Goal: Task Accomplishment & Management: Manage account settings

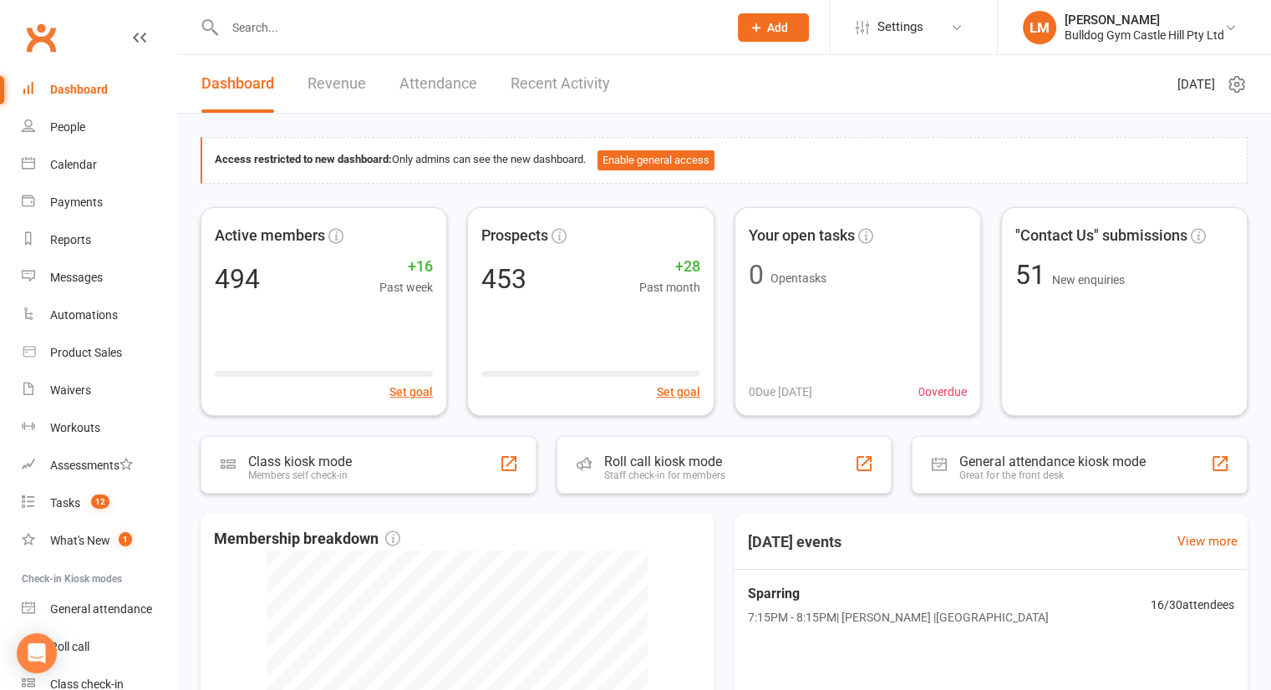
click at [56, 83] on div "Dashboard" at bounding box center [79, 89] width 58 height 13
click at [544, 70] on link "Recent Activity" at bounding box center [559, 84] width 99 height 58
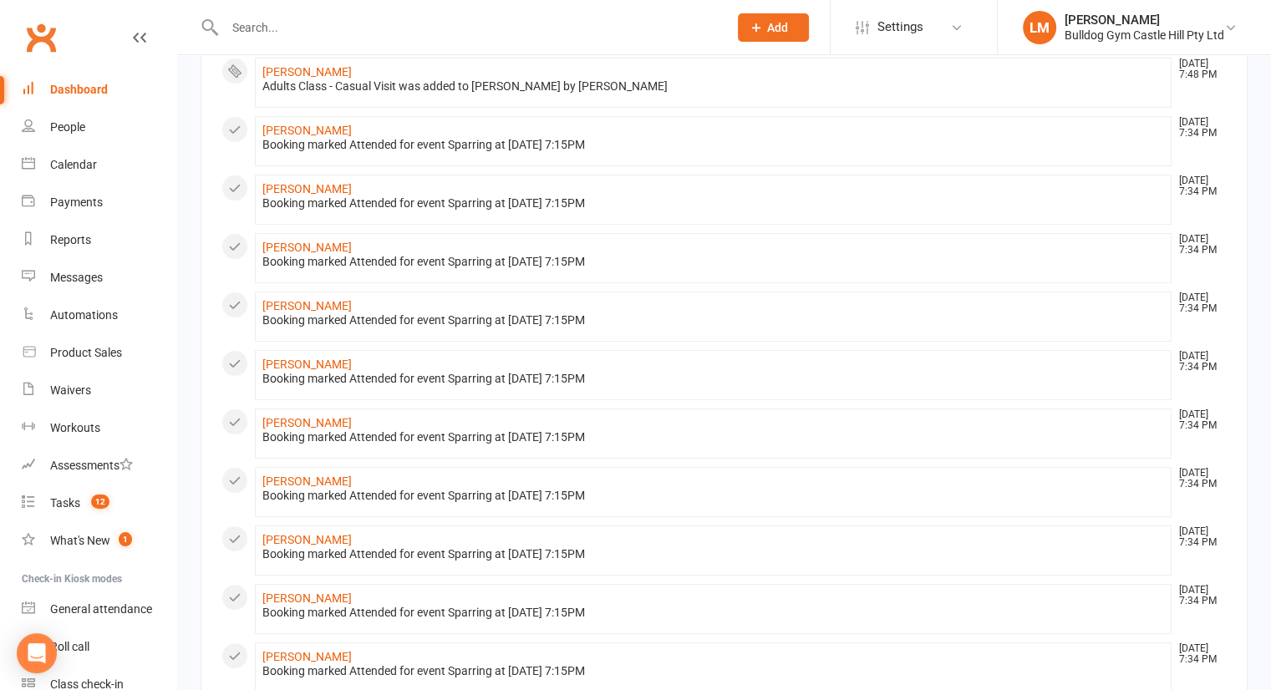
scroll to position [269, 0]
click at [297, 178] on li "[PERSON_NAME] [DATE] 7:34 PM Booking marked Attended for event Sparring at [DAT…" at bounding box center [713, 199] width 917 height 50
click at [299, 185] on link "[PERSON_NAME]" at bounding box center [306, 187] width 89 height 13
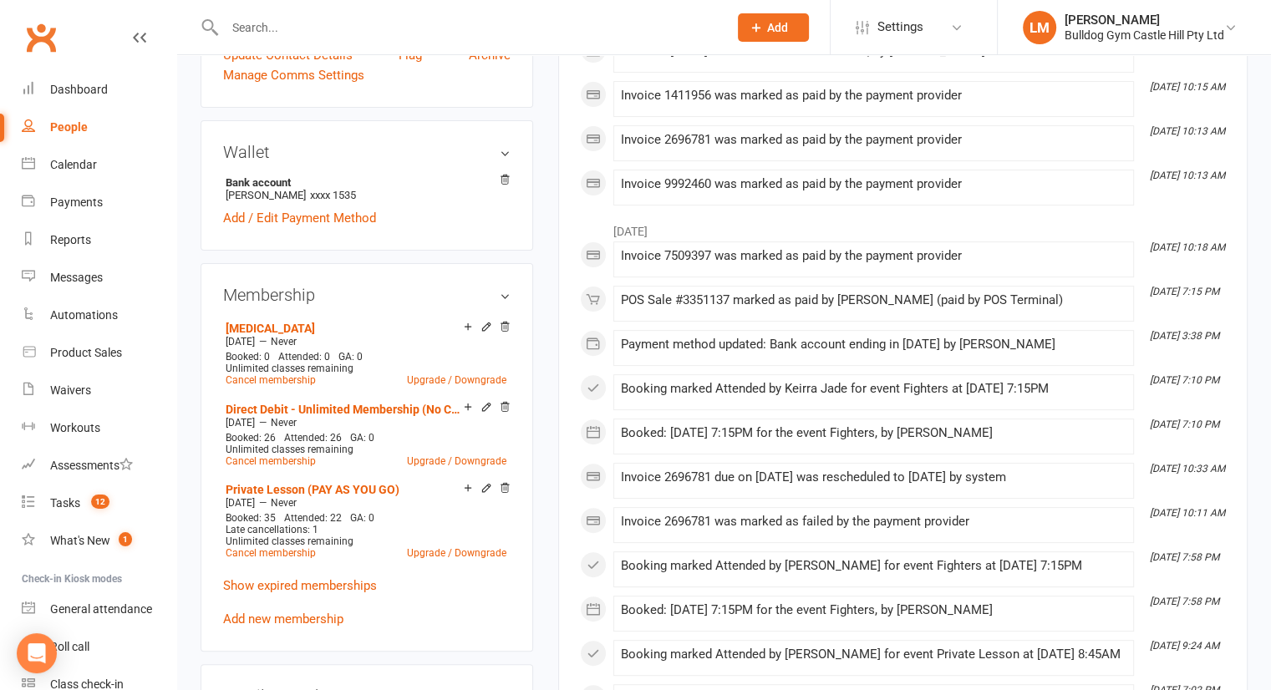
scroll to position [465, 0]
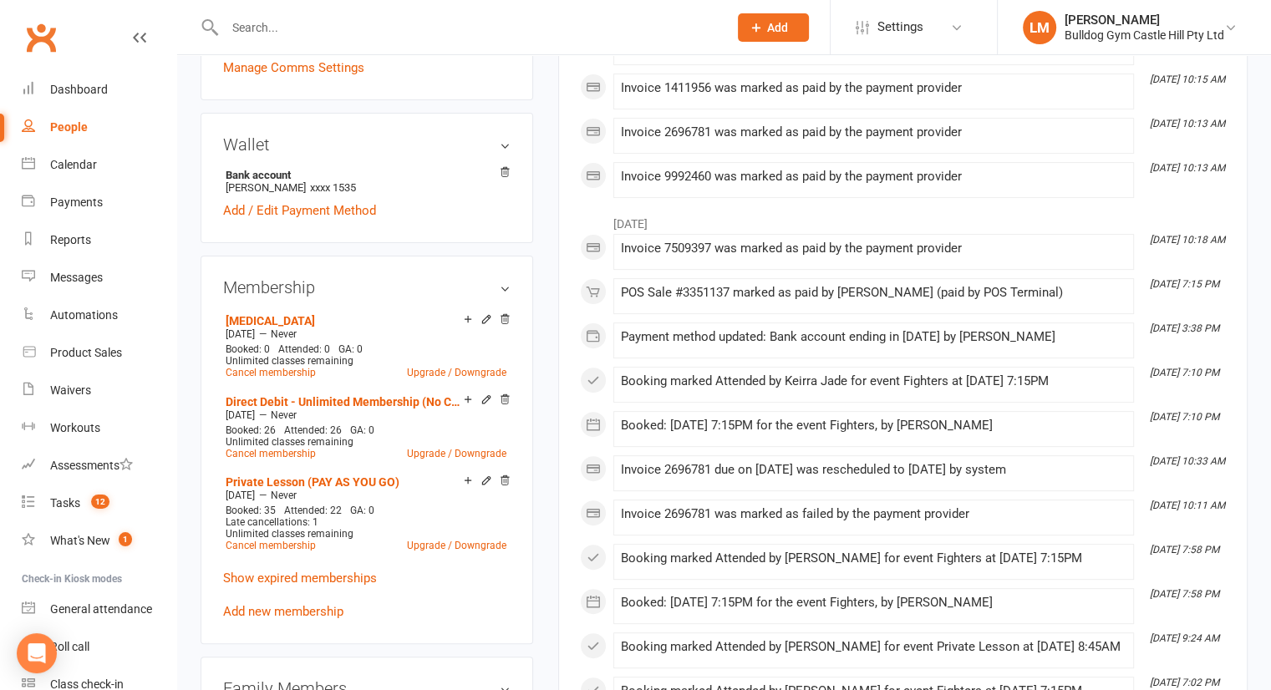
click at [482, 394] on icon at bounding box center [486, 400] width 12 height 12
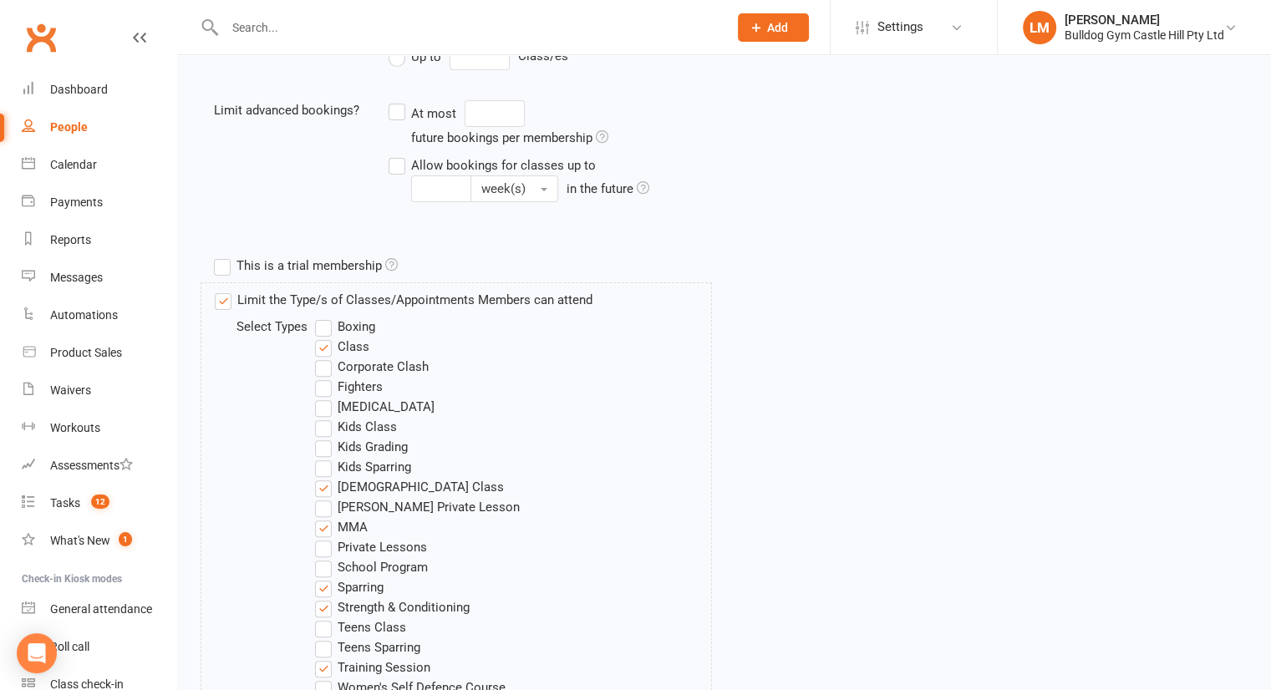
scroll to position [454, 0]
click at [323, 391] on label "Fighters" at bounding box center [349, 386] width 68 height 20
click at [323, 376] on input "Fighters" at bounding box center [320, 376] width 11 height 0
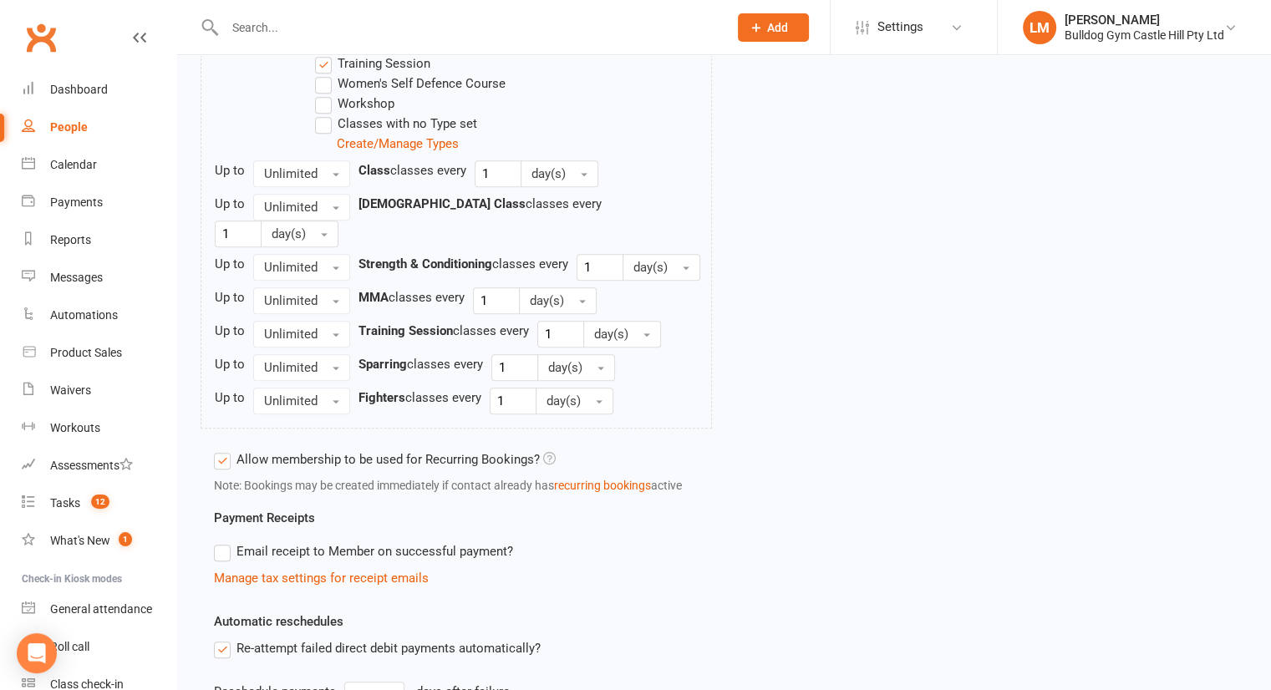
scroll to position [1317, 0]
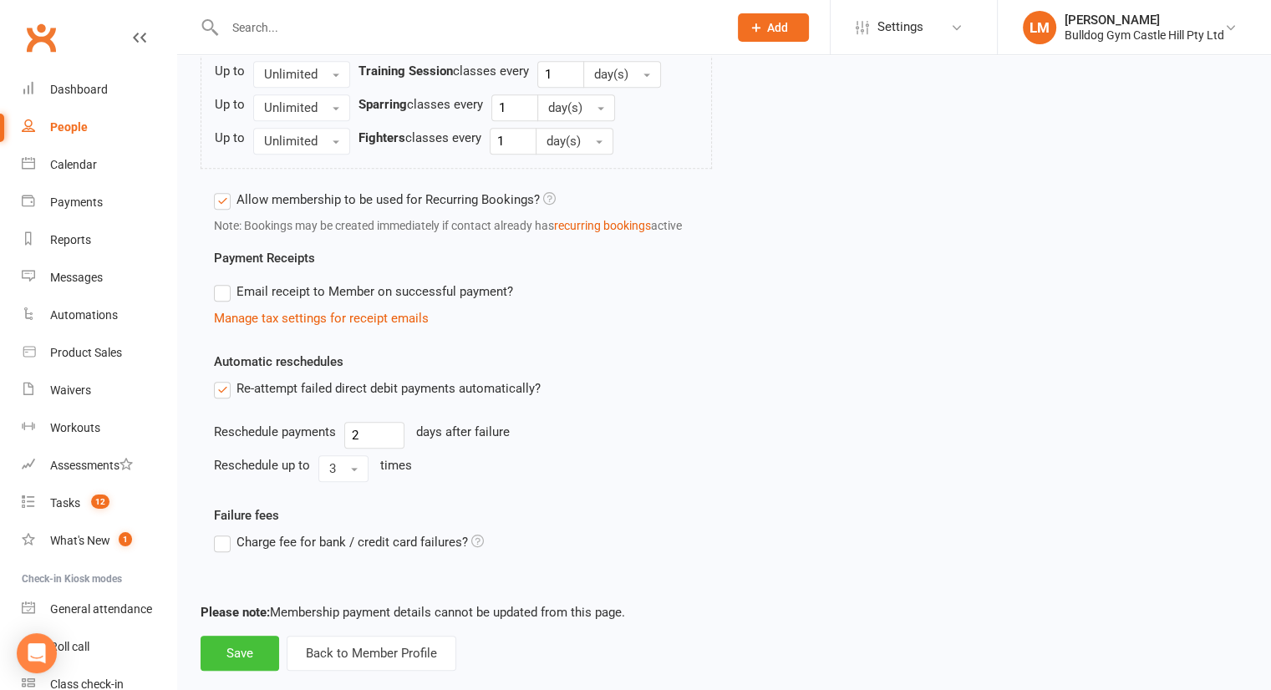
click at [235, 636] on button "Save" at bounding box center [240, 653] width 79 height 35
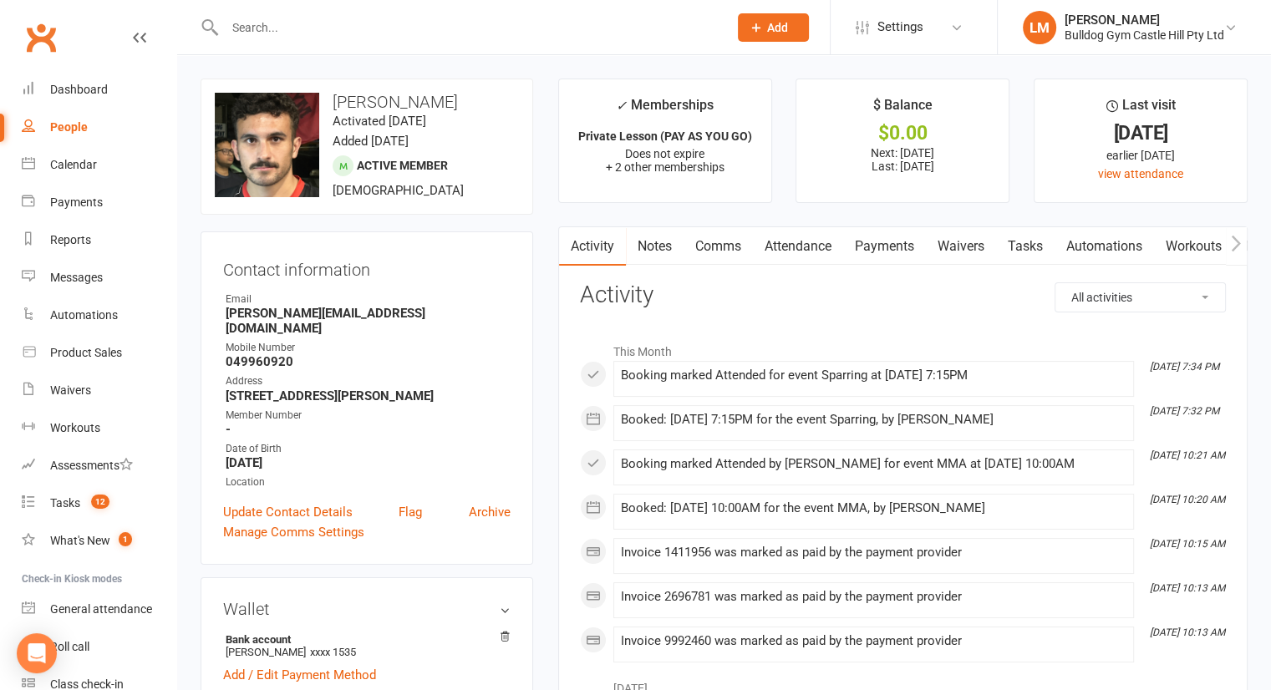
click at [234, 24] on input "text" at bounding box center [468, 27] width 496 height 23
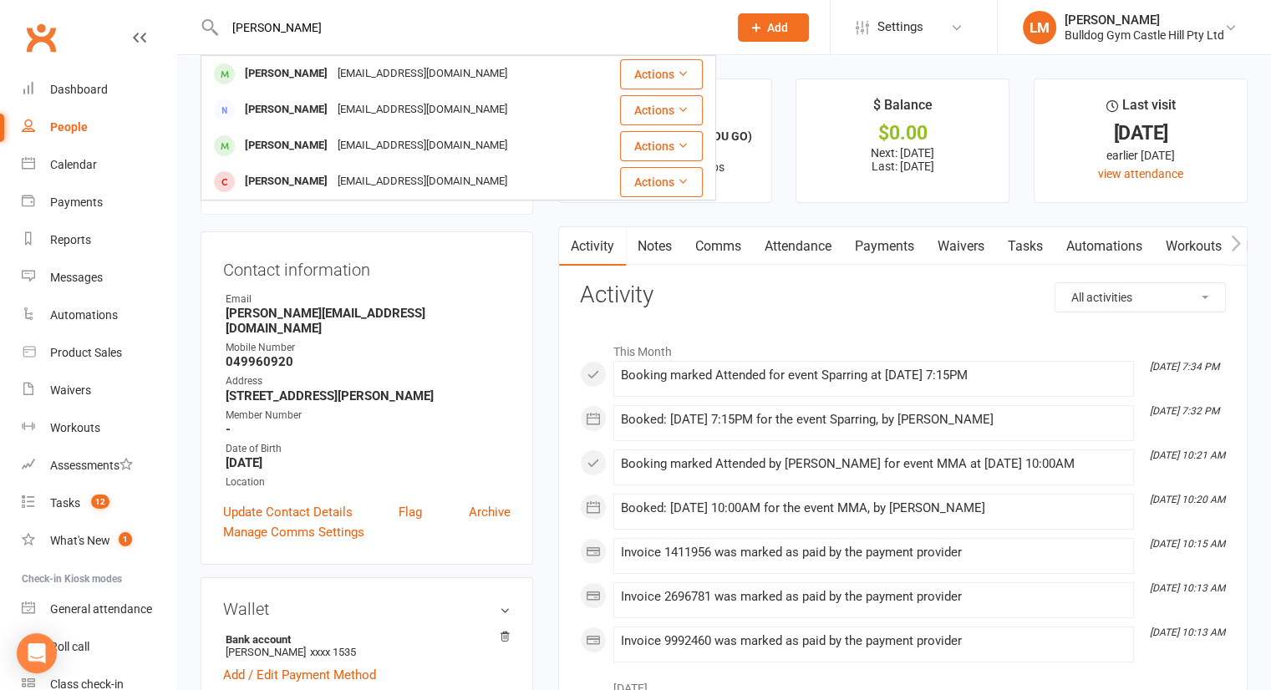
type input "[PERSON_NAME]"
click at [333, 68] on div "[EMAIL_ADDRESS][DOMAIN_NAME]" at bounding box center [423, 74] width 180 height 24
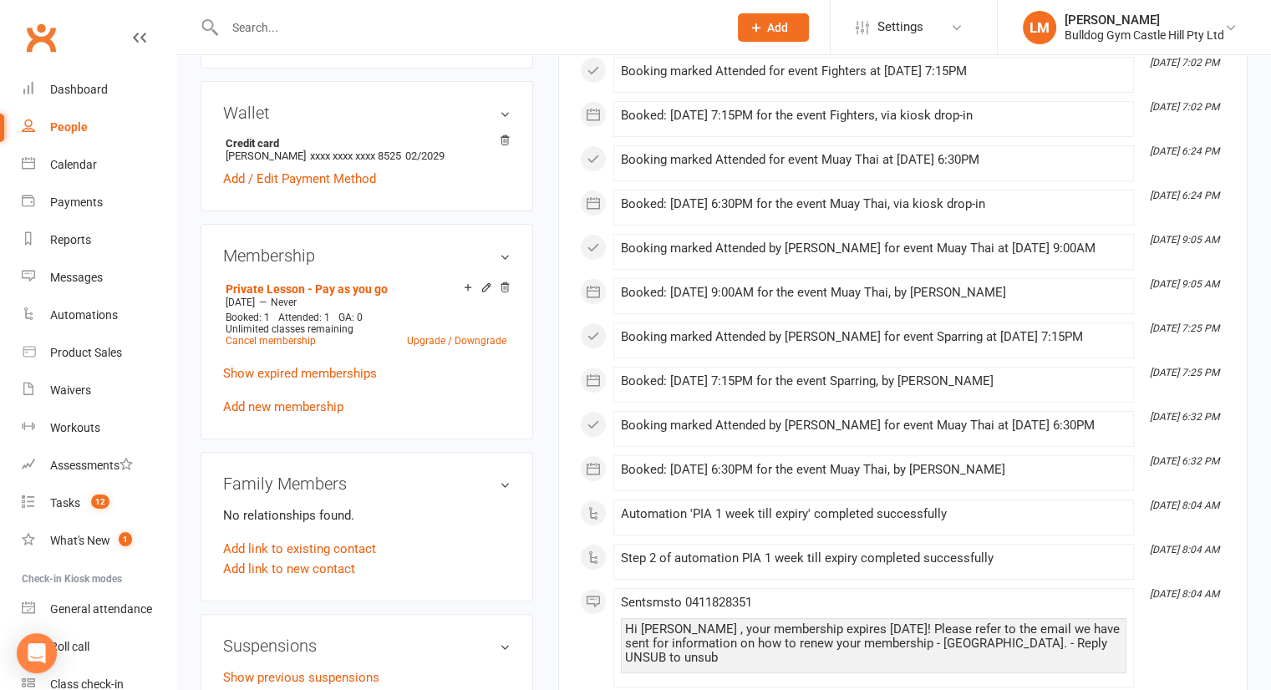
scroll to position [490, 0]
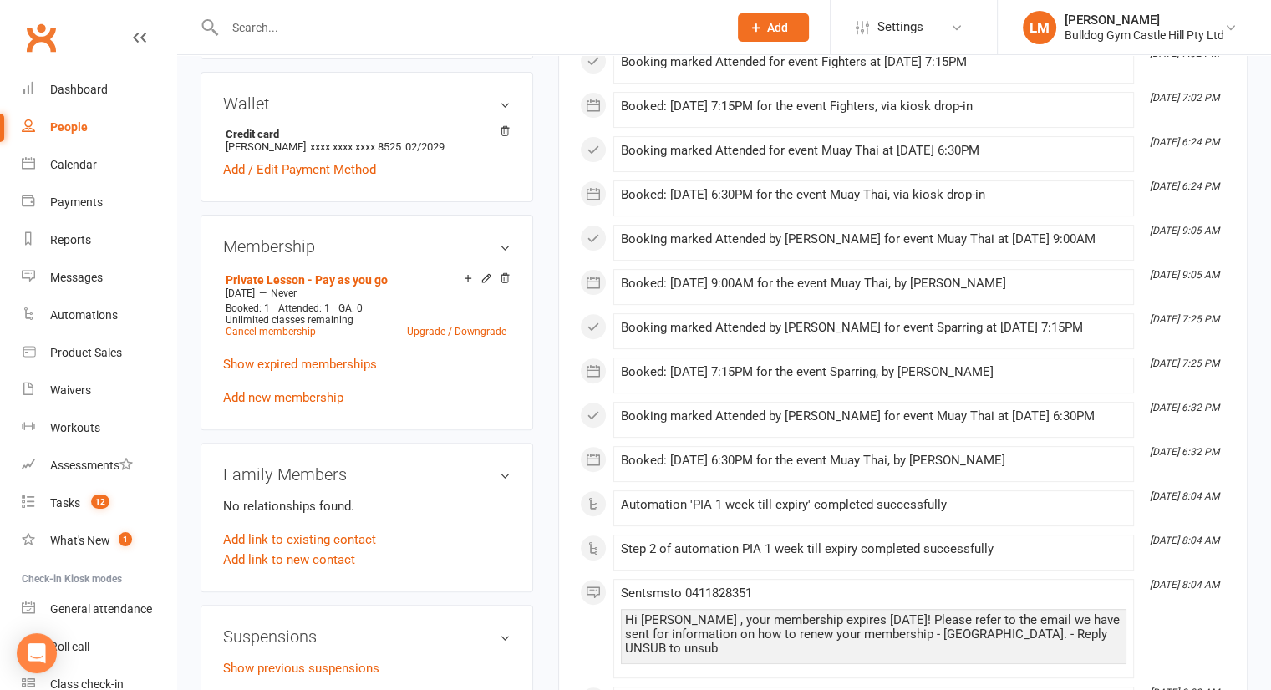
click at [284, 372] on link "Show expired memberships" at bounding box center [300, 364] width 154 height 15
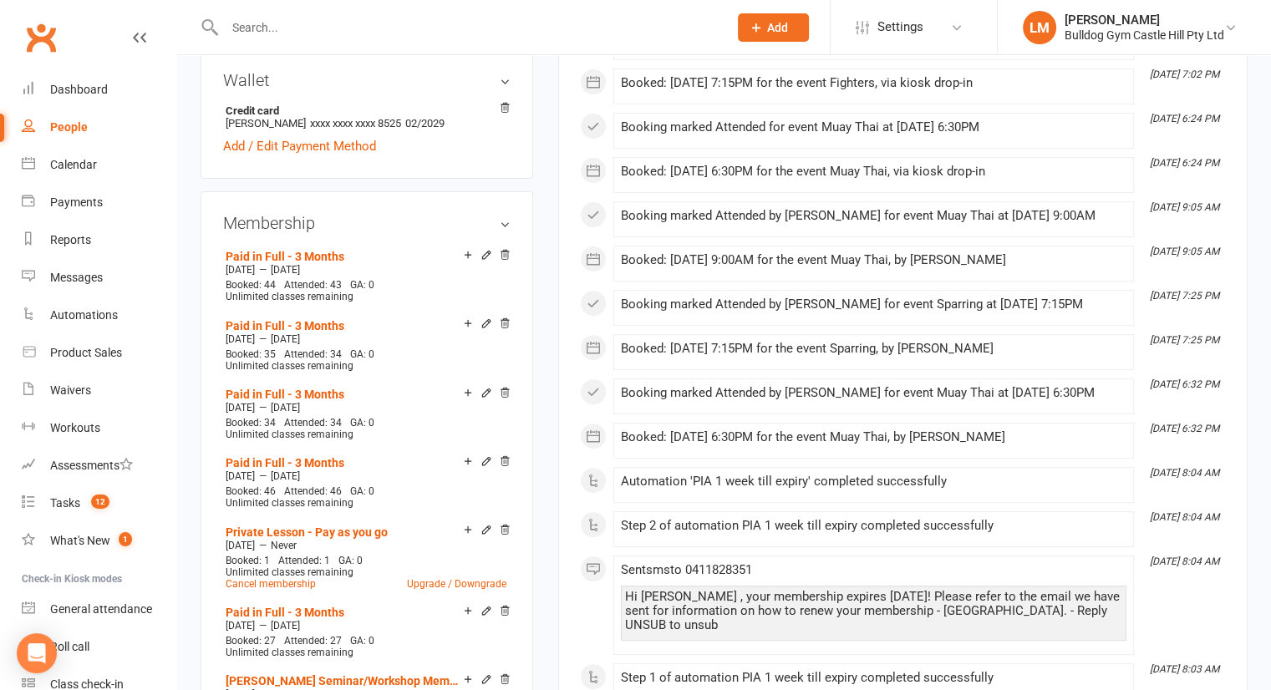
scroll to position [516, 0]
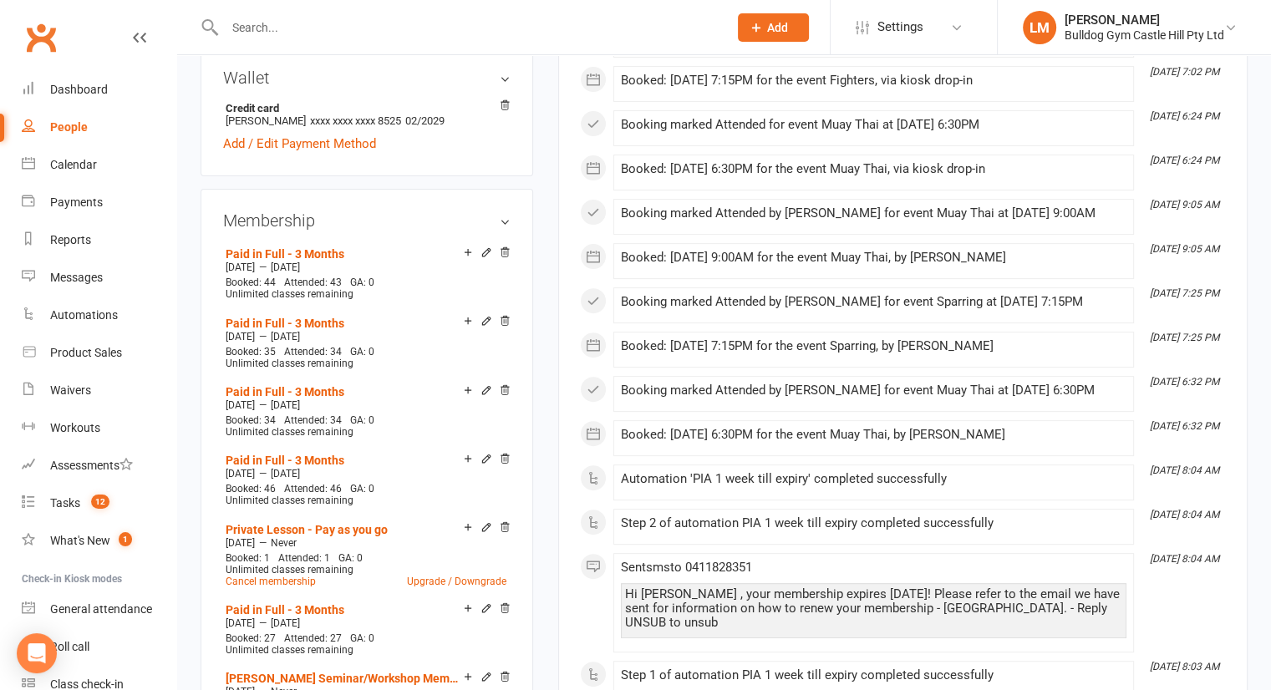
click at [482, 256] on icon at bounding box center [486, 252] width 8 height 8
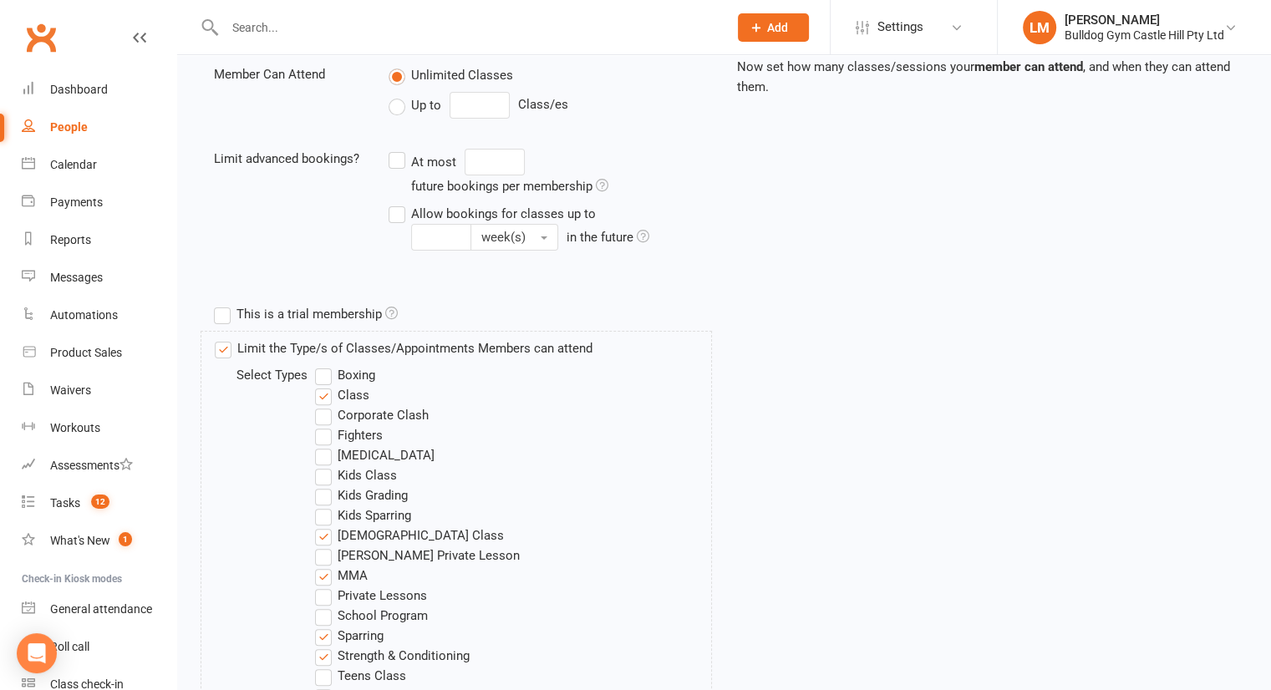
scroll to position [408, 0]
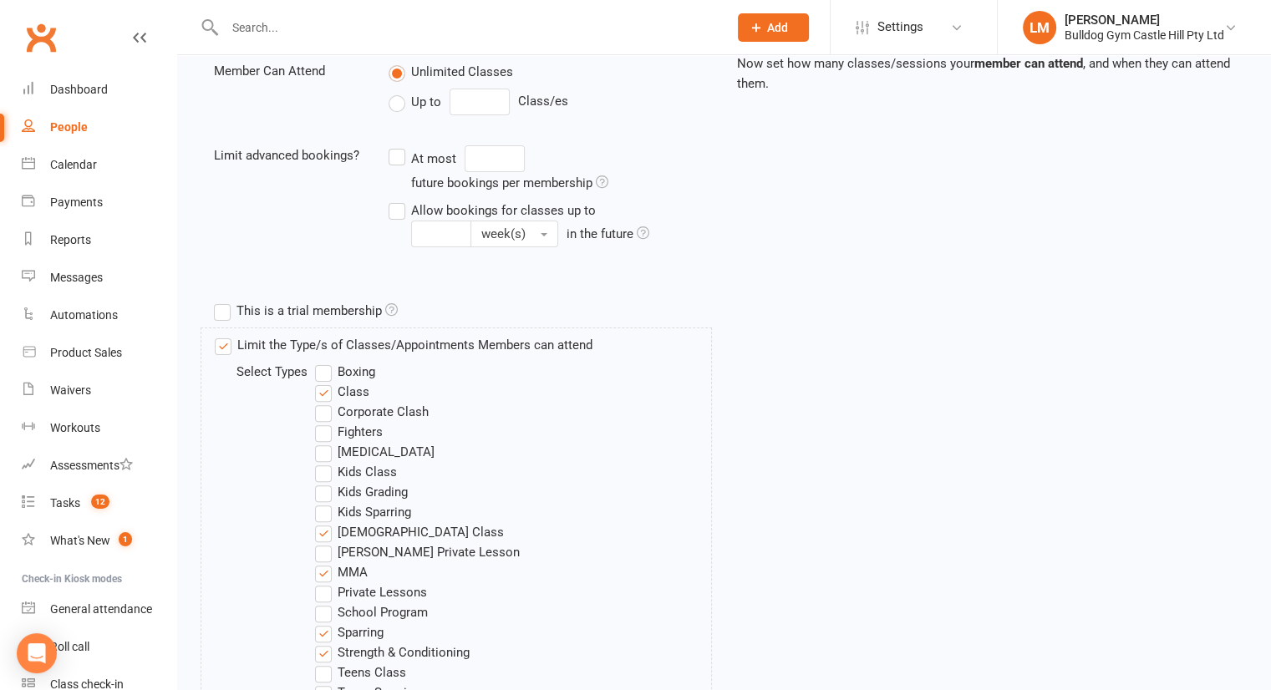
click at [323, 432] on label "Fighters" at bounding box center [349, 432] width 68 height 20
click at [323, 422] on input "Fighters" at bounding box center [320, 422] width 11 height 0
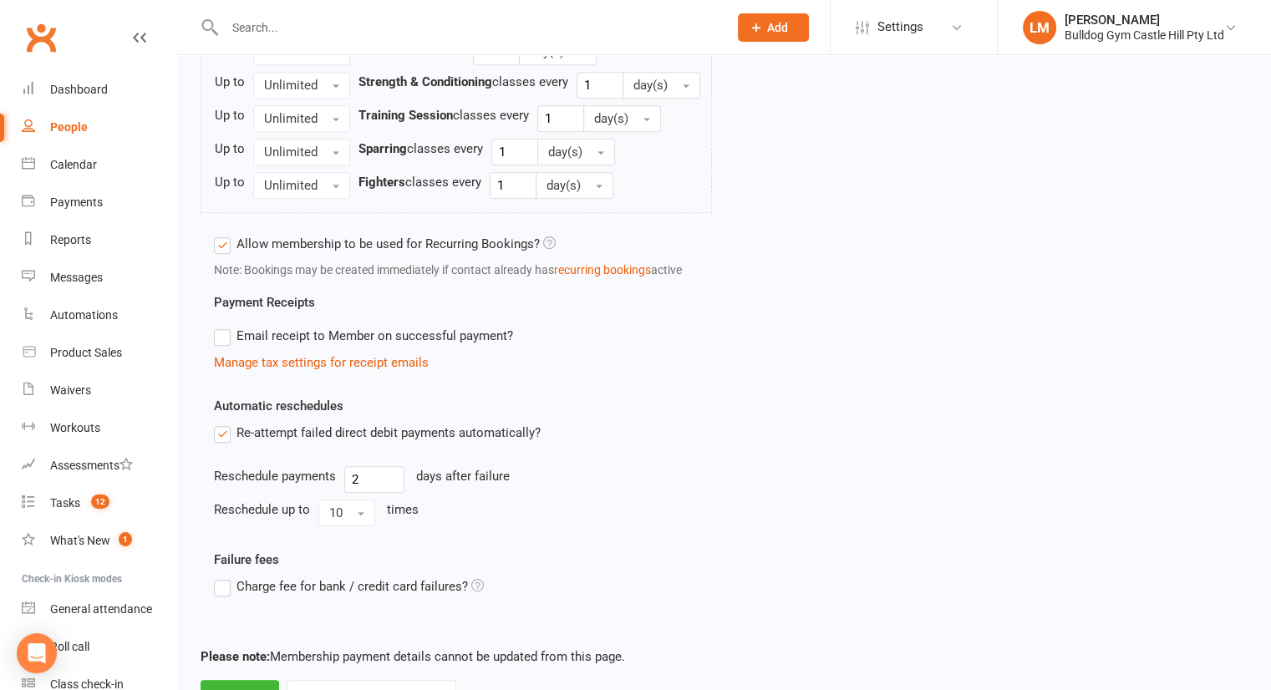
scroll to position [1317, 0]
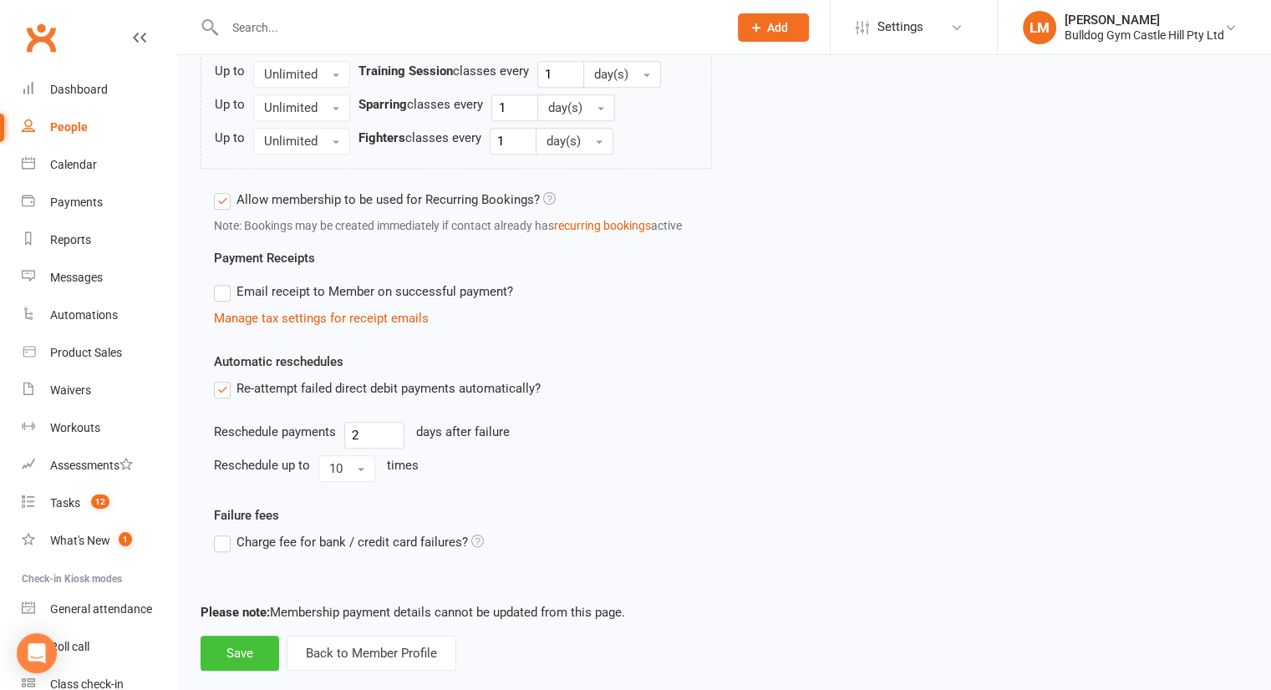
click at [237, 636] on button "Save" at bounding box center [240, 653] width 79 height 35
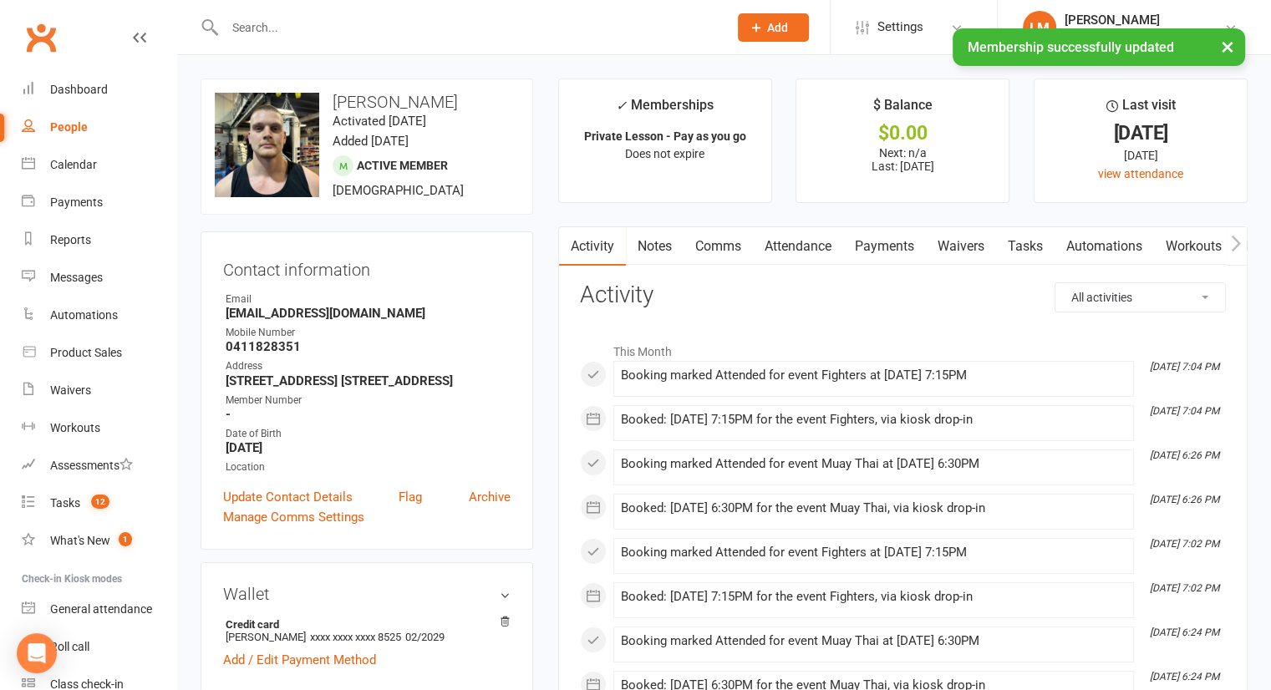
click at [398, 28] on div "× Membership successfully updated" at bounding box center [624, 28] width 1249 height 0
click at [365, 18] on input "text" at bounding box center [468, 27] width 496 height 23
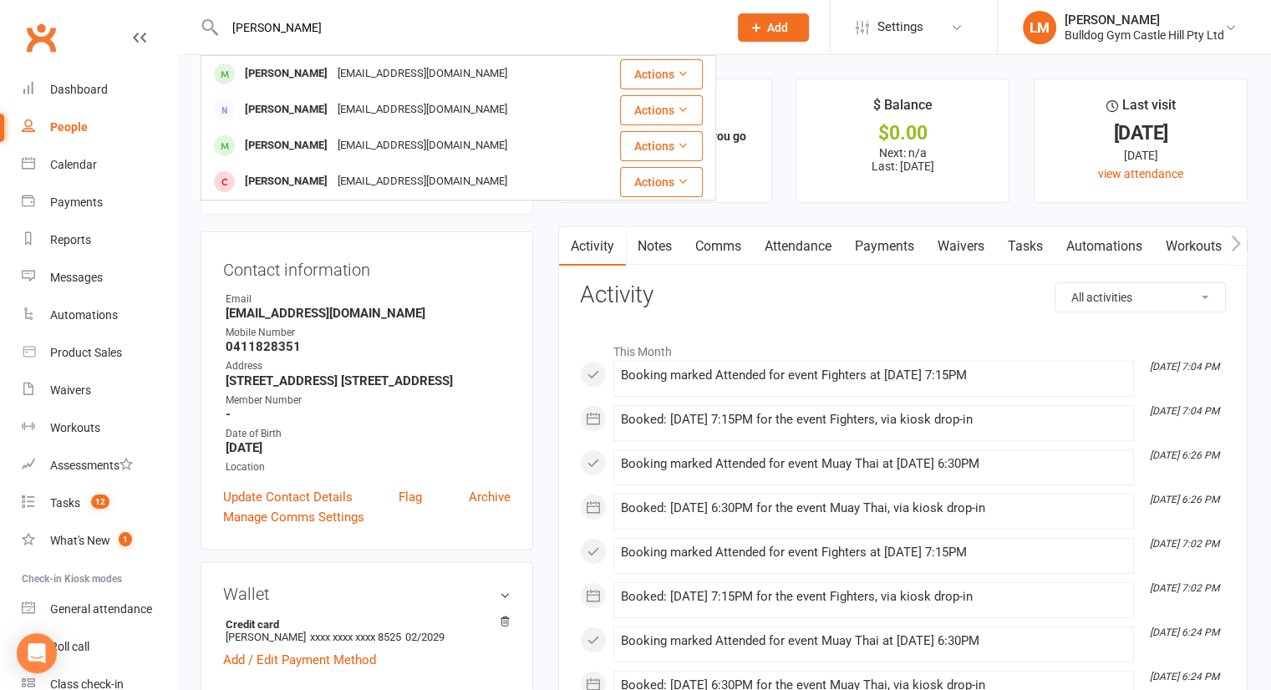
type input "[PERSON_NAME]"
click at [284, 144] on div "[PERSON_NAME]" at bounding box center [286, 146] width 93 height 24
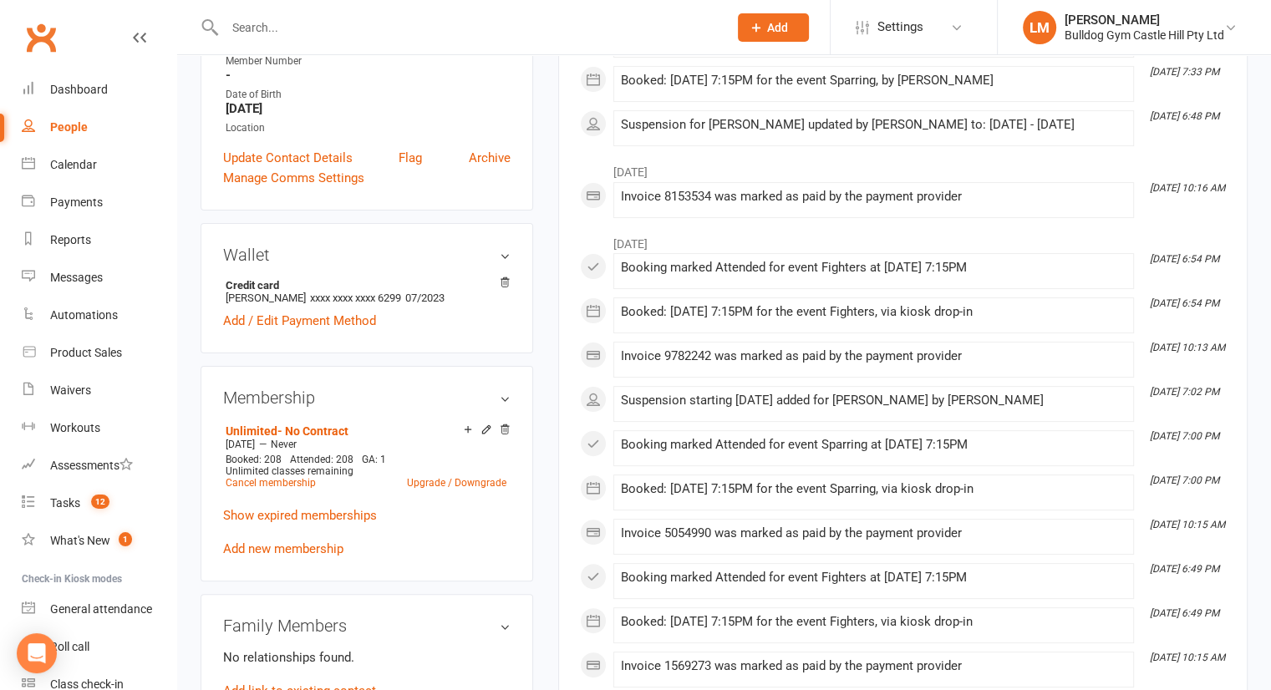
scroll to position [344, 0]
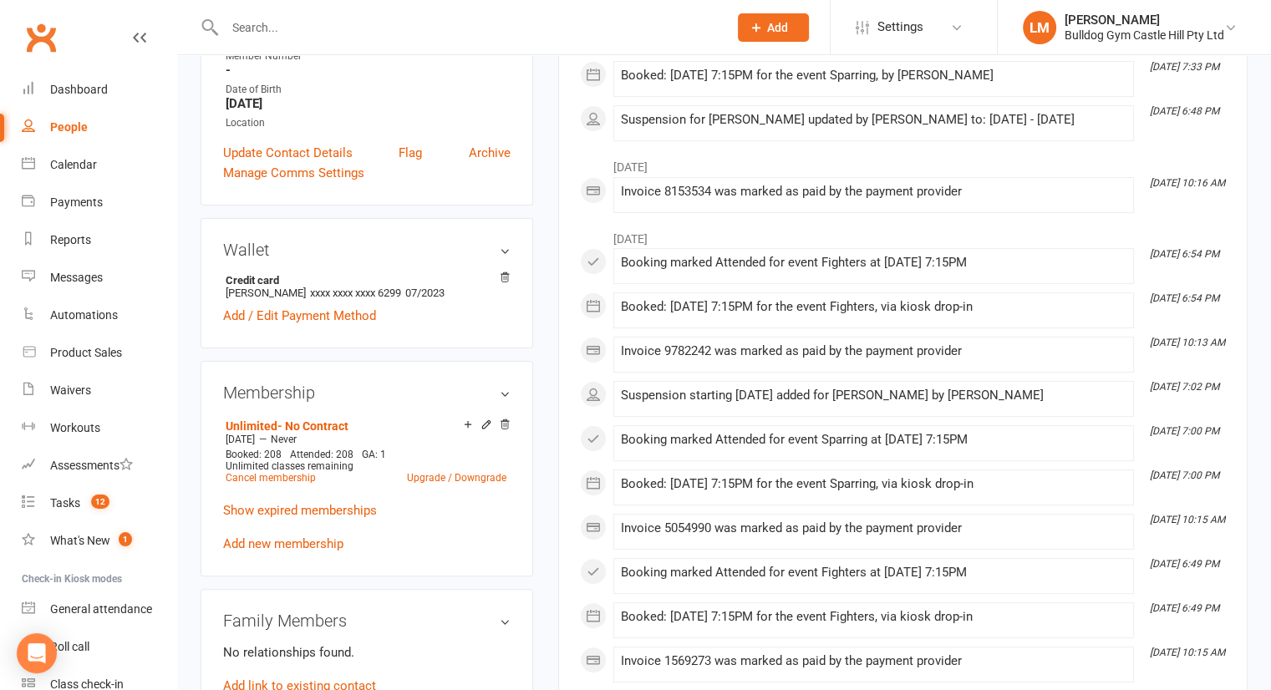
click at [485, 424] on icon at bounding box center [486, 424] width 8 height 8
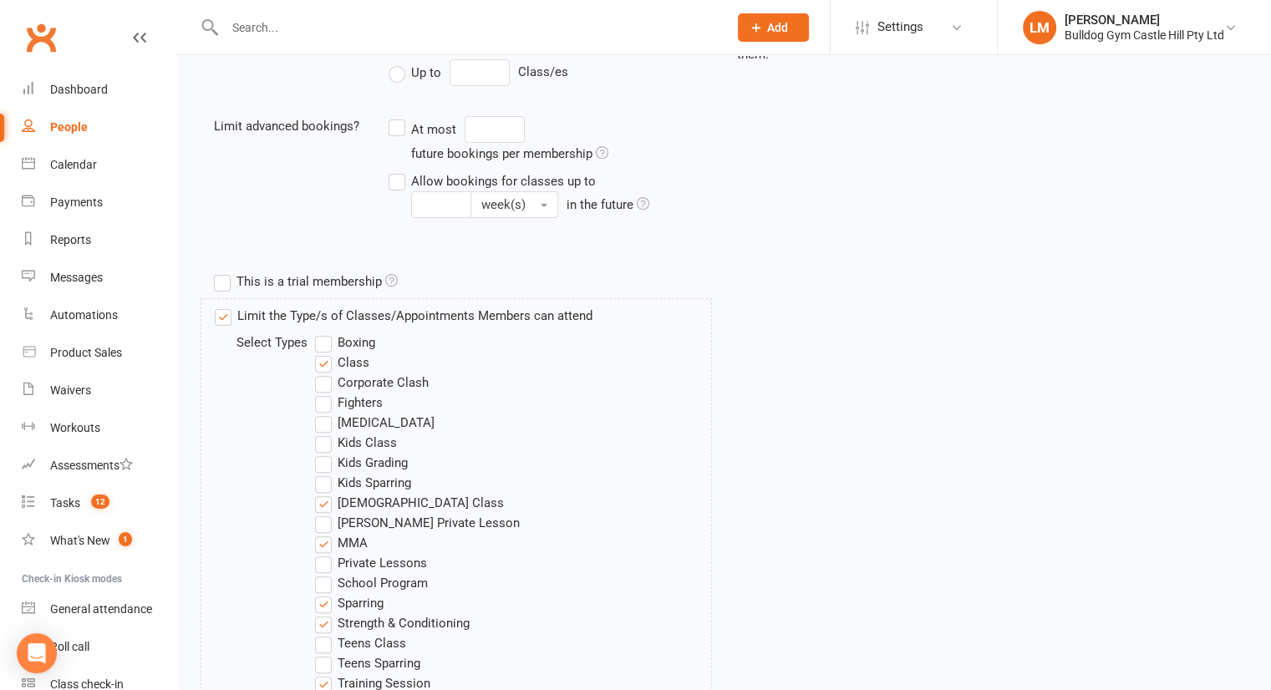
scroll to position [465, 0]
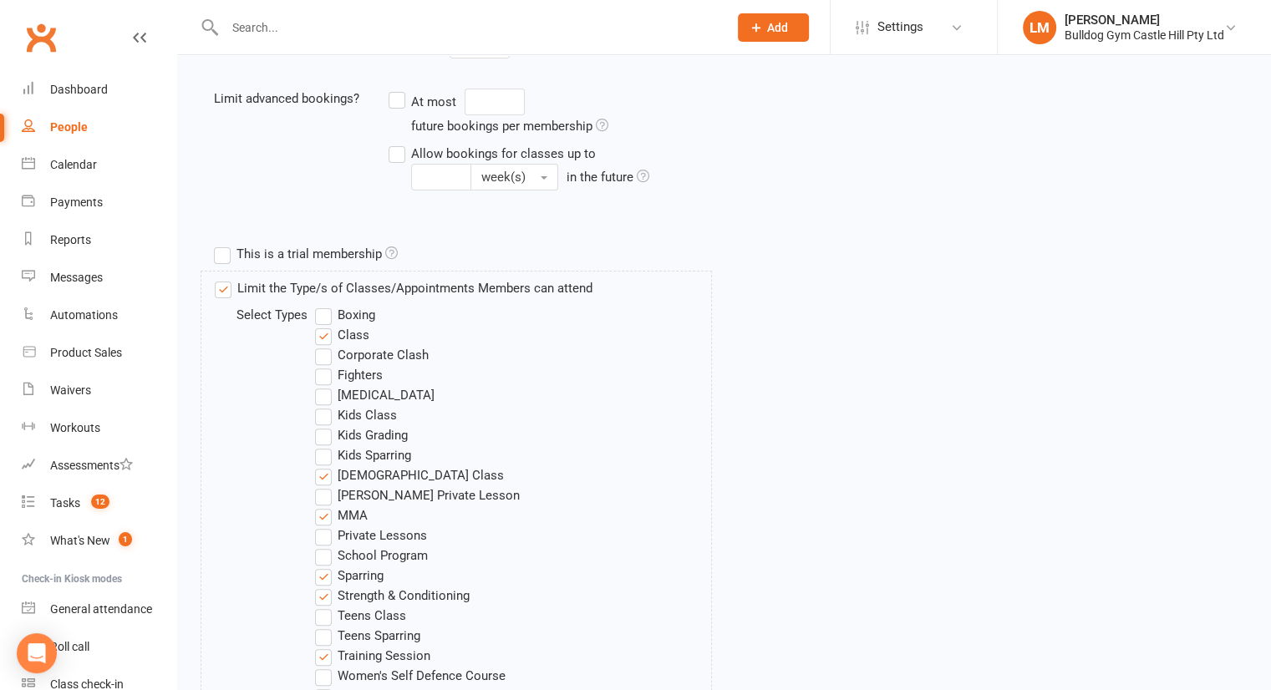
click at [331, 380] on label "Fighters" at bounding box center [349, 375] width 68 height 20
click at [326, 365] on input "Fighters" at bounding box center [320, 365] width 11 height 0
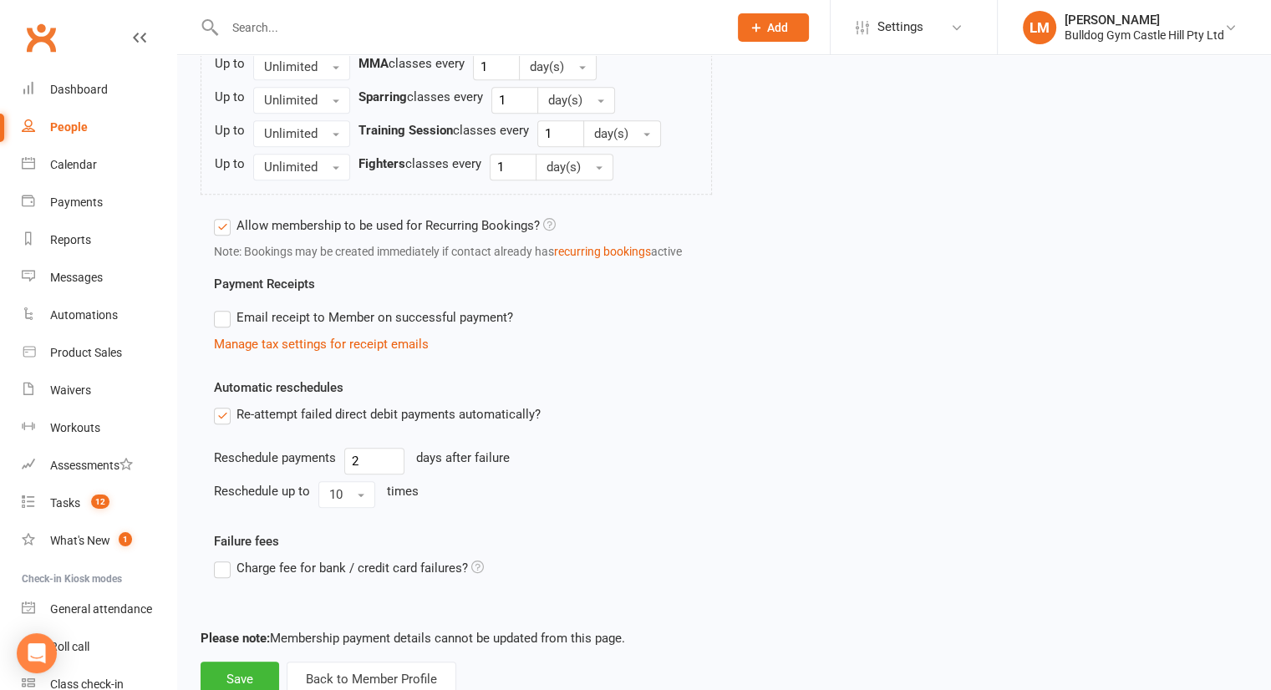
scroll to position [1317, 0]
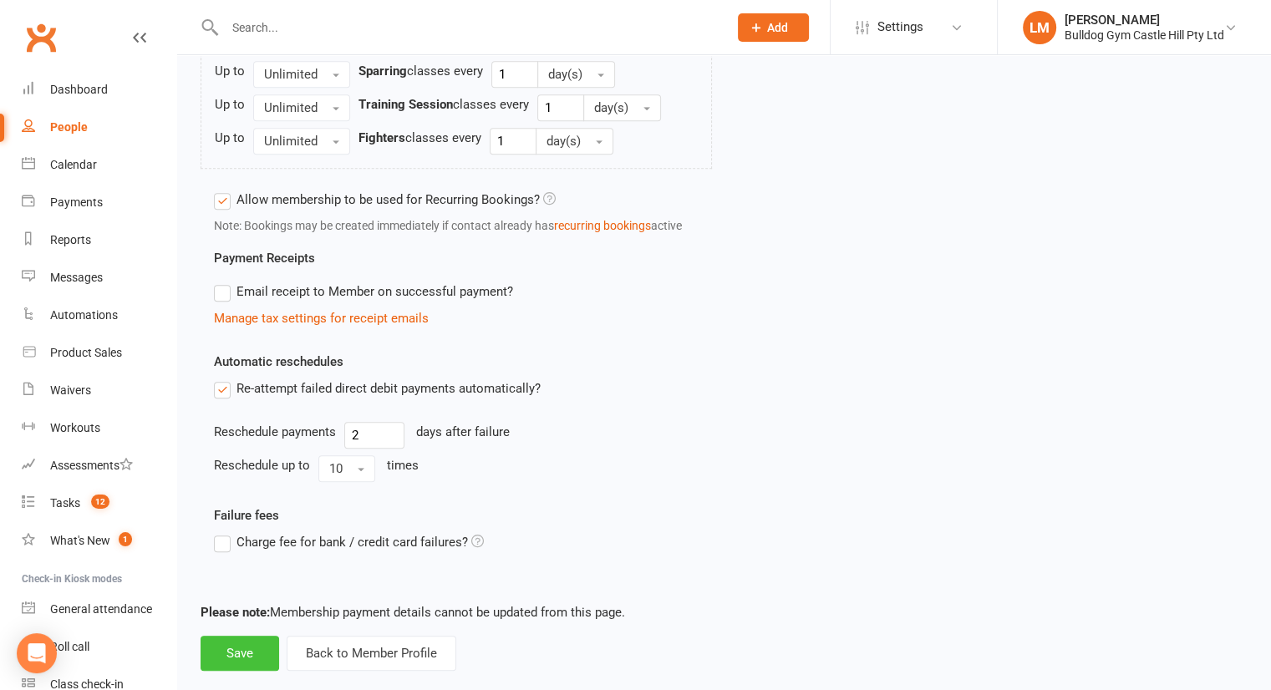
click at [238, 636] on button "Save" at bounding box center [240, 653] width 79 height 35
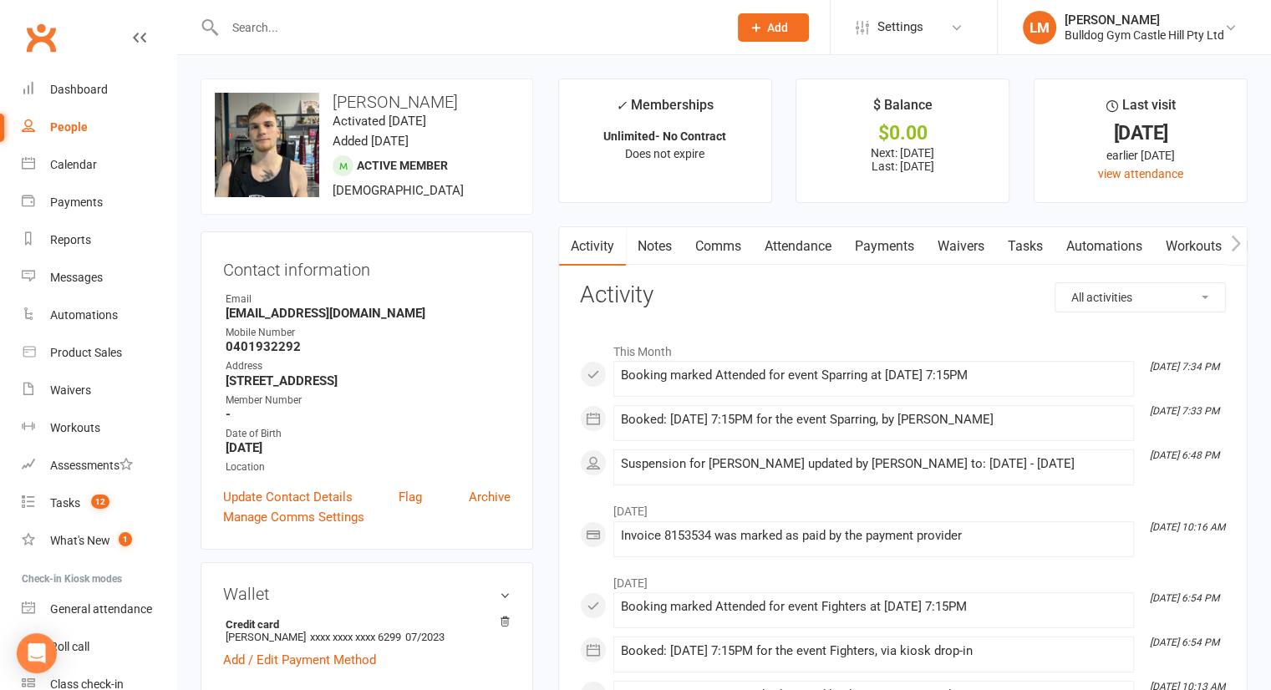
click at [263, 27] on input "text" at bounding box center [468, 27] width 496 height 23
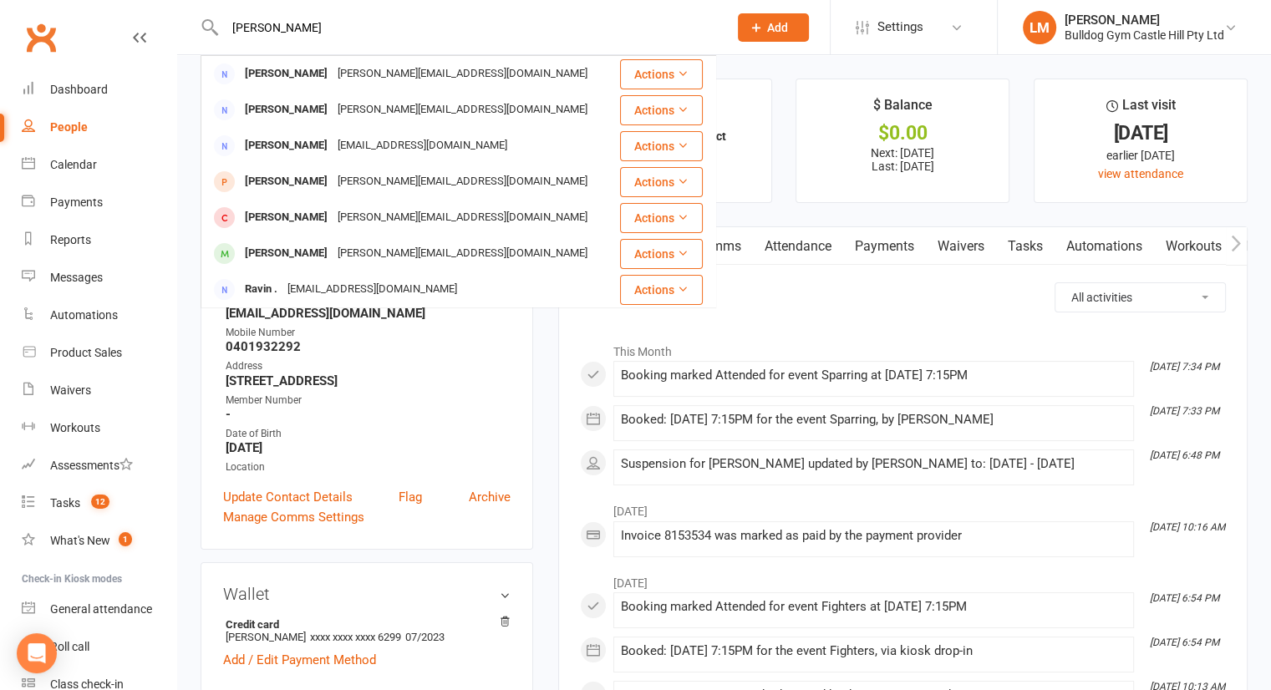
type input "[PERSON_NAME]"
click at [381, 252] on div "[PERSON_NAME][EMAIL_ADDRESS][DOMAIN_NAME]" at bounding box center [463, 253] width 260 height 24
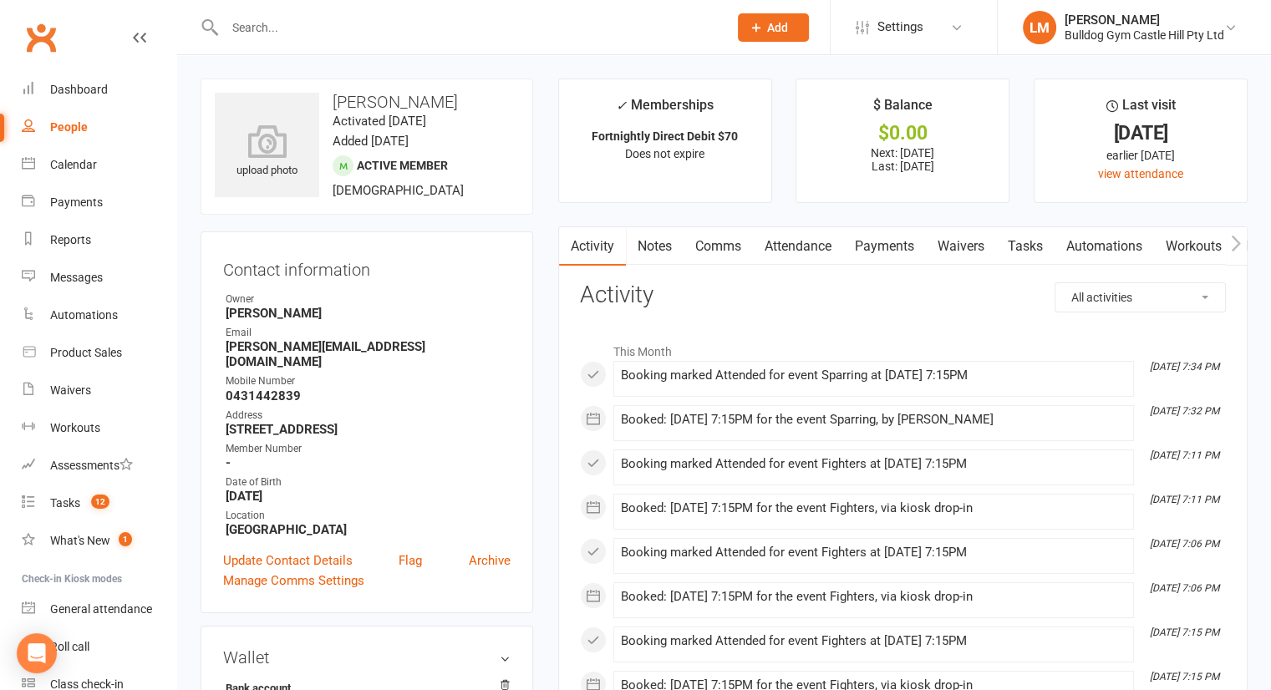
click at [809, 243] on link "Attendance" at bounding box center [798, 246] width 90 height 38
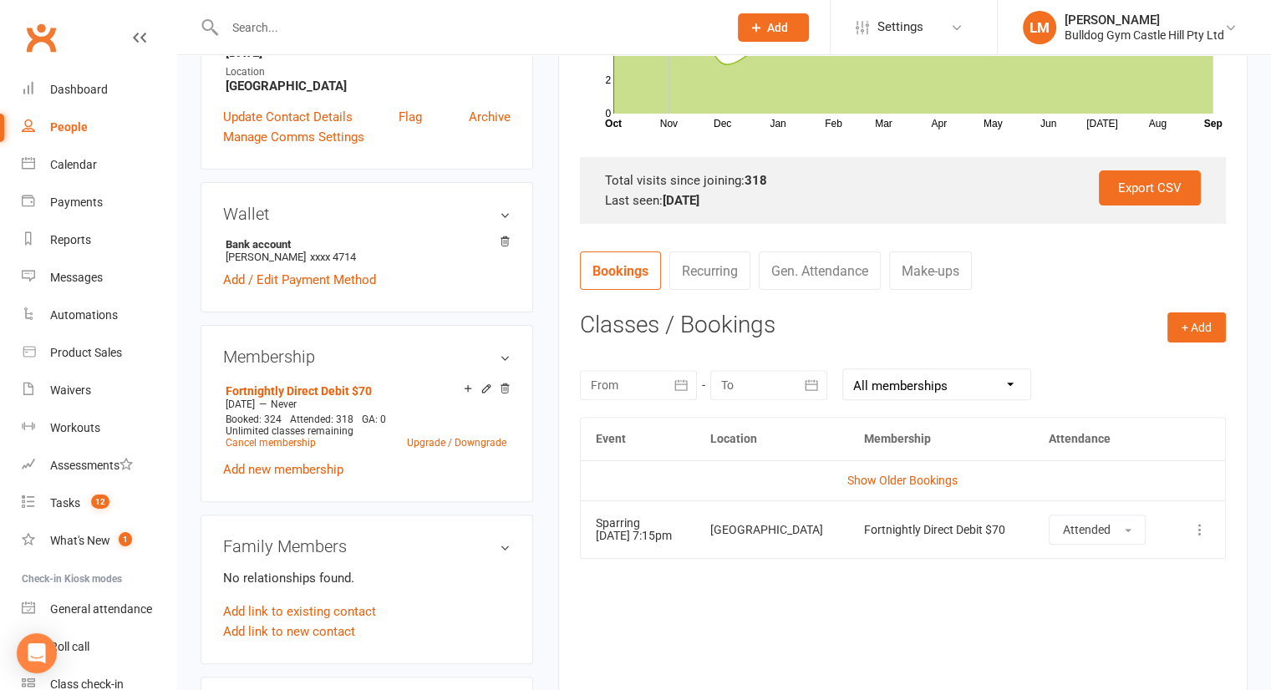
scroll to position [444, 0]
click at [484, 384] on icon at bounding box center [486, 388] width 8 height 8
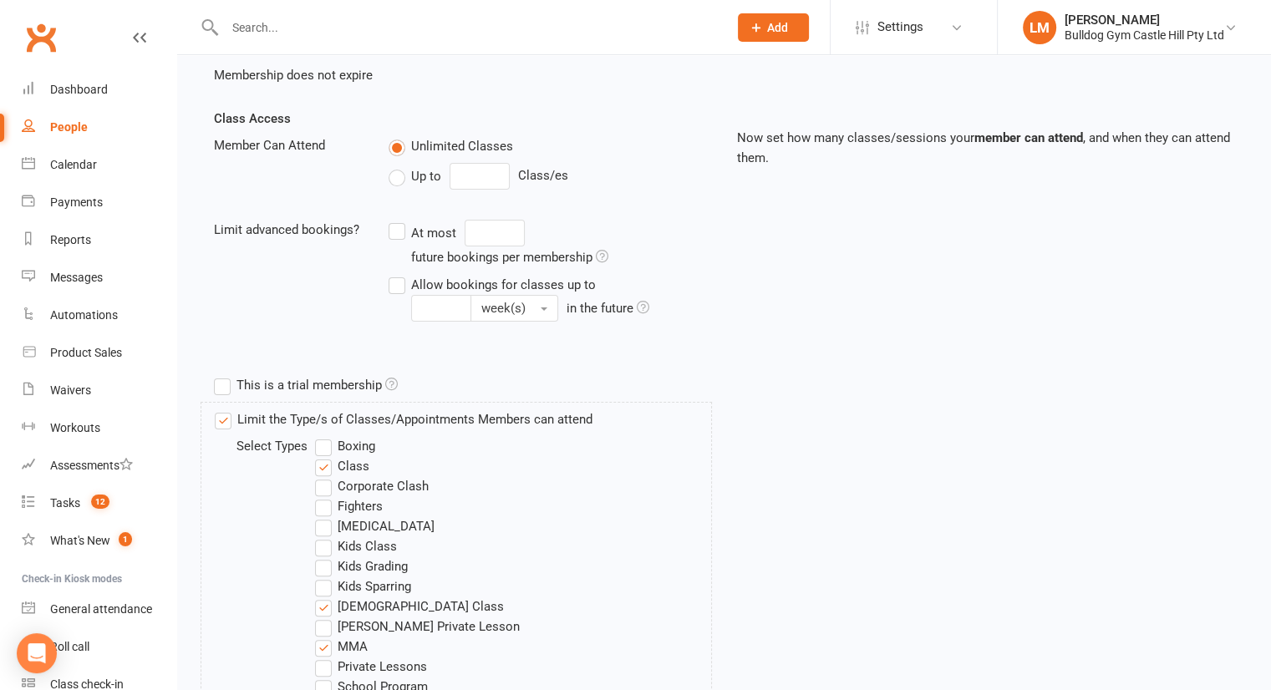
scroll to position [335, 0]
click at [331, 502] on label "Fighters" at bounding box center [349, 505] width 68 height 20
click at [326, 495] on input "Fighters" at bounding box center [320, 495] width 11 height 0
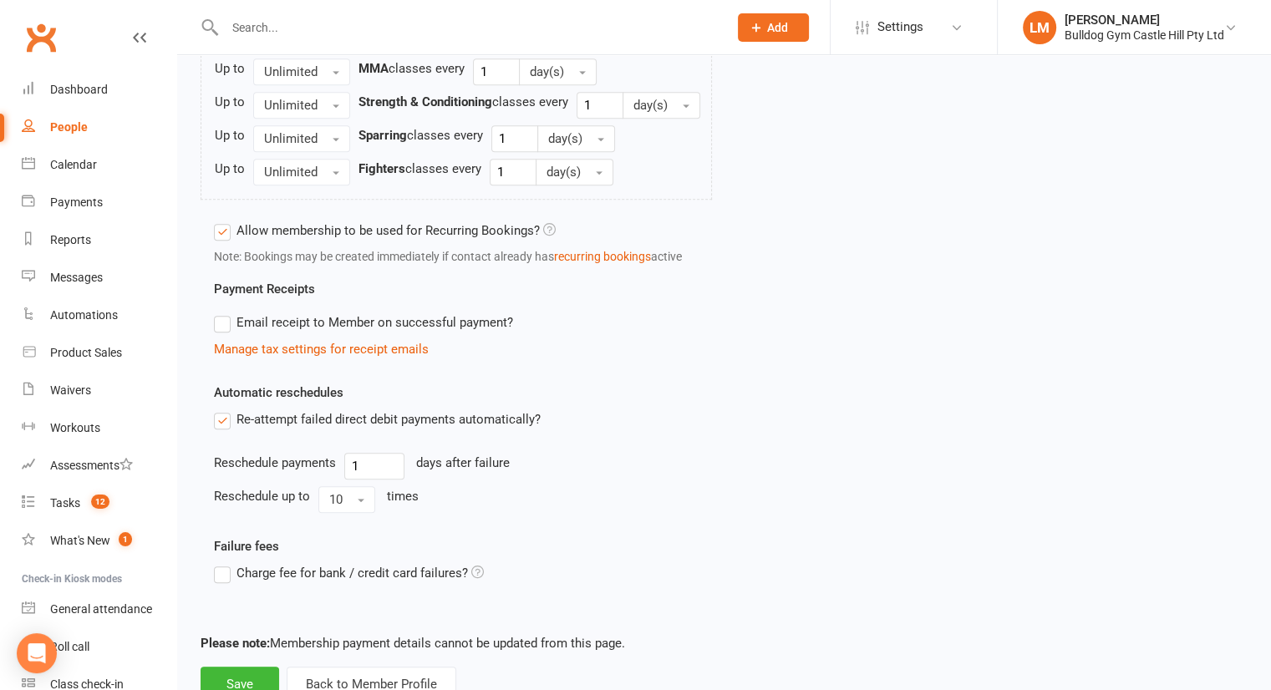
scroll to position [1283, 0]
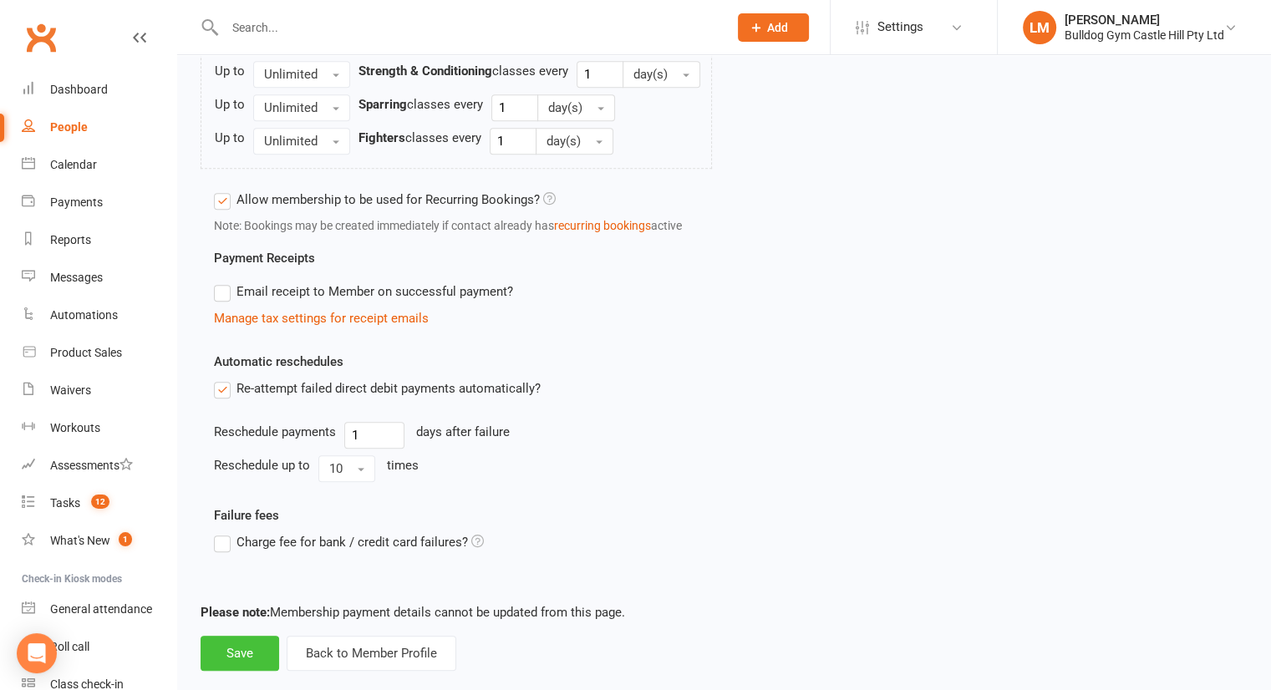
click at [243, 636] on button "Save" at bounding box center [240, 653] width 79 height 35
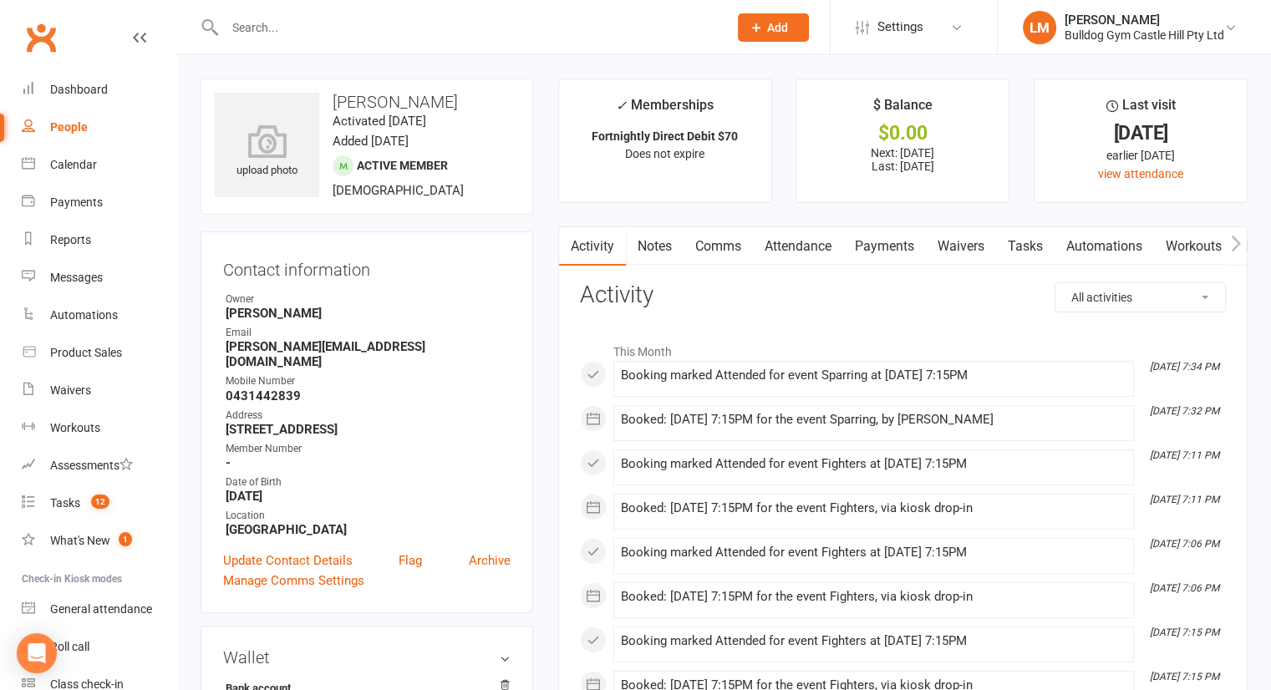
click at [281, 19] on input "text" at bounding box center [468, 27] width 496 height 23
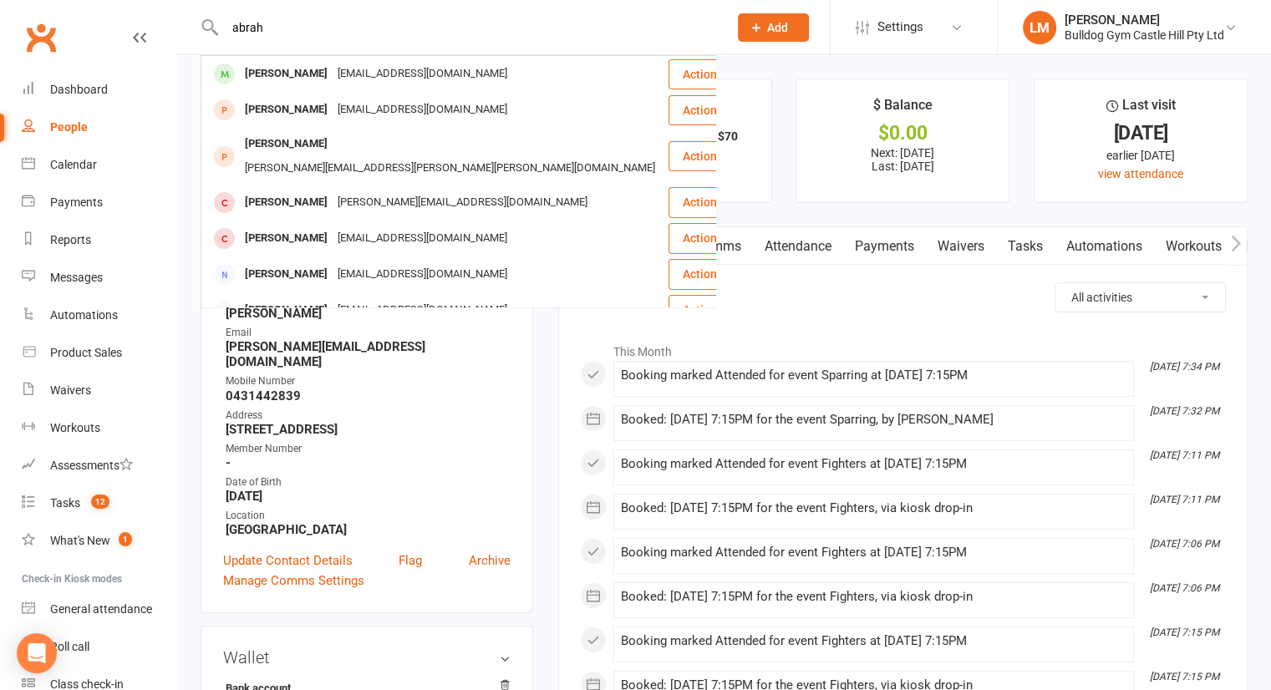
type input "abrah"
click at [313, 71] on div "[PERSON_NAME]" at bounding box center [286, 74] width 93 height 24
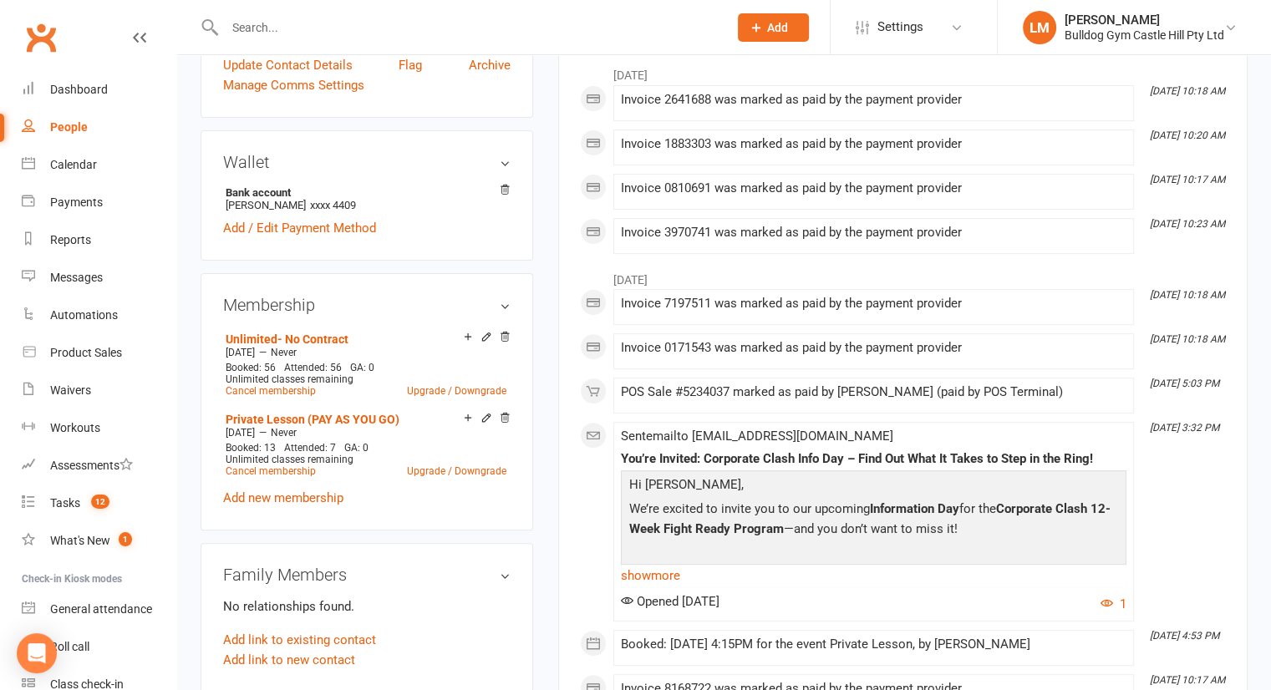
scroll to position [488, 0]
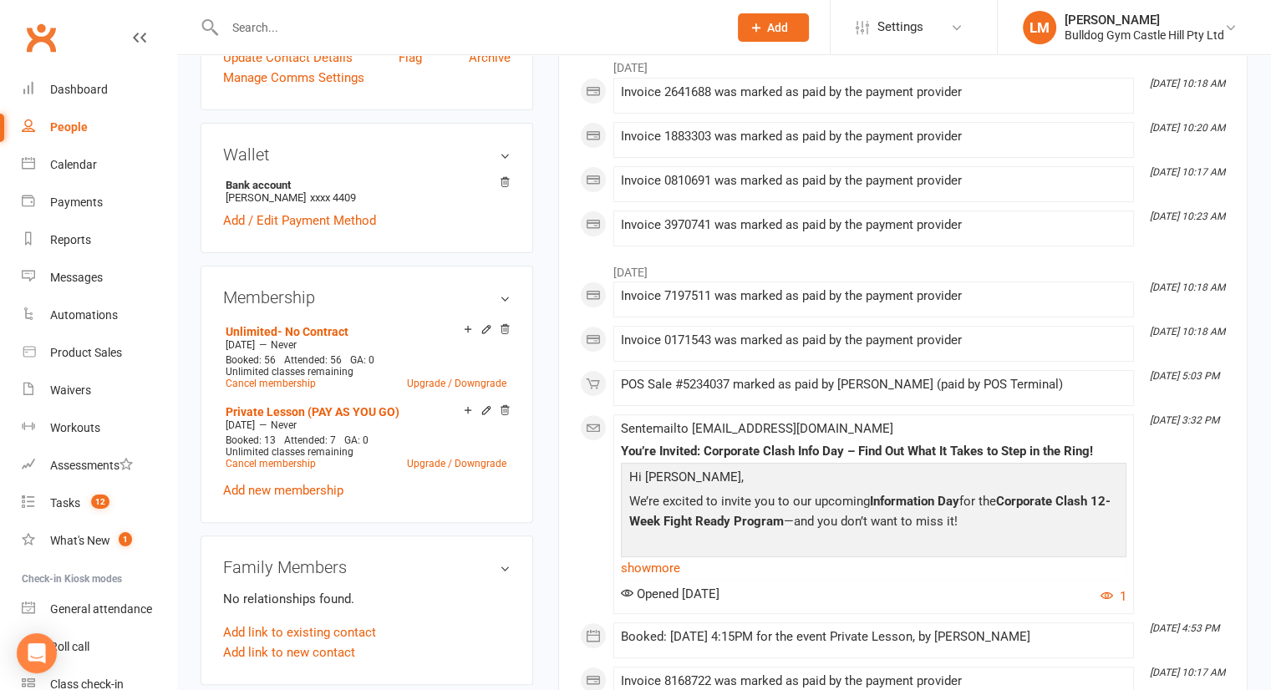
click at [485, 328] on icon at bounding box center [486, 329] width 12 height 12
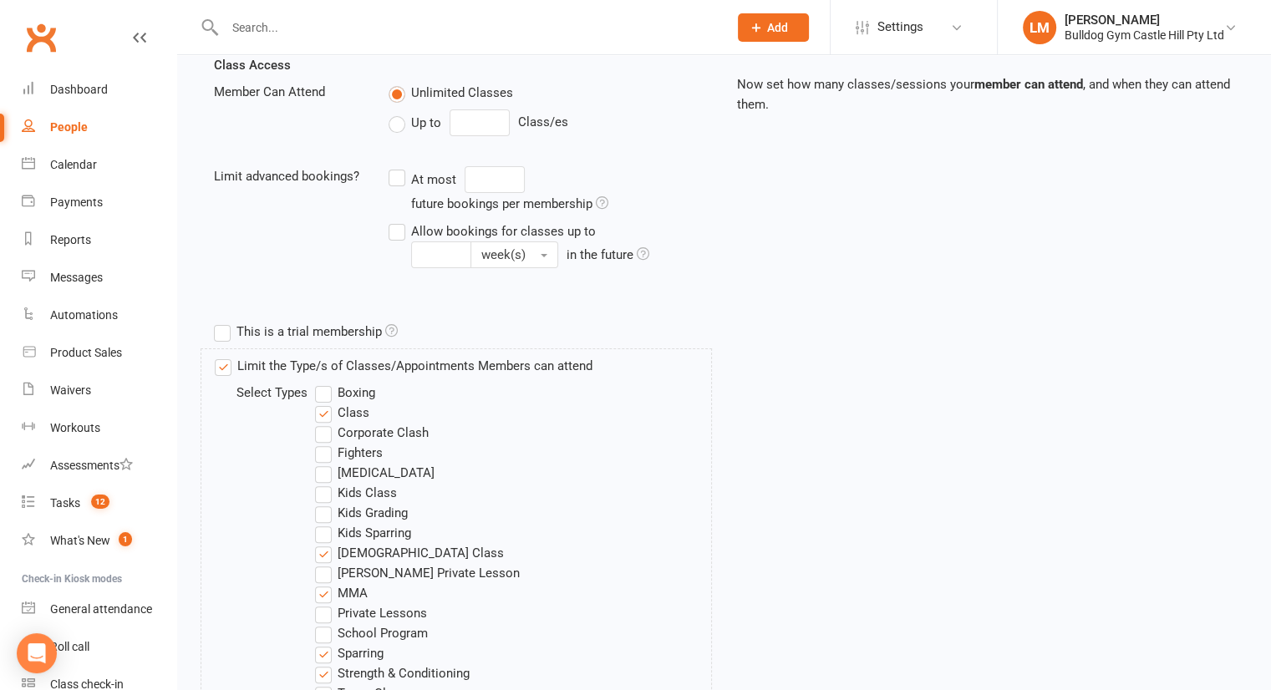
scroll to position [390, 0]
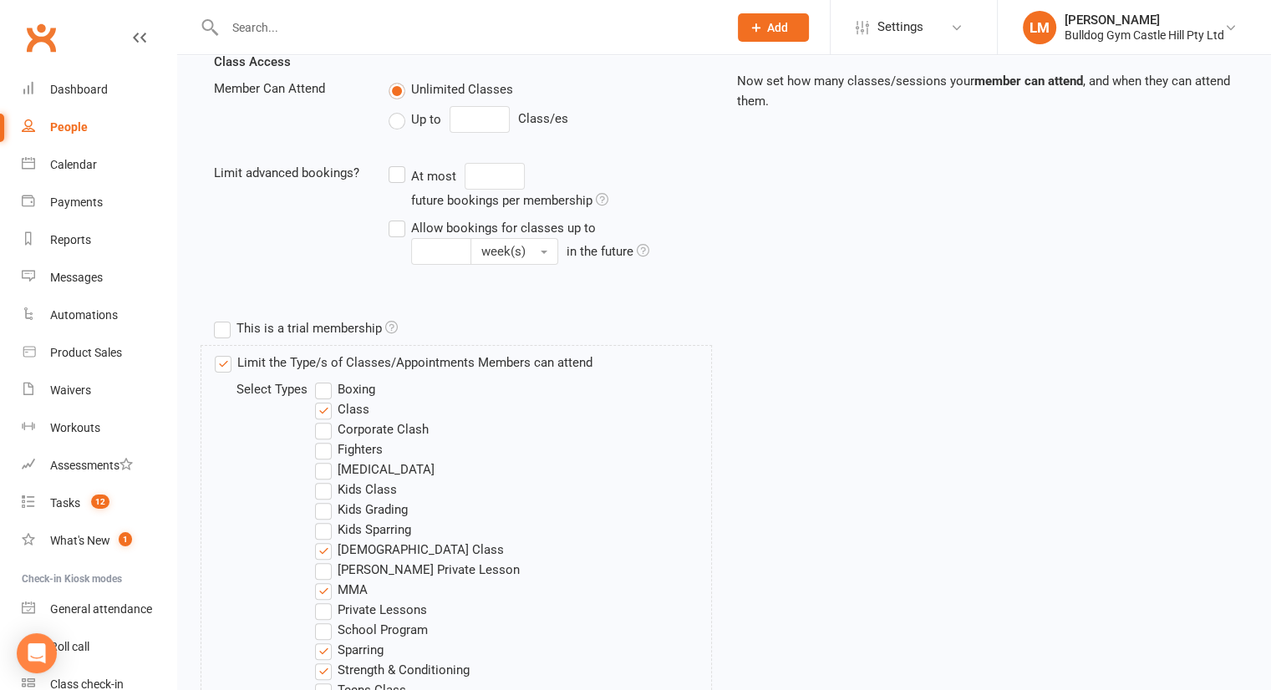
click at [328, 460] on label "[MEDICAL_DATA]" at bounding box center [374, 470] width 119 height 20
click at [326, 460] on input "[MEDICAL_DATA]" at bounding box center [320, 460] width 11 height 0
click at [328, 464] on label "[MEDICAL_DATA]" at bounding box center [374, 470] width 119 height 20
click at [326, 460] on input "[MEDICAL_DATA]" at bounding box center [320, 460] width 11 height 0
click at [324, 449] on label "Fighters" at bounding box center [349, 449] width 68 height 20
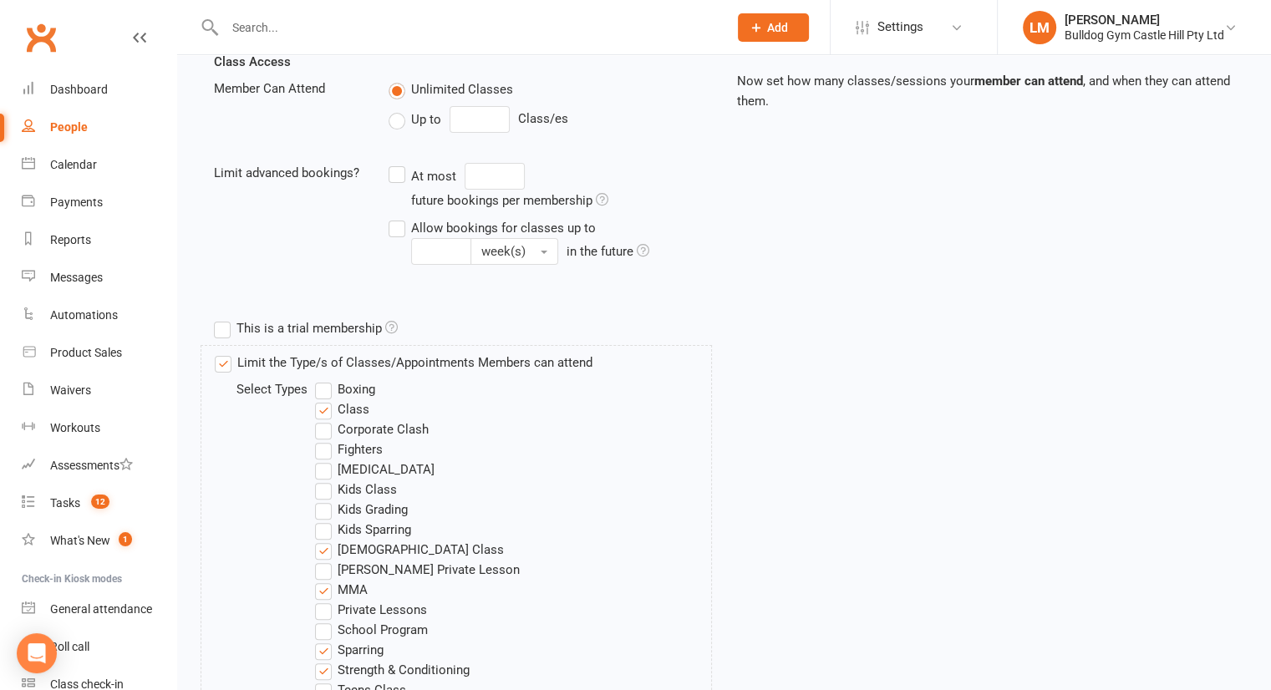
click at [324, 439] on input "Fighters" at bounding box center [320, 439] width 11 height 0
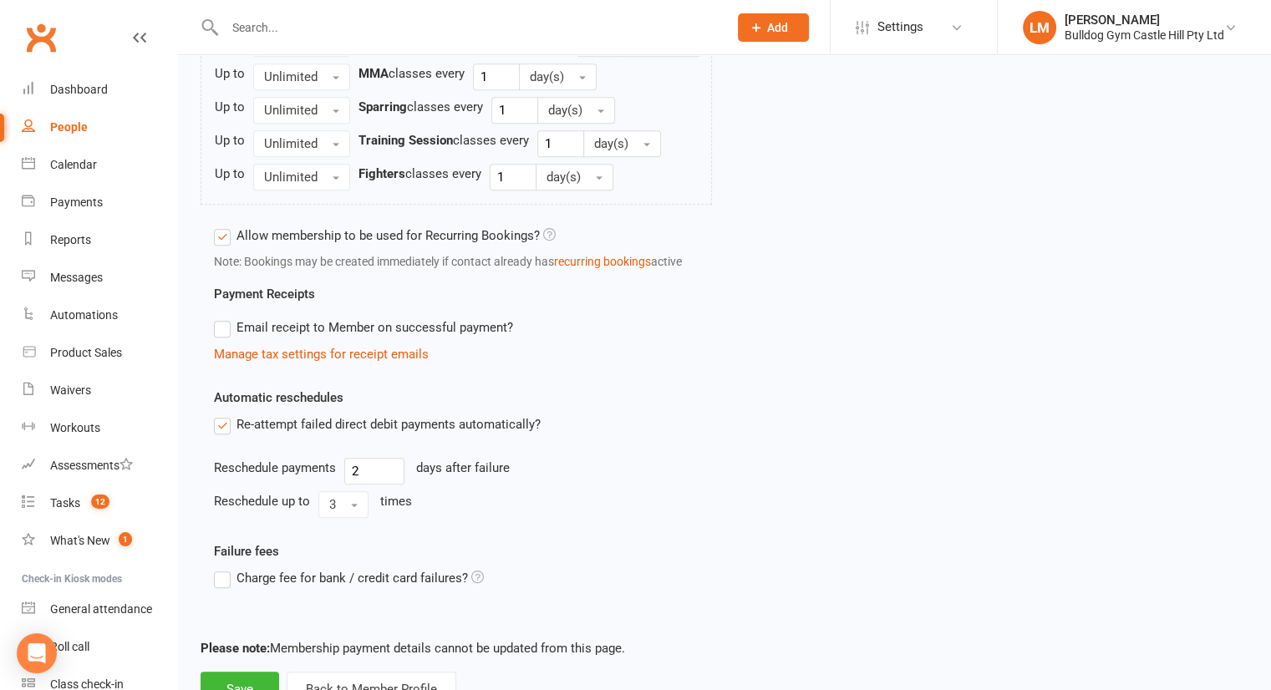
scroll to position [1317, 0]
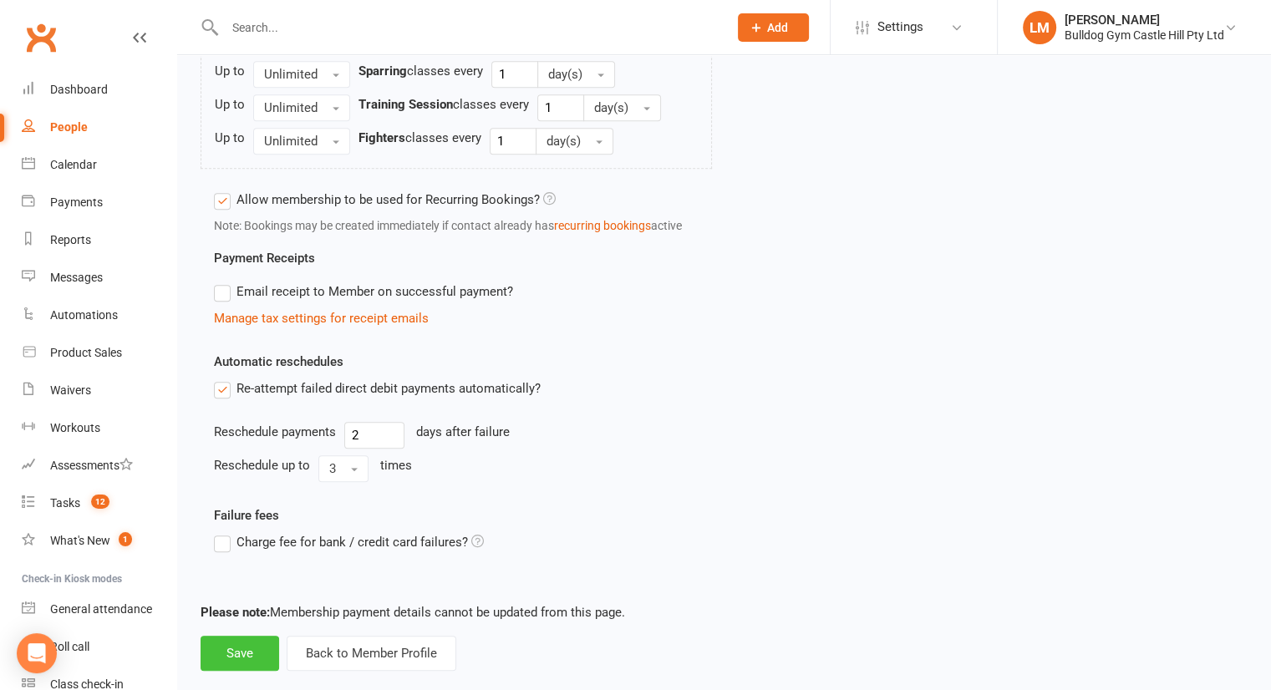
click at [243, 636] on button "Save" at bounding box center [240, 653] width 79 height 35
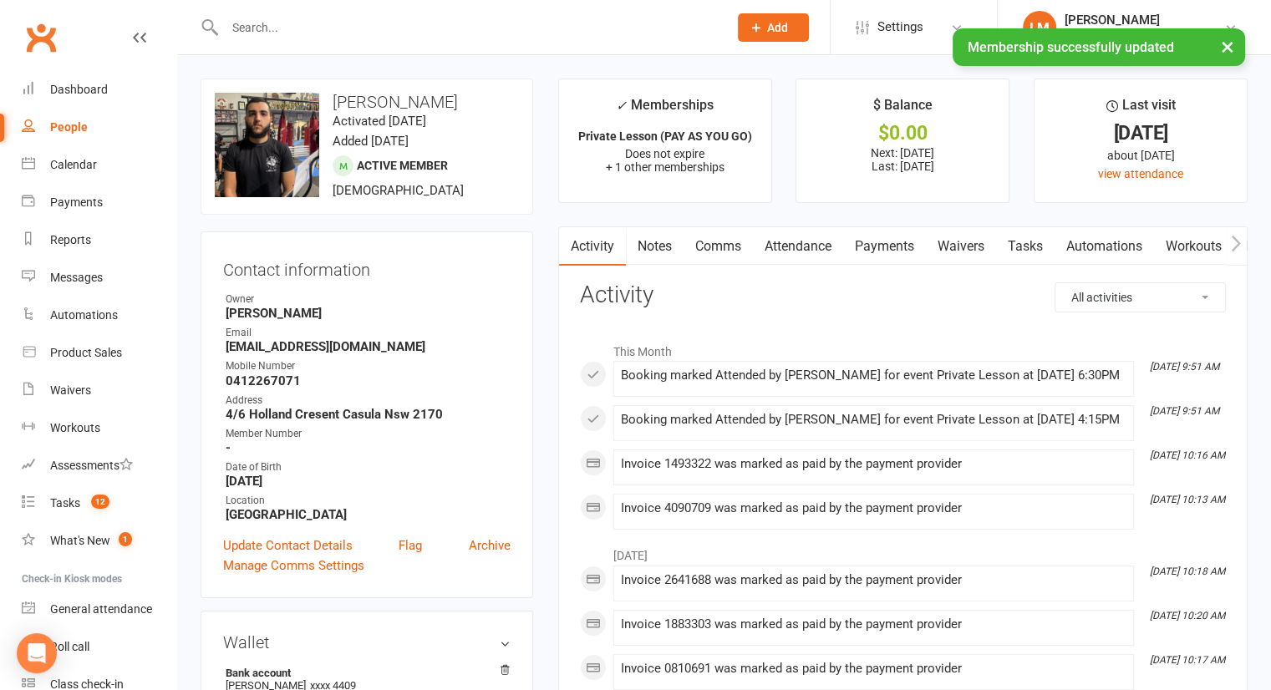
click at [294, 23] on input "text" at bounding box center [468, 27] width 496 height 23
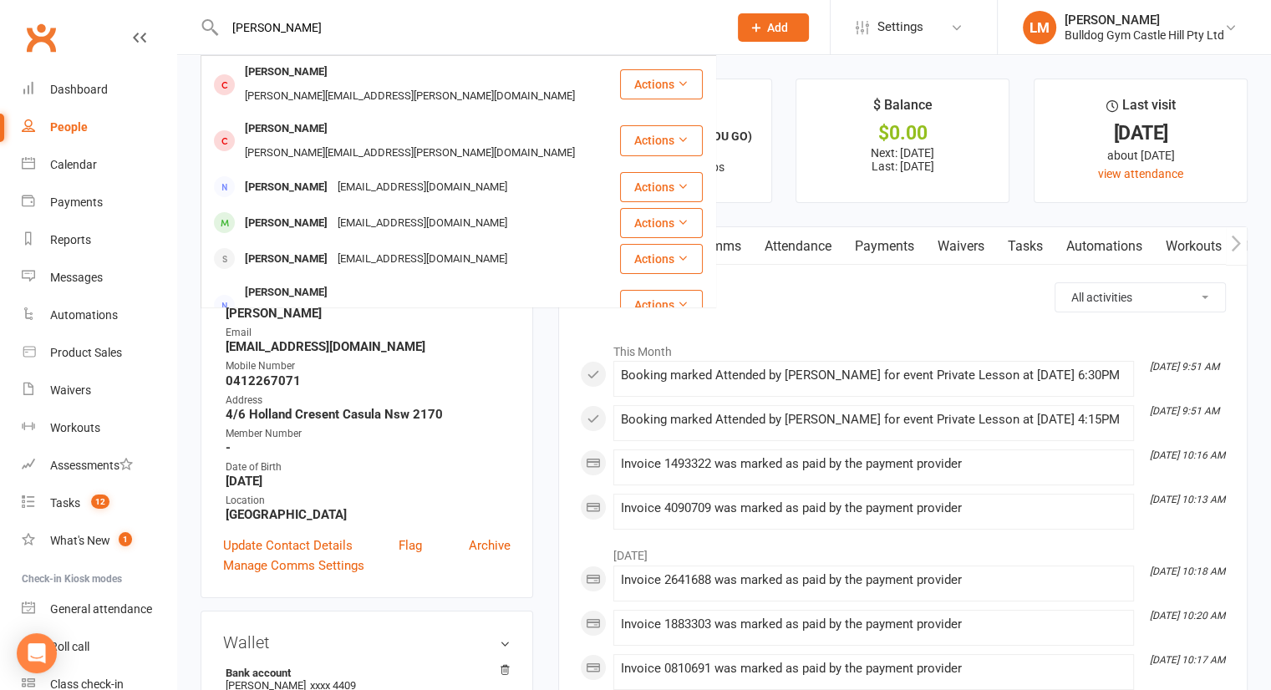
type input "[PERSON_NAME]"
click at [373, 211] on div "[EMAIL_ADDRESS][DOMAIN_NAME]" at bounding box center [423, 223] width 180 height 24
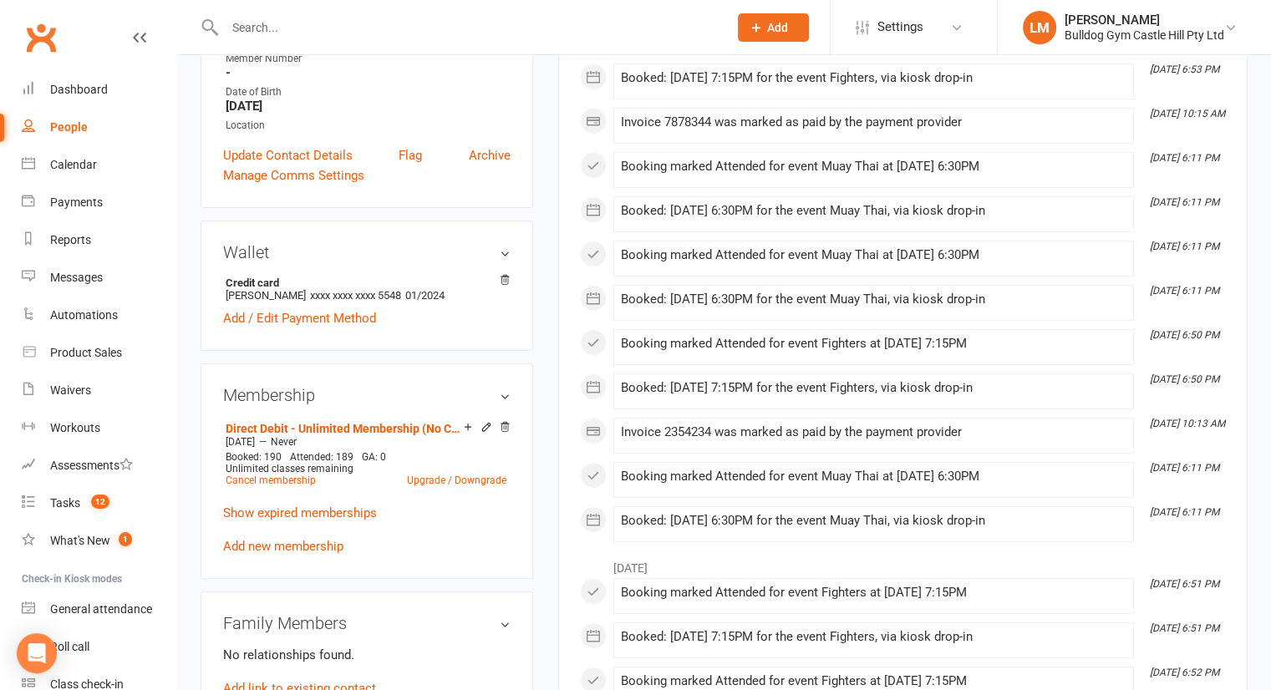
scroll to position [438, 0]
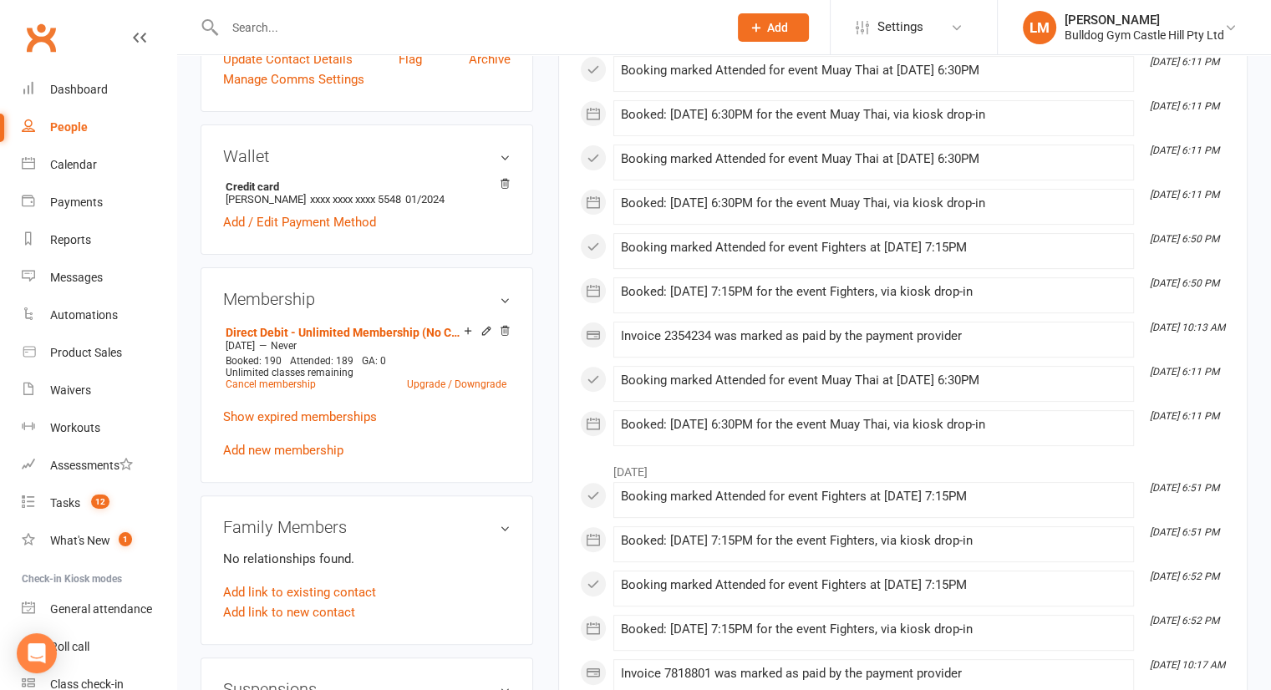
click at [488, 332] on icon at bounding box center [486, 331] width 8 height 8
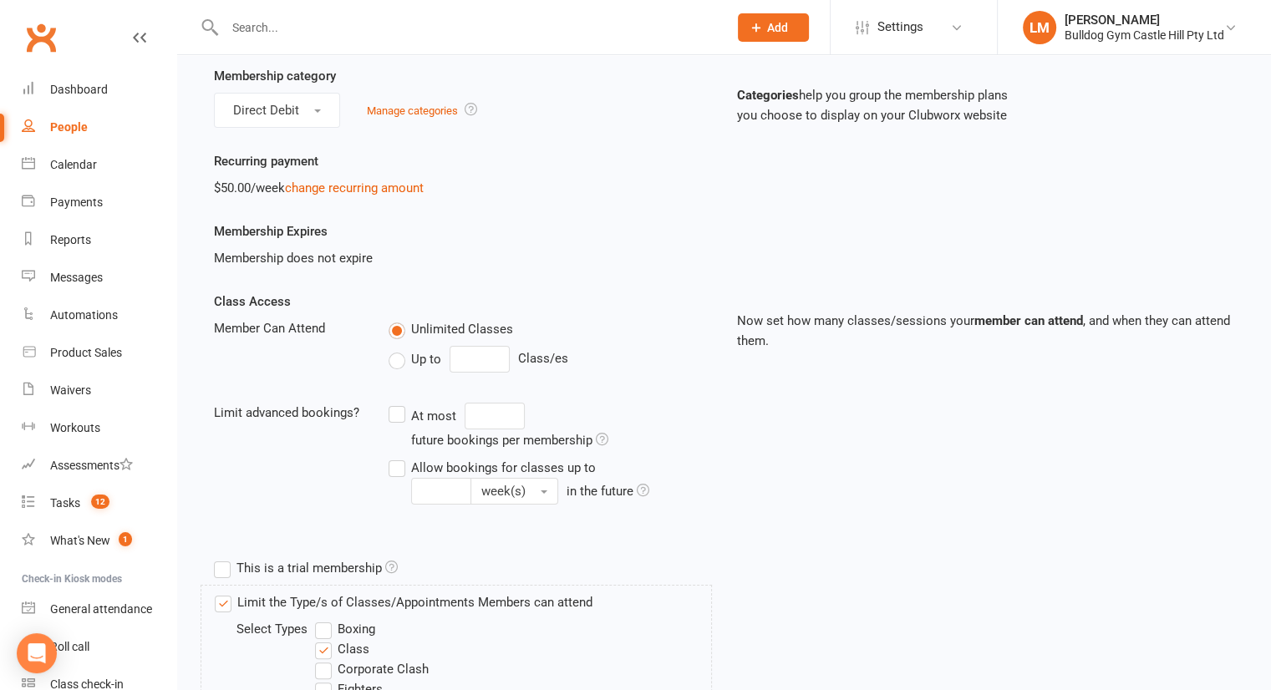
scroll to position [282, 0]
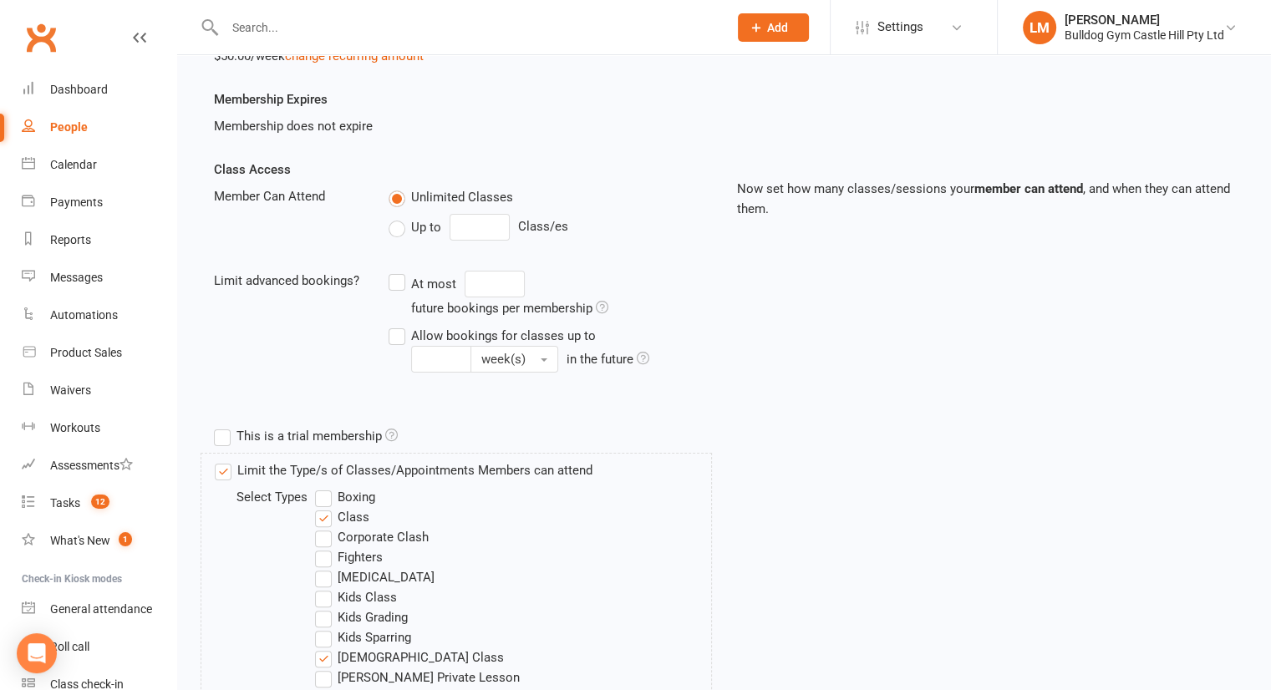
click at [327, 555] on label "Fighters" at bounding box center [349, 557] width 68 height 20
click at [326, 547] on input "Fighters" at bounding box center [320, 547] width 11 height 0
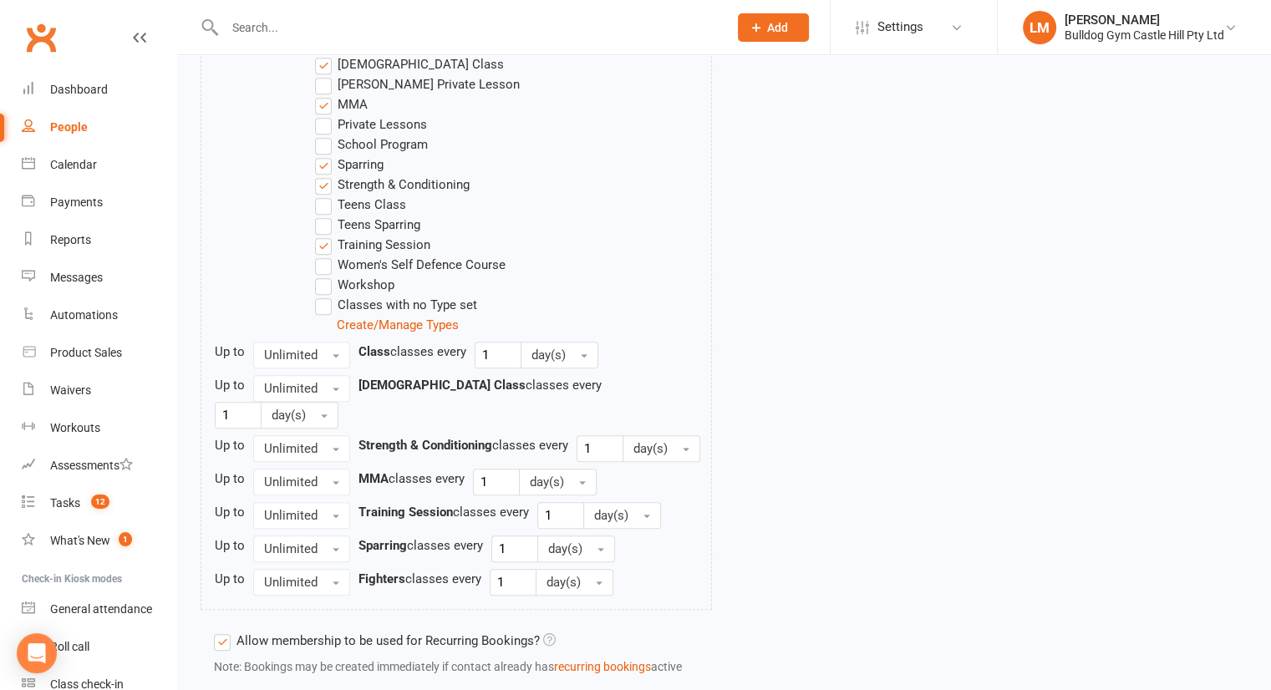
scroll to position [1317, 0]
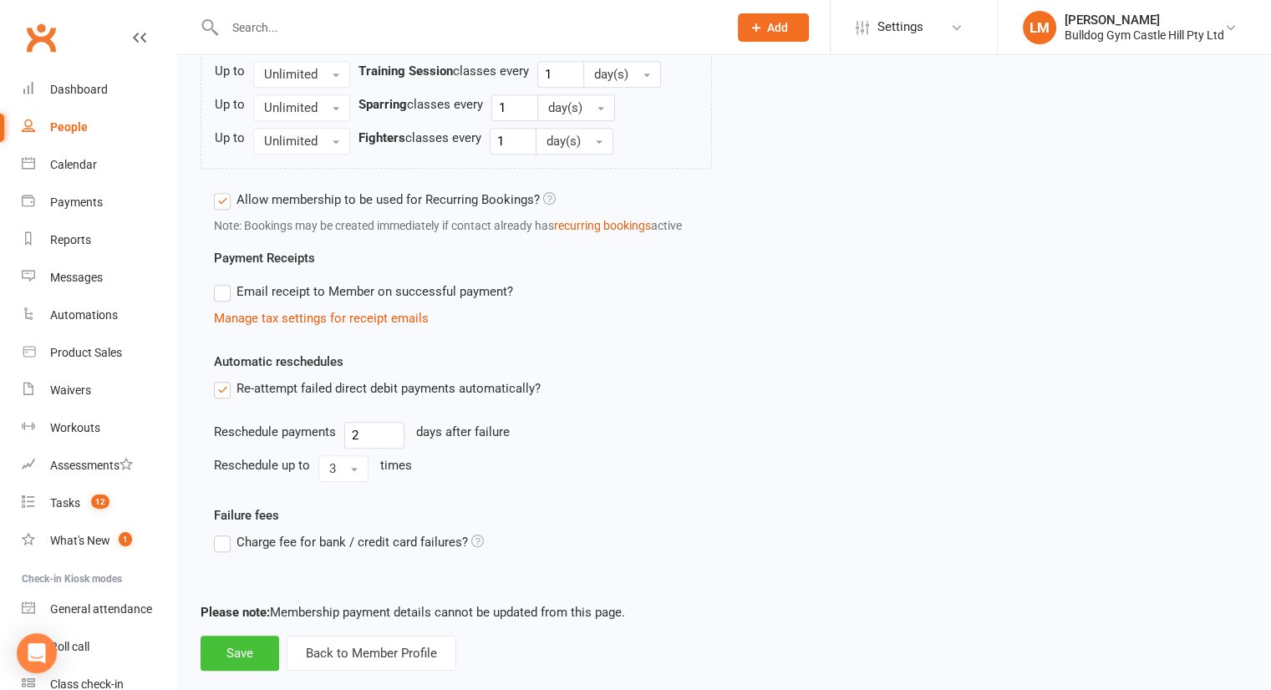
click at [241, 636] on button "Save" at bounding box center [240, 653] width 79 height 35
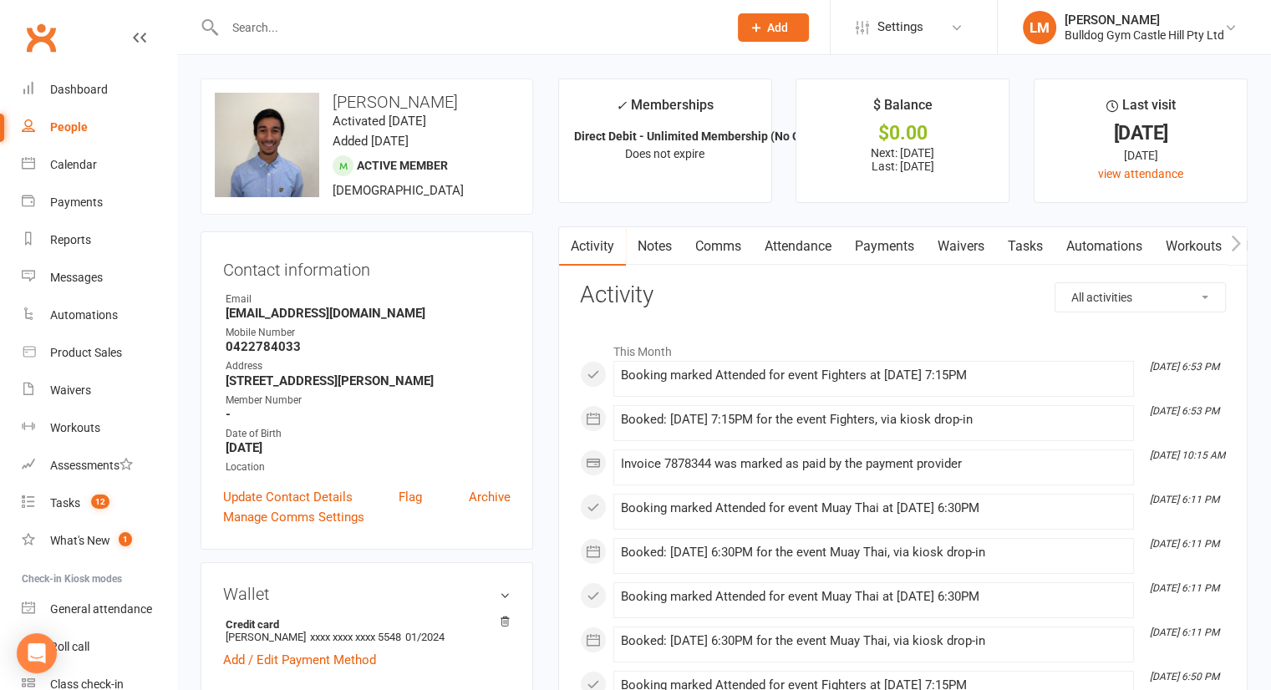
click at [282, 34] on input "text" at bounding box center [468, 27] width 496 height 23
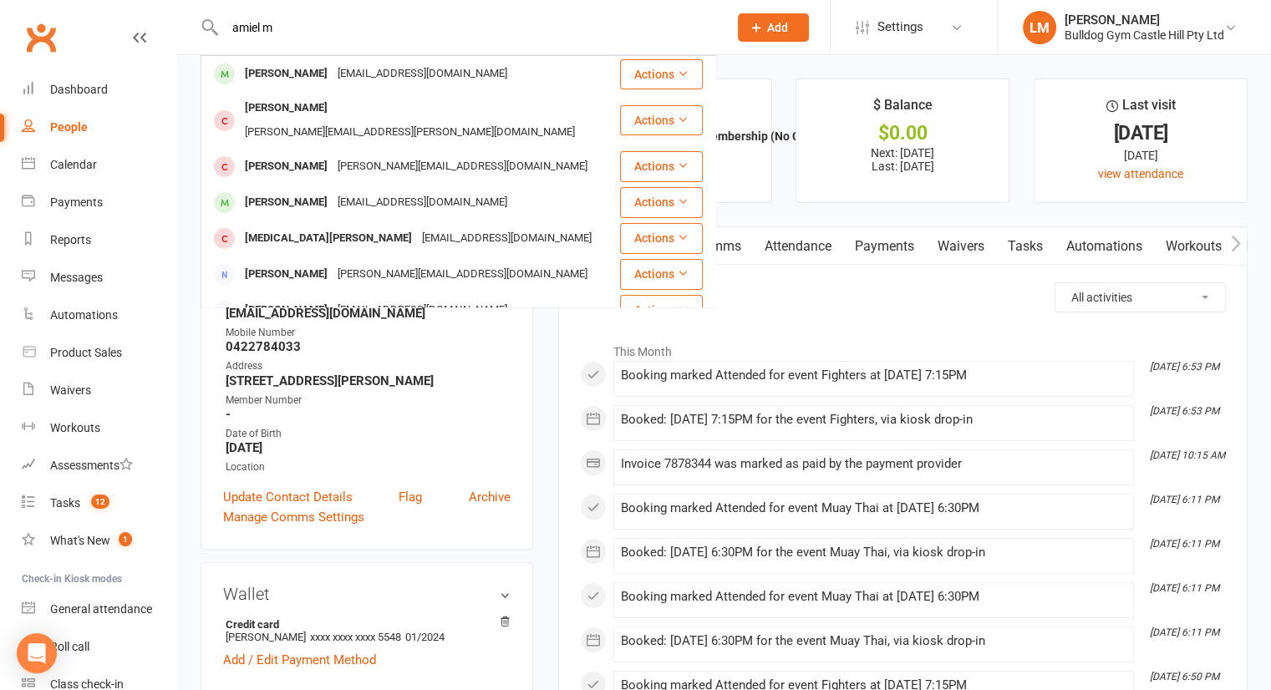
type input "amiel m"
click at [333, 68] on div "[EMAIL_ADDRESS][DOMAIN_NAME]" at bounding box center [423, 74] width 180 height 24
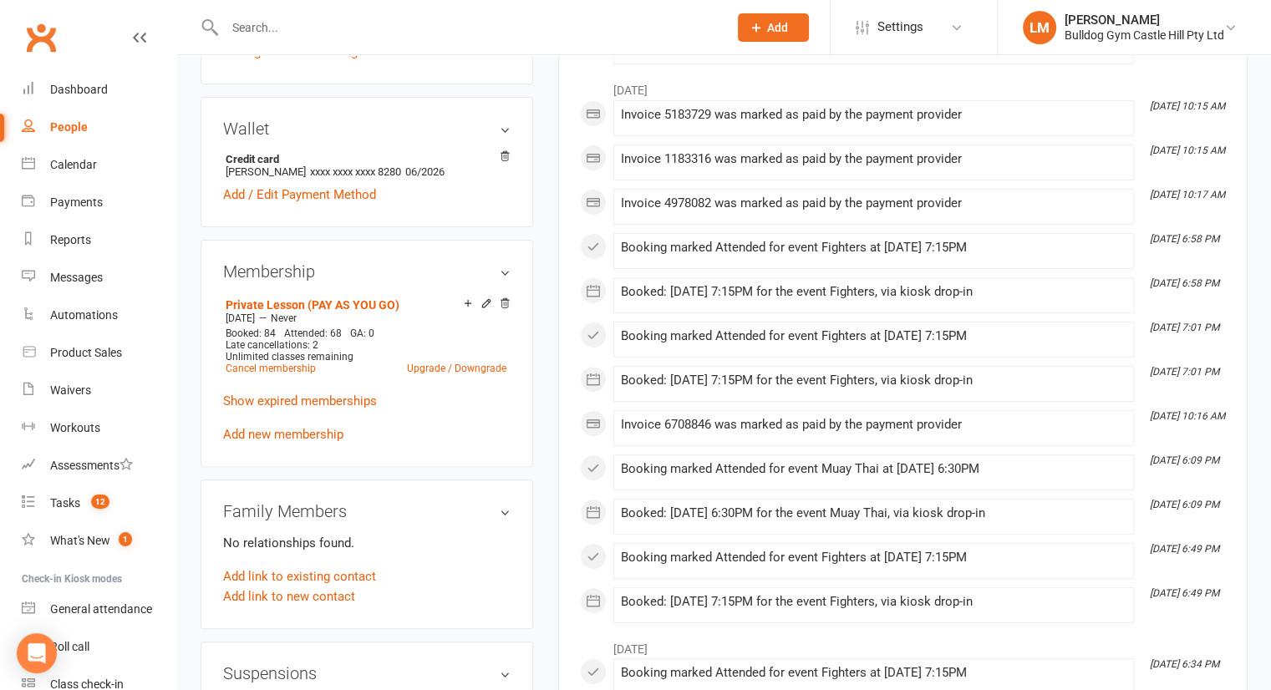
scroll to position [468, 0]
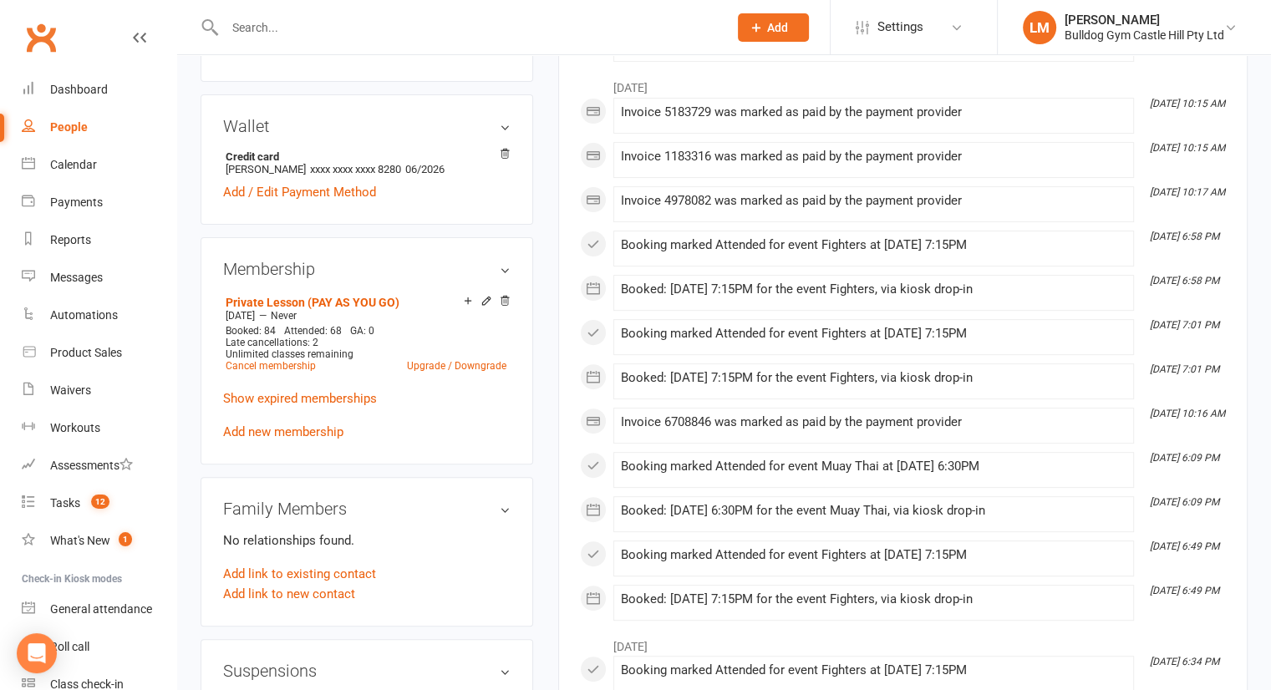
click at [311, 390] on p "Show expired memberships" at bounding box center [366, 399] width 287 height 20
click at [312, 395] on link "Show expired memberships" at bounding box center [300, 398] width 154 height 15
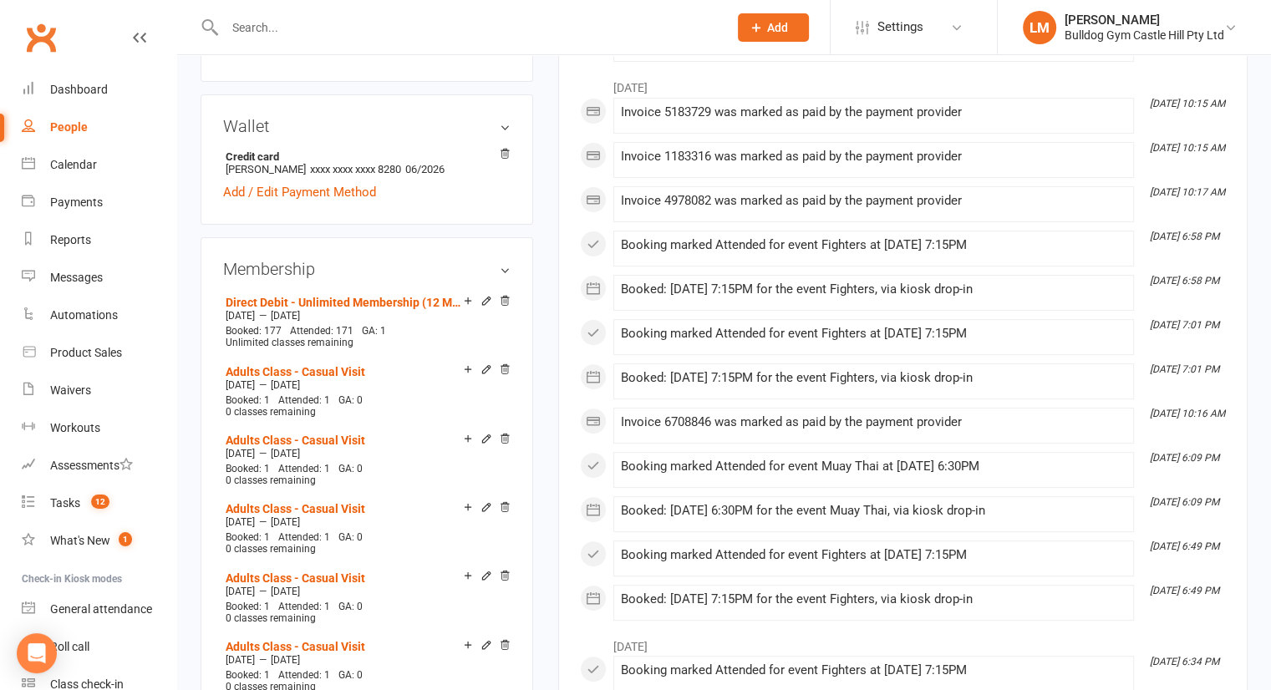
click at [282, 30] on input "text" at bounding box center [468, 27] width 496 height 23
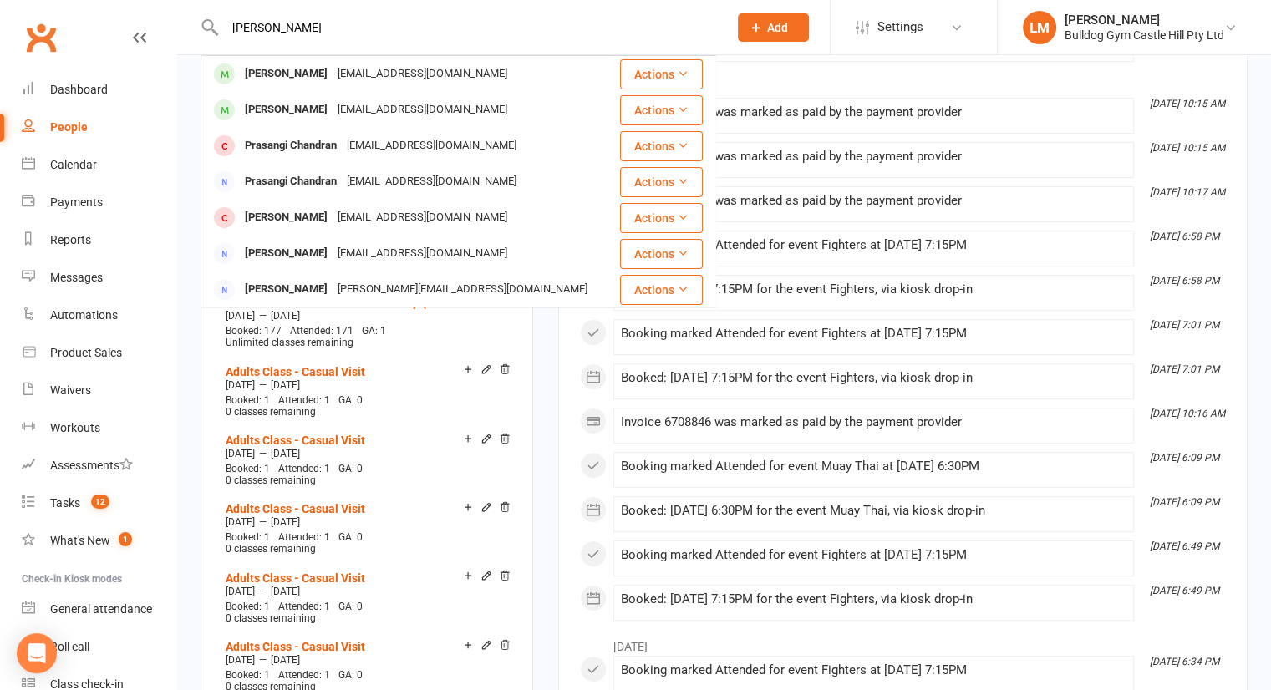
type input "[PERSON_NAME]"
click at [296, 69] on div "[PERSON_NAME]" at bounding box center [286, 74] width 93 height 24
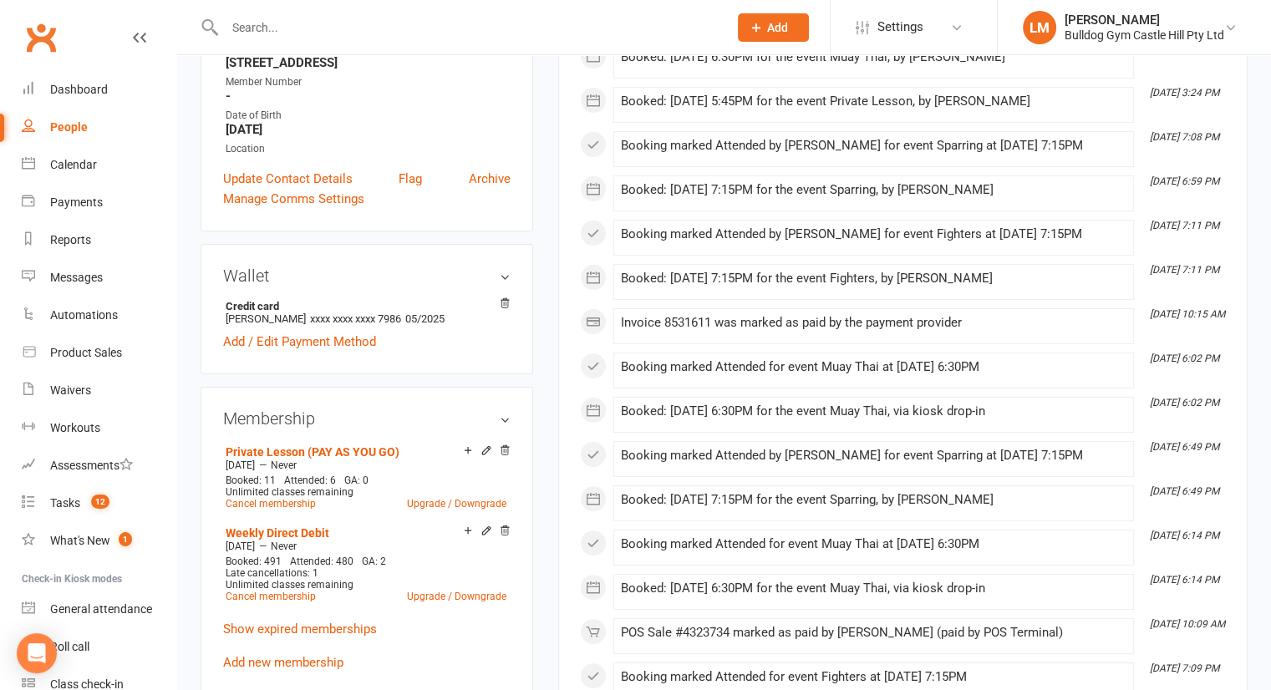
scroll to position [321, 0]
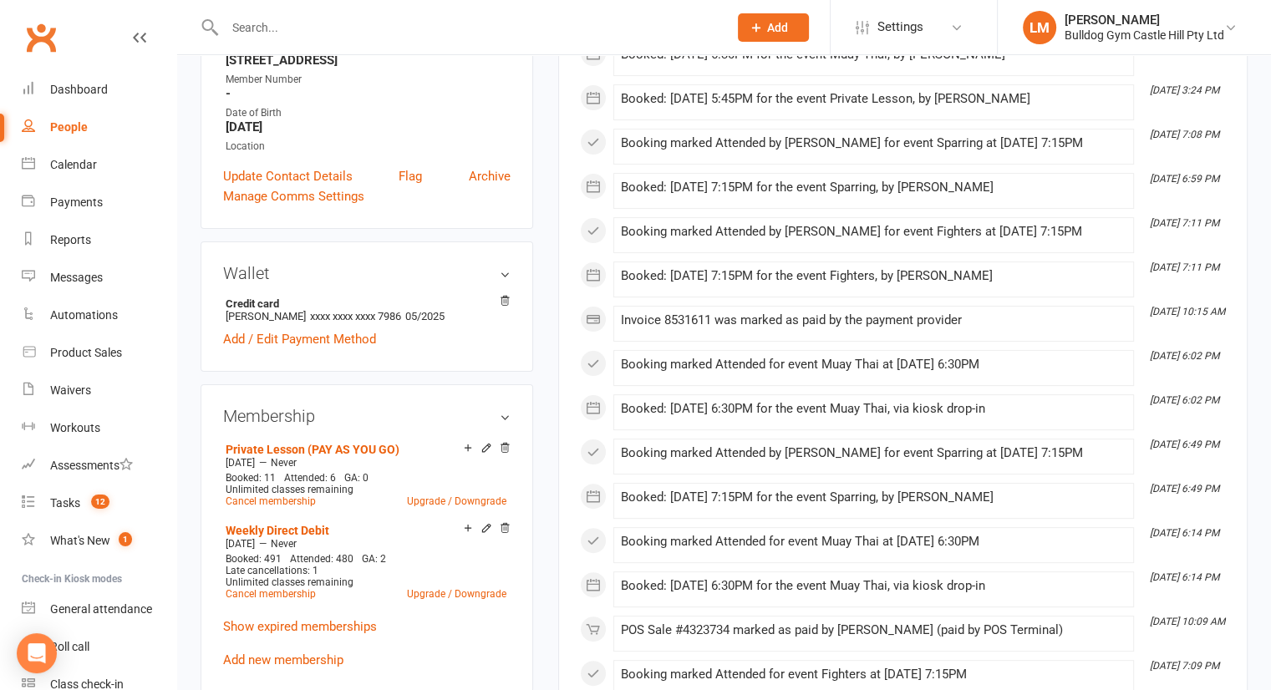
click at [487, 523] on icon at bounding box center [486, 528] width 12 height 12
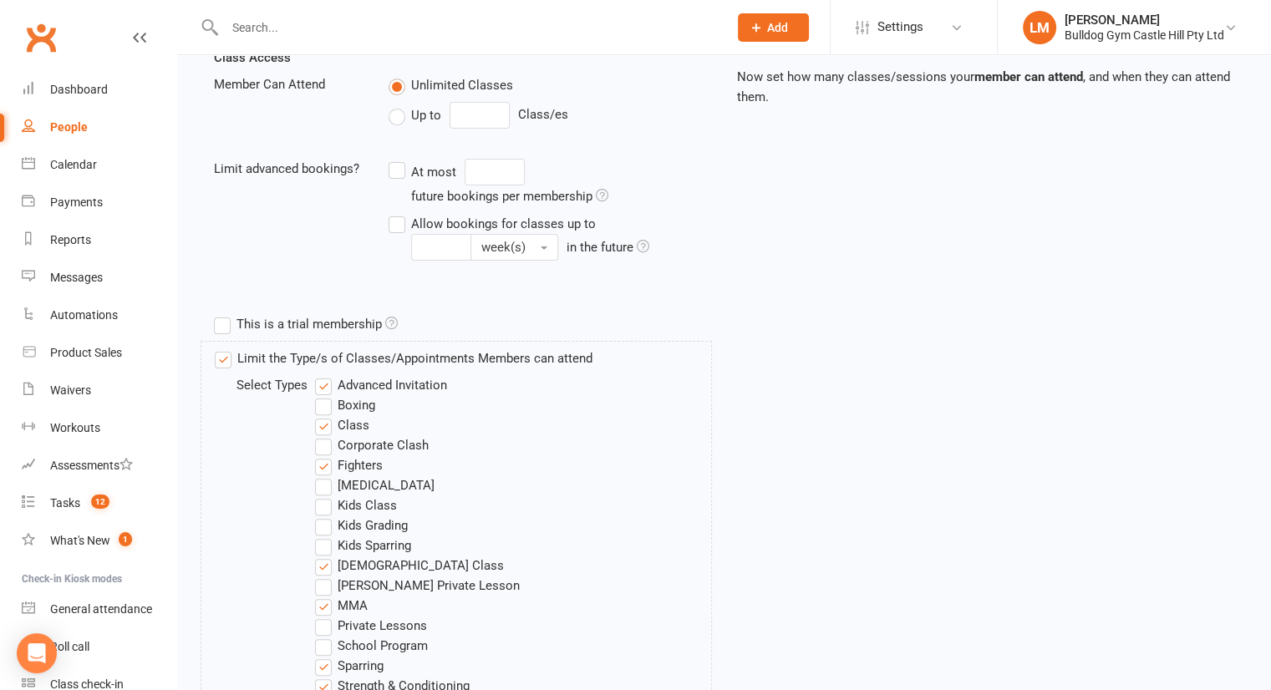
scroll to position [401, 0]
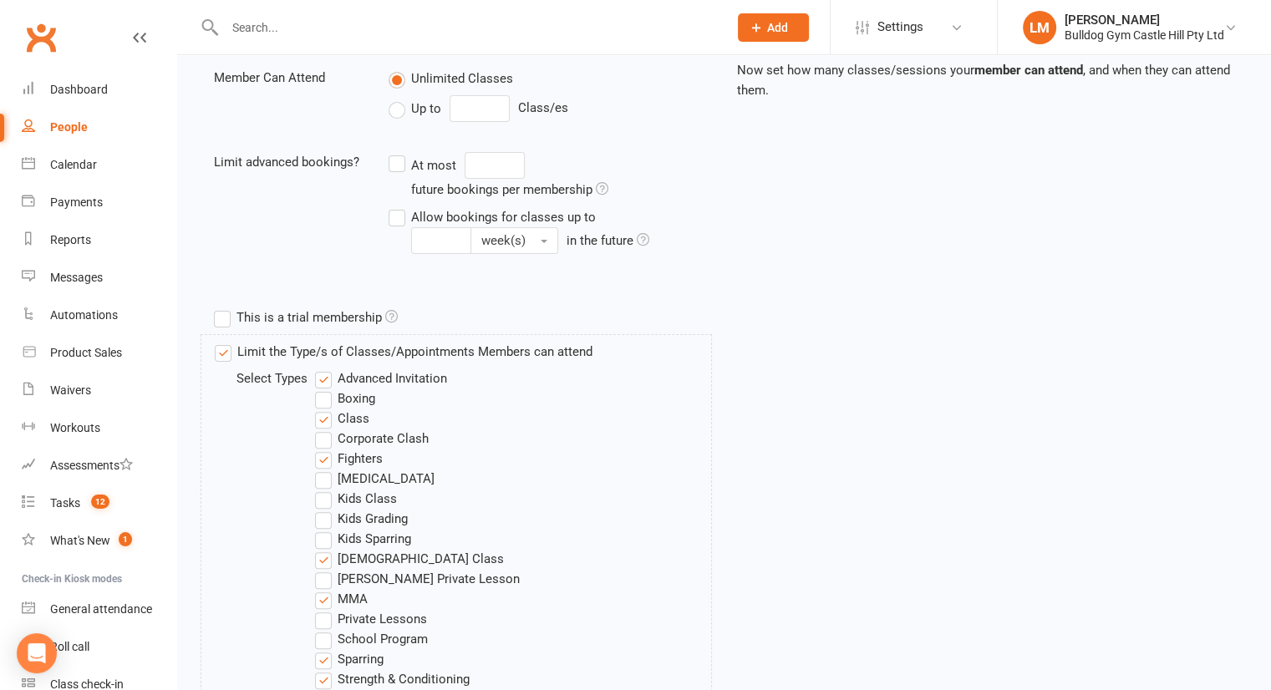
click at [343, 29] on input "text" at bounding box center [468, 27] width 496 height 23
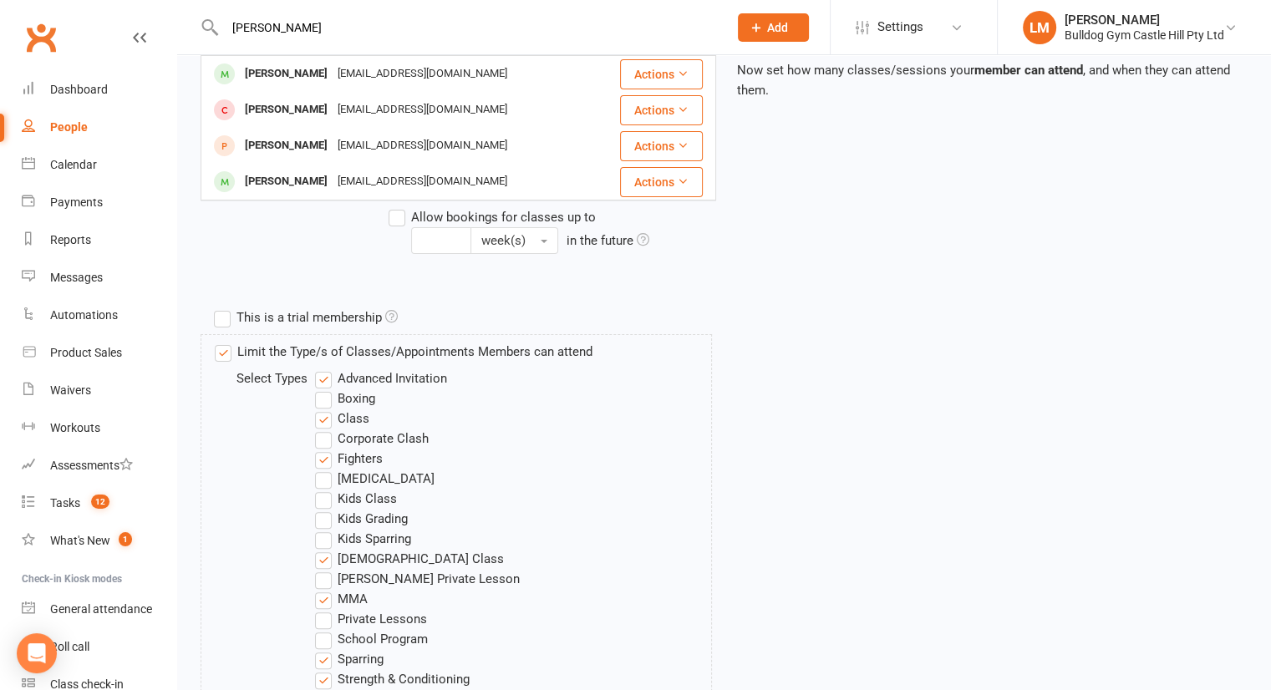
type input "[PERSON_NAME]"
click at [333, 71] on div "[PERSON_NAME]" at bounding box center [286, 74] width 93 height 24
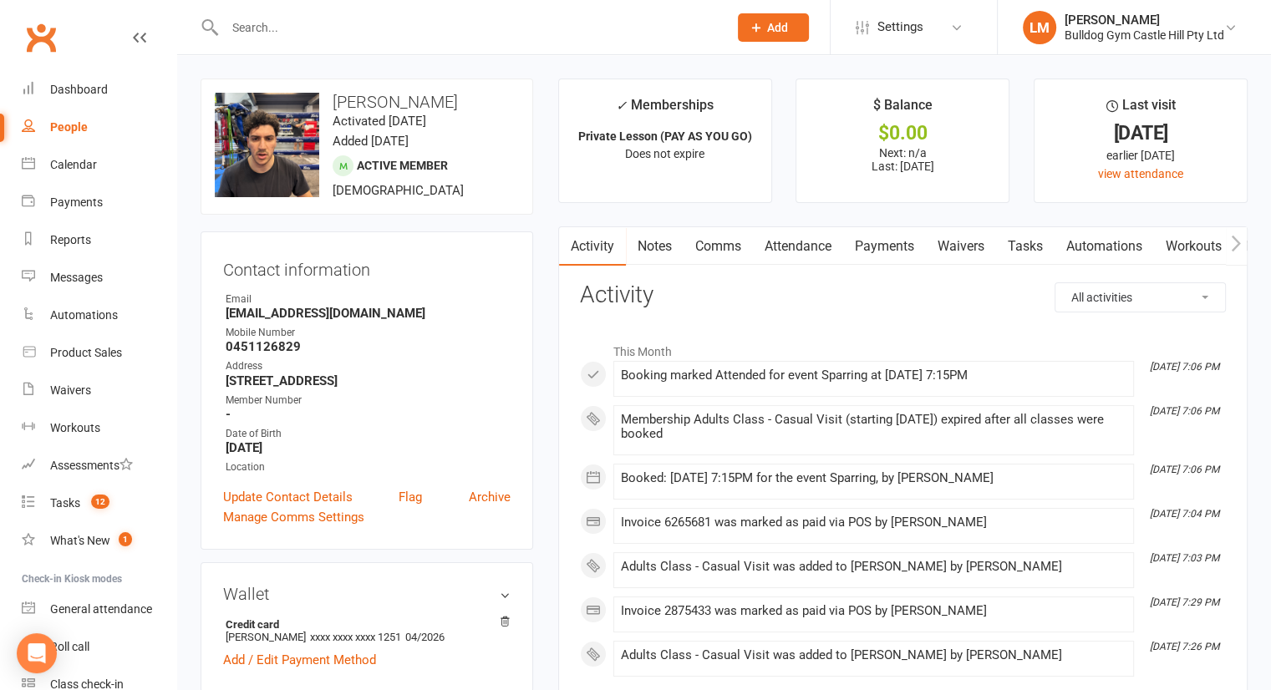
click at [274, 21] on input "text" at bounding box center [468, 27] width 496 height 23
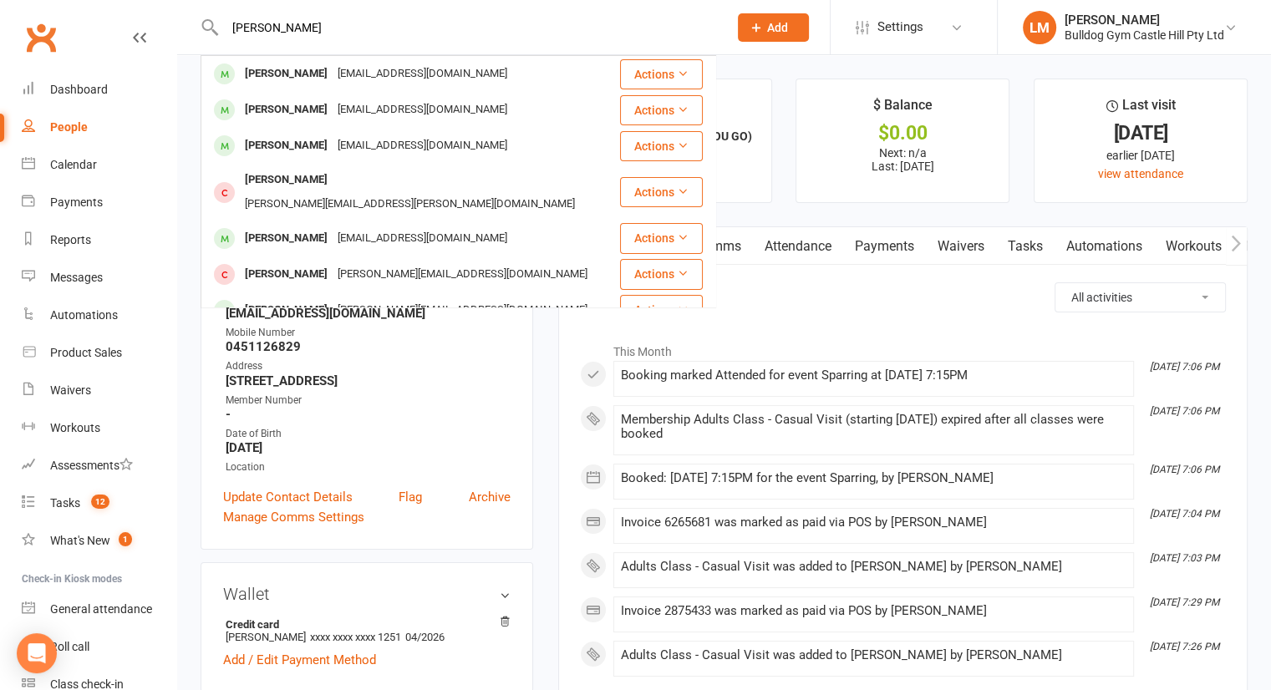
type input "[PERSON_NAME]"
click at [278, 75] on div "[PERSON_NAME]" at bounding box center [286, 74] width 93 height 24
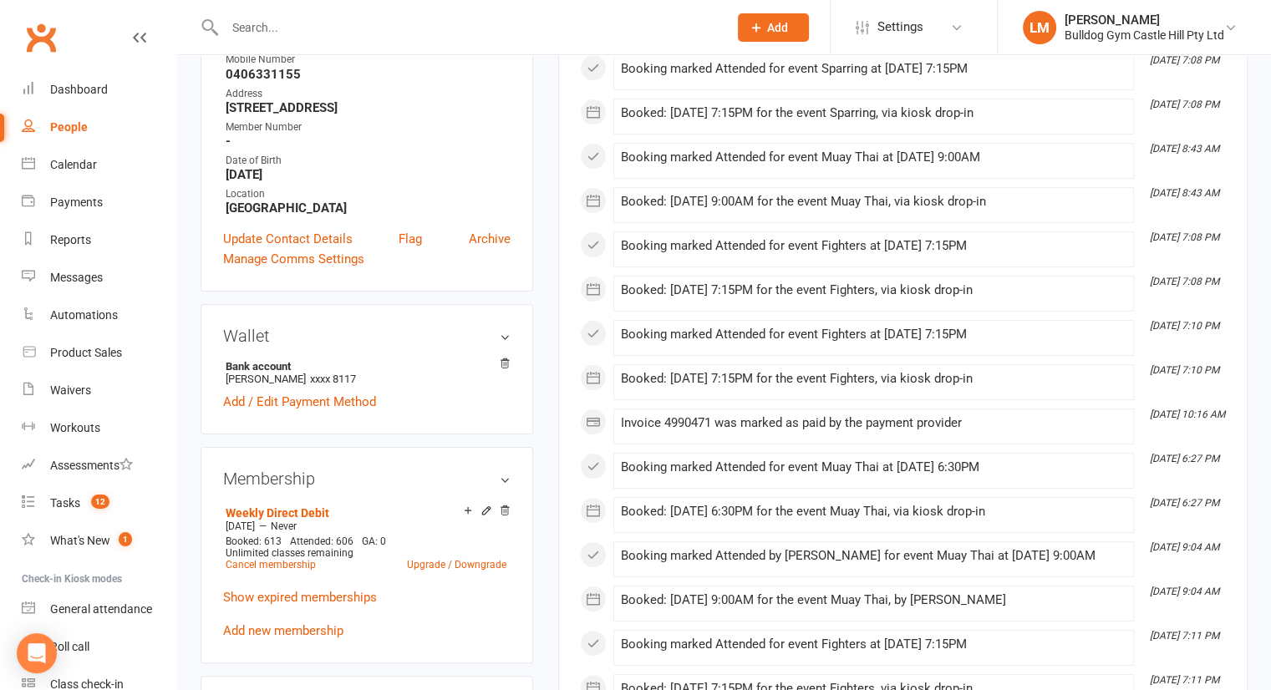
scroll to position [318, 0]
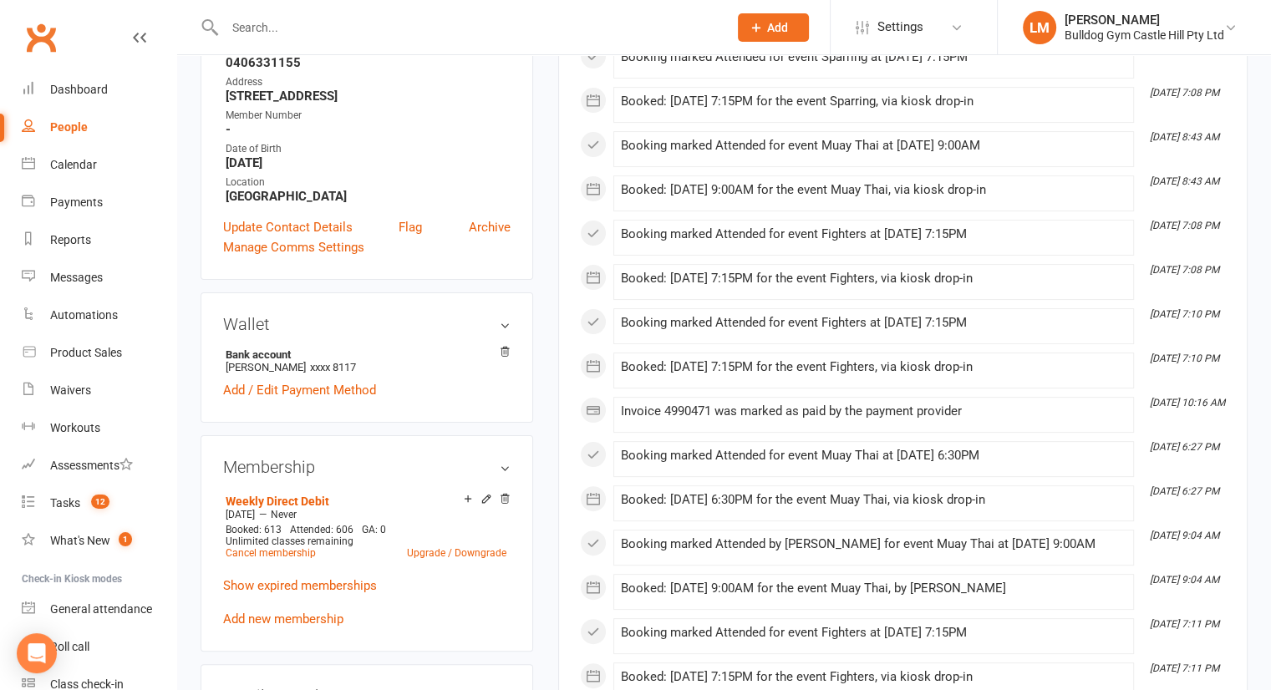
click at [485, 498] on icon at bounding box center [486, 499] width 8 height 8
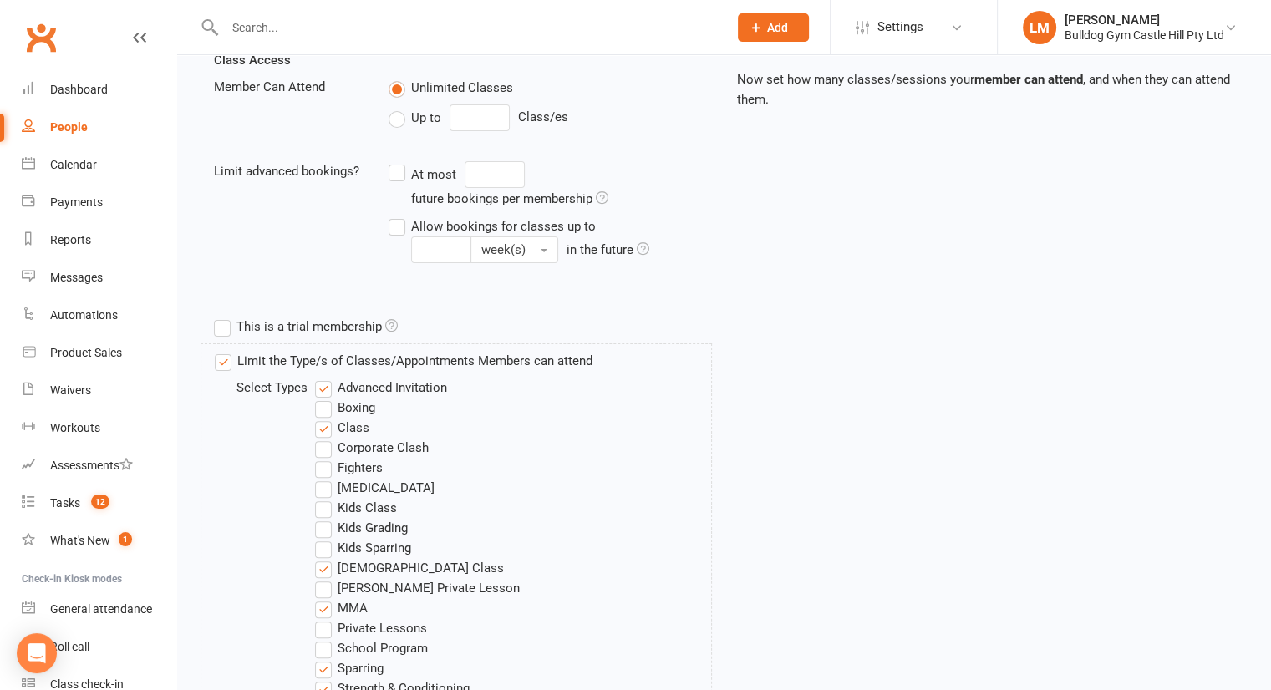
scroll to position [396, 0]
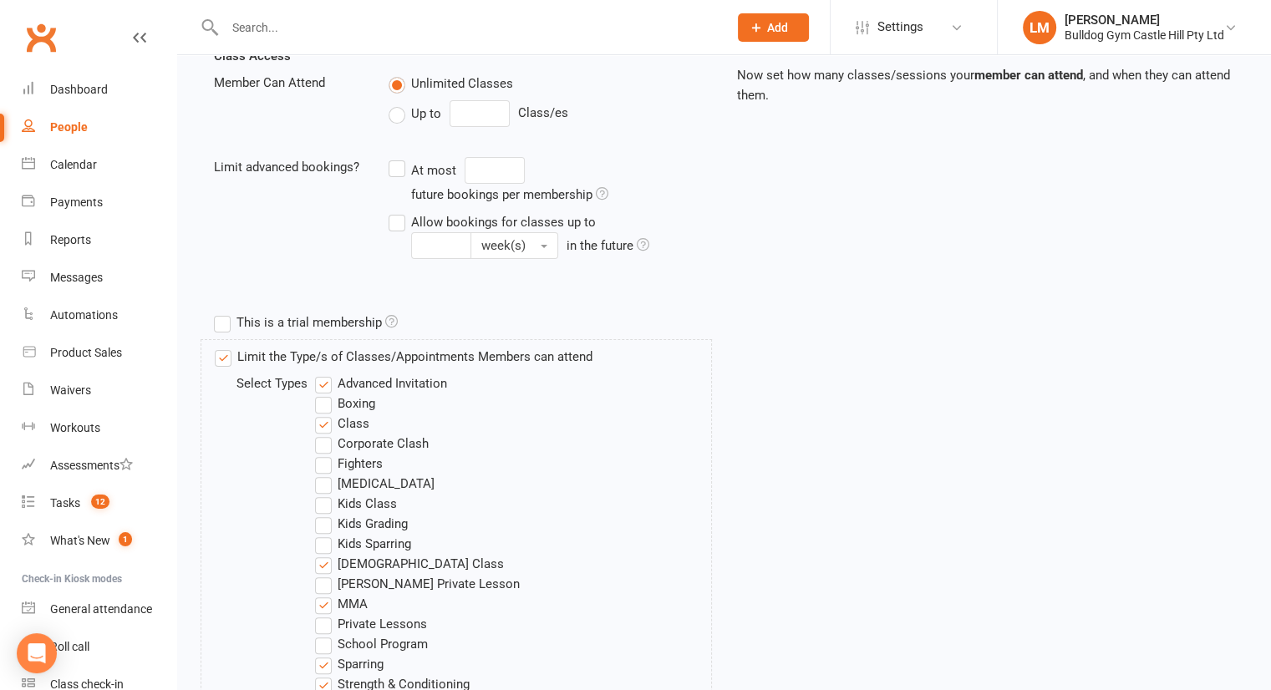
click at [323, 466] on label "Fighters" at bounding box center [349, 464] width 68 height 20
click at [323, 454] on input "Fighters" at bounding box center [320, 454] width 11 height 0
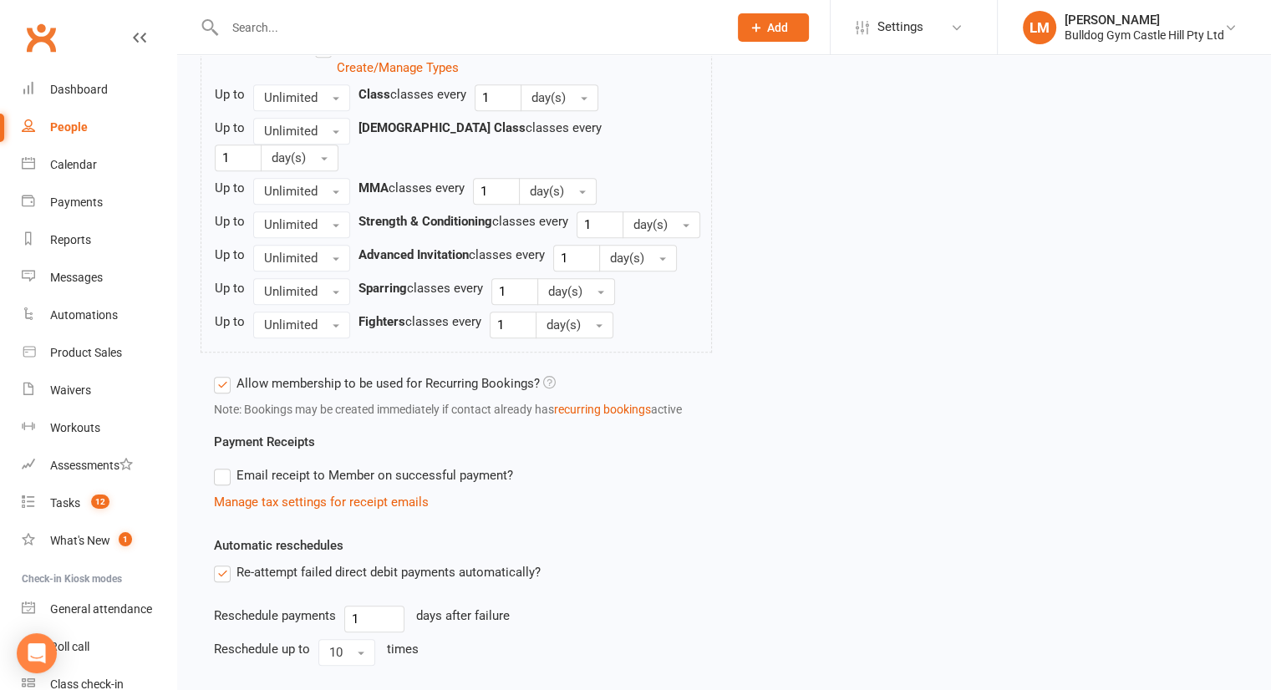
scroll to position [1337, 0]
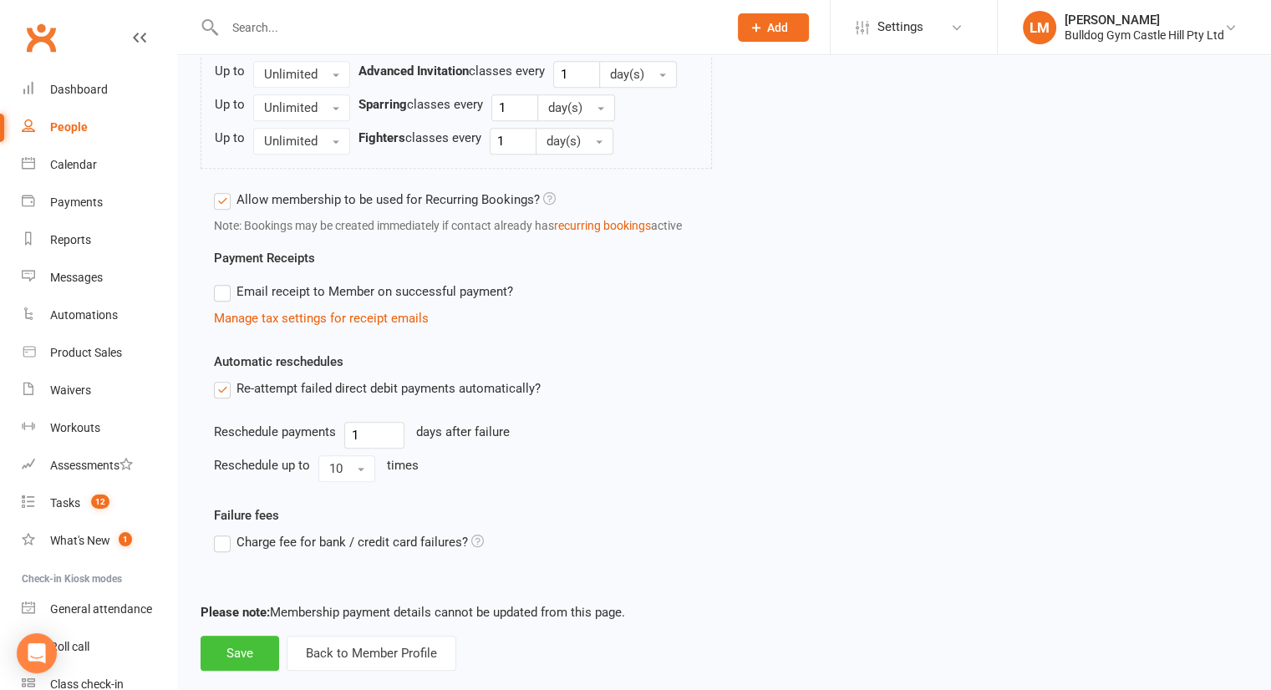
click at [238, 636] on button "Save" at bounding box center [240, 653] width 79 height 35
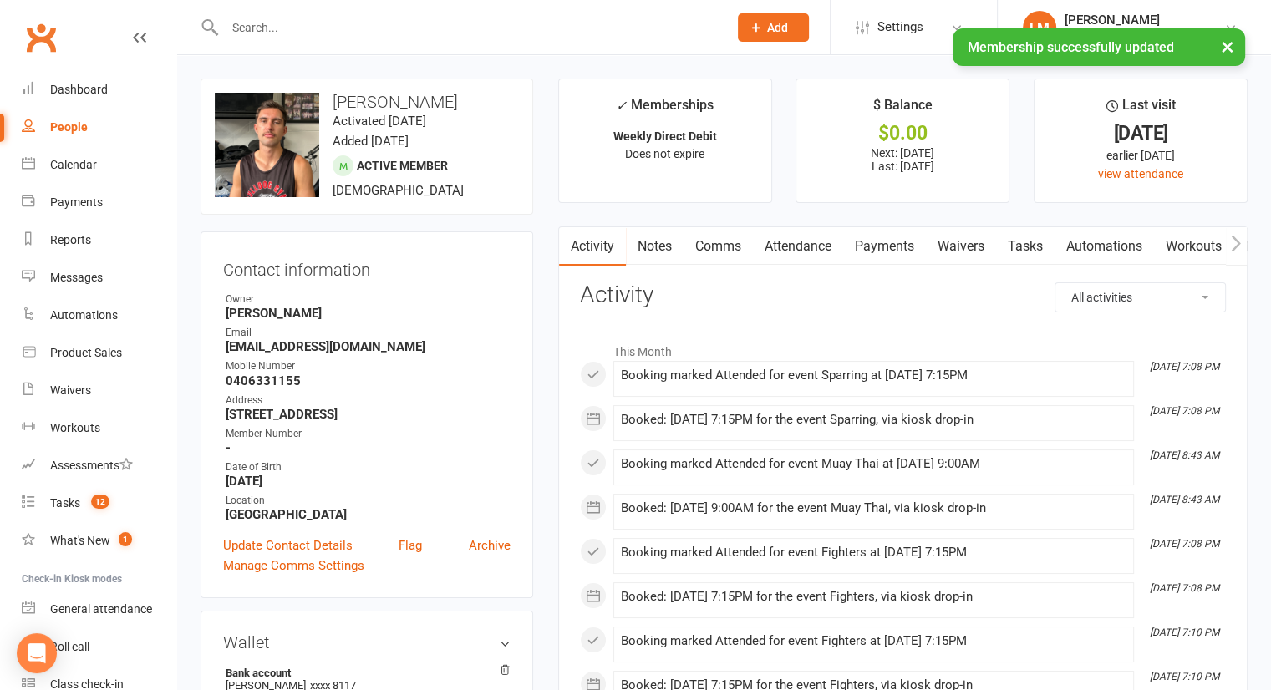
click at [277, 28] on div "× Membership successfully updated" at bounding box center [624, 28] width 1249 height 0
click at [297, 22] on input "text" at bounding box center [468, 27] width 496 height 23
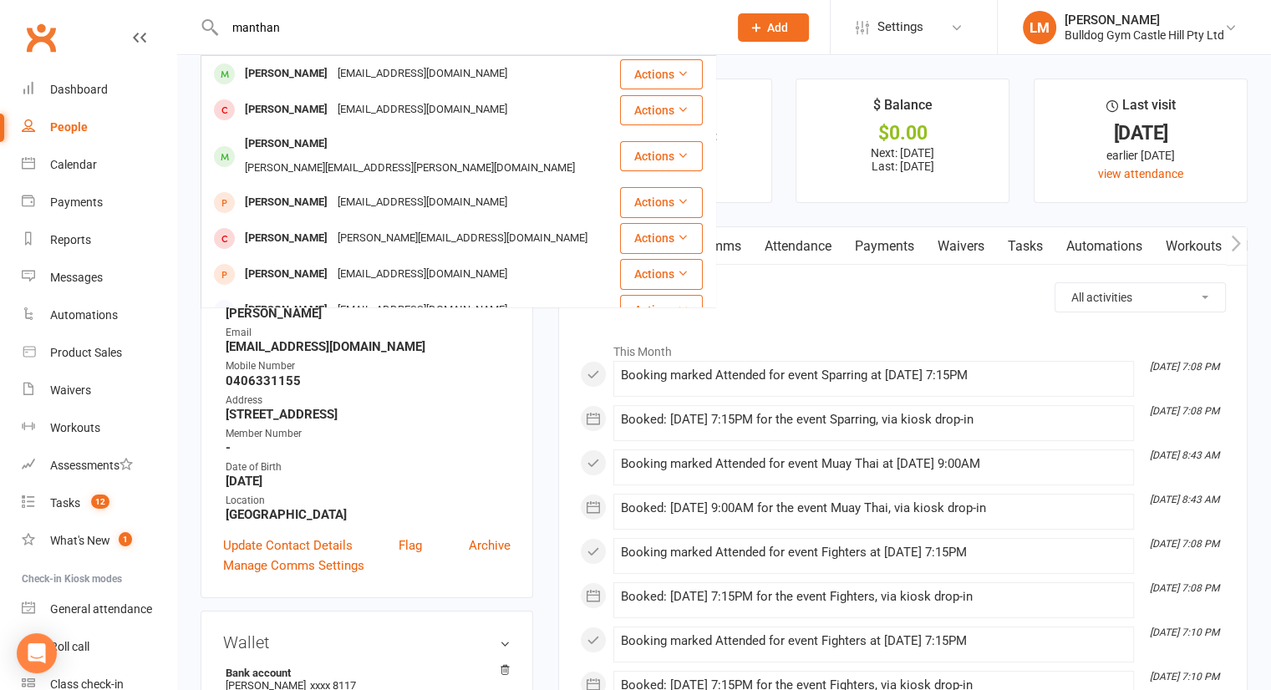
type input "manthan"
click at [329, 64] on div "[PERSON_NAME]" at bounding box center [286, 74] width 93 height 24
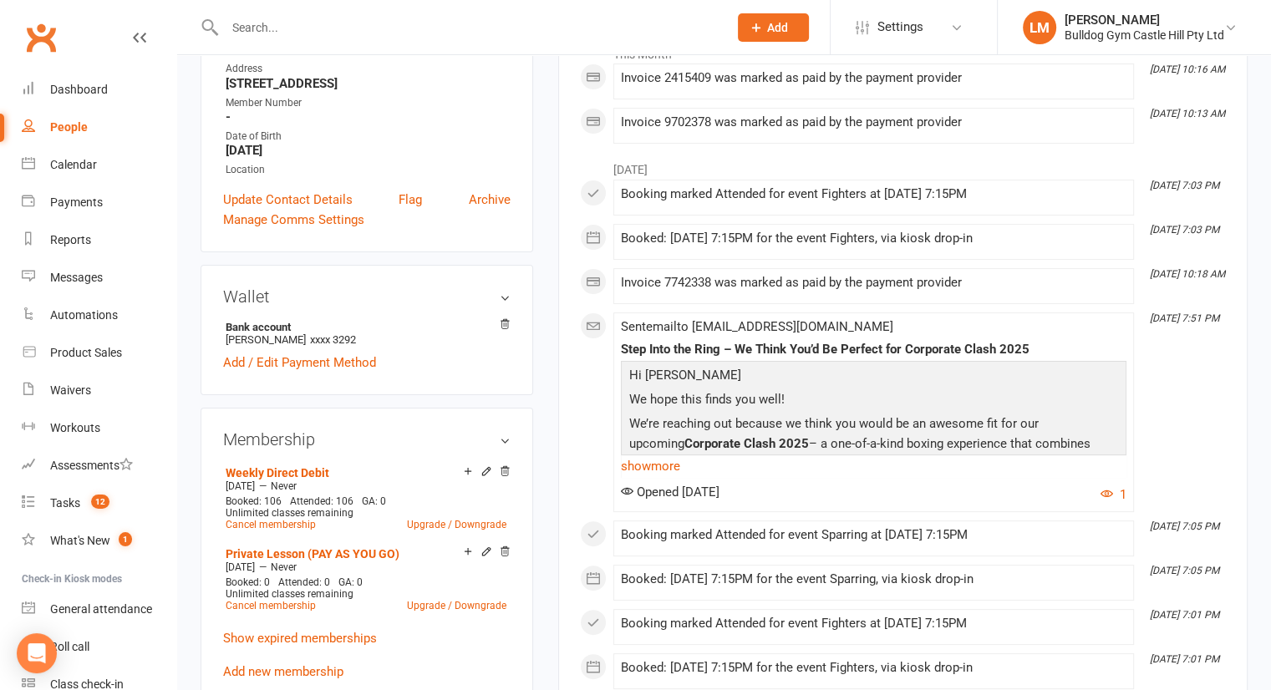
scroll to position [309, 0]
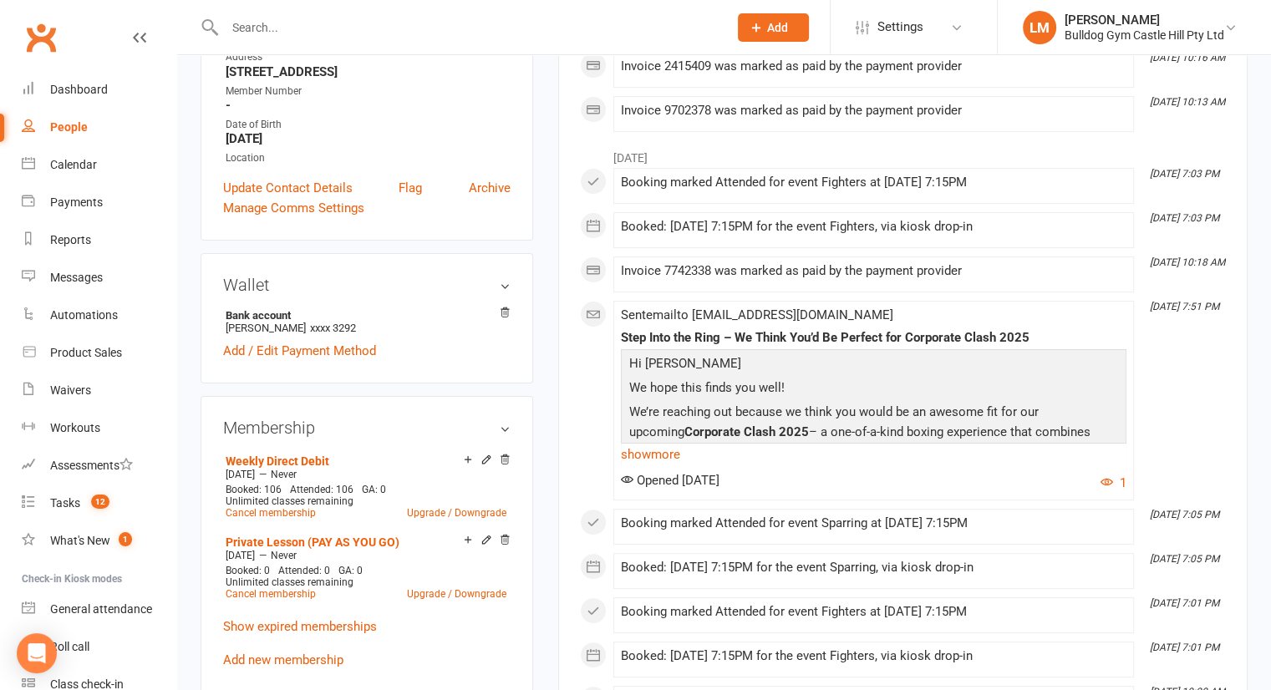
click at [482, 465] on icon at bounding box center [486, 461] width 12 height 13
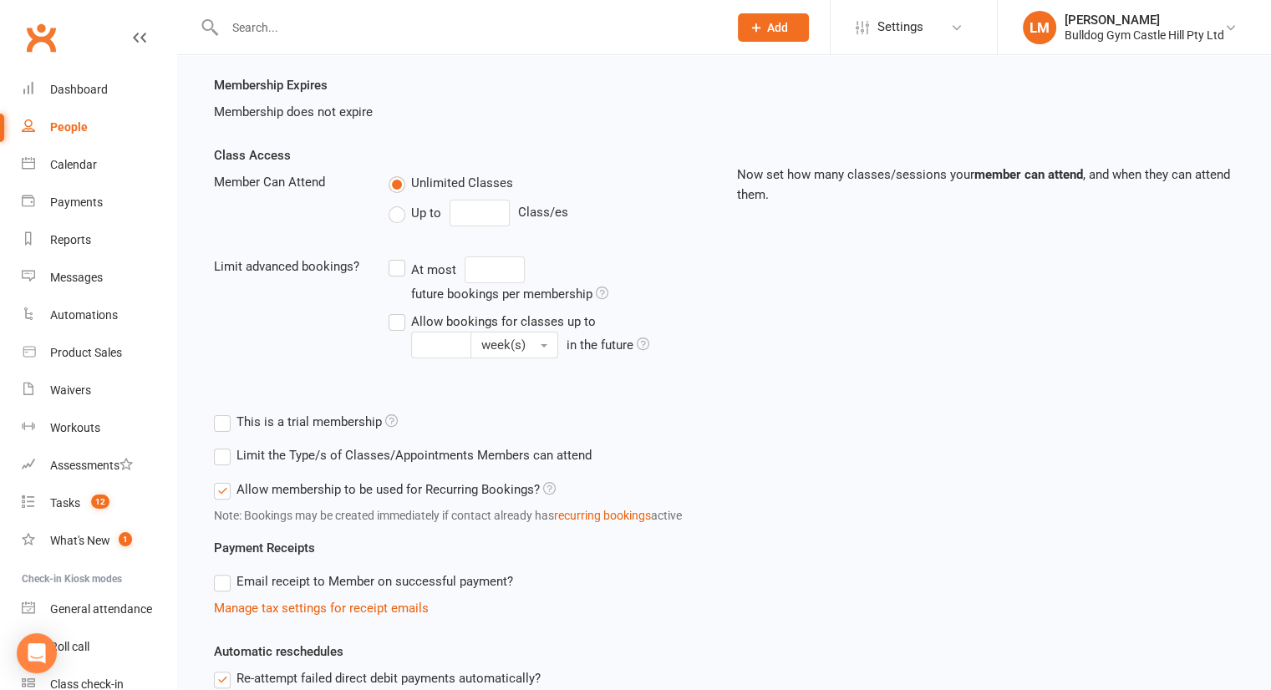
scroll to position [321, 0]
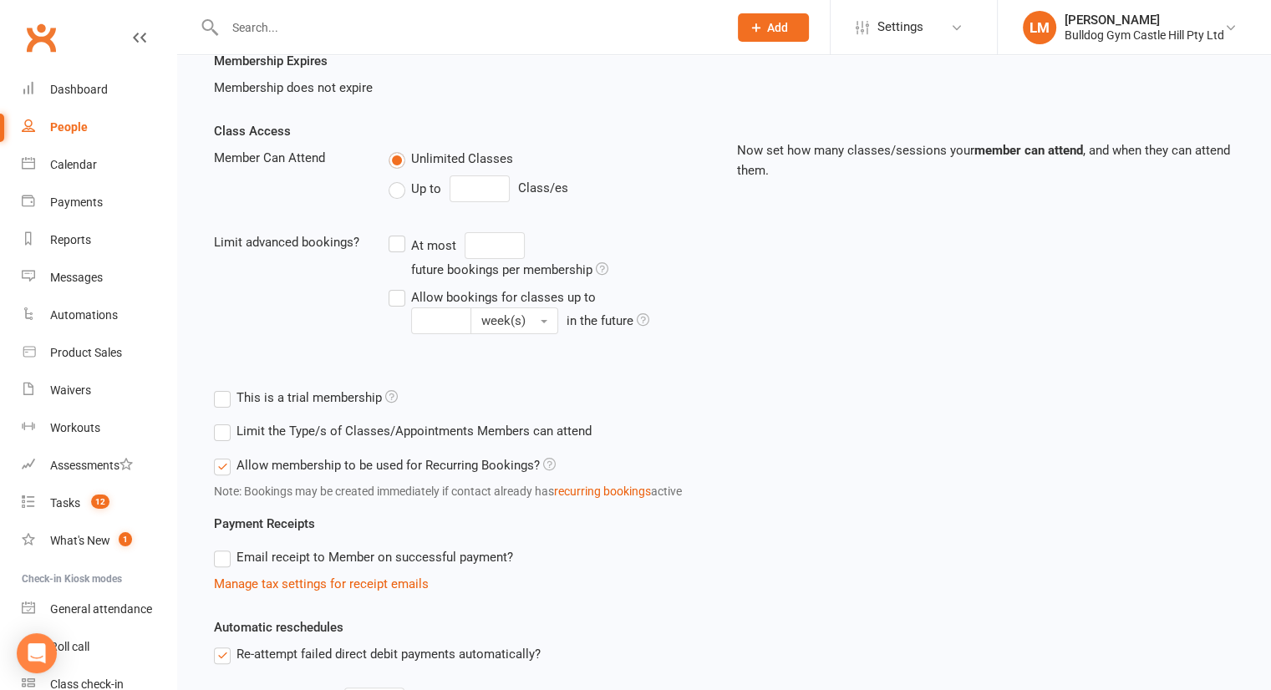
click at [397, 189] on label "Up to" at bounding box center [415, 189] width 53 height 20
click at [397, 179] on input "Up to" at bounding box center [394, 179] width 11 height 0
type input "0"
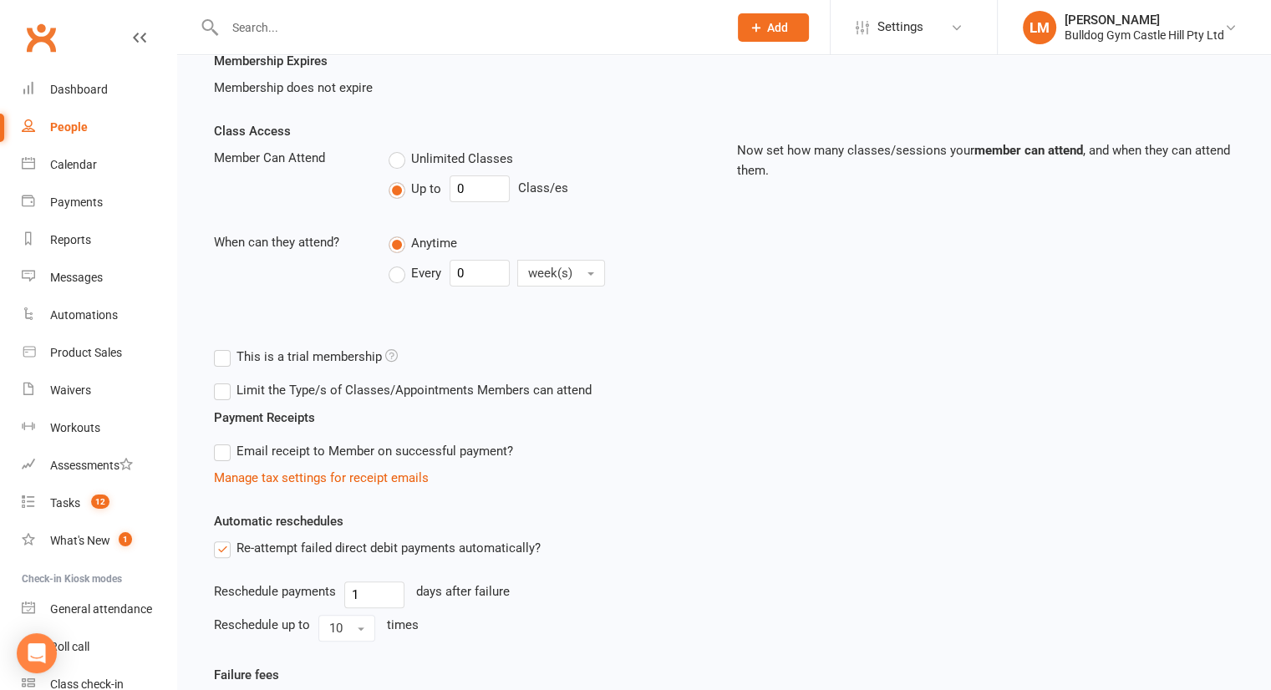
click at [394, 155] on label "Unlimited Classes" at bounding box center [451, 159] width 124 height 20
click at [394, 149] on input "Unlimited Classes" at bounding box center [394, 149] width 11 height 0
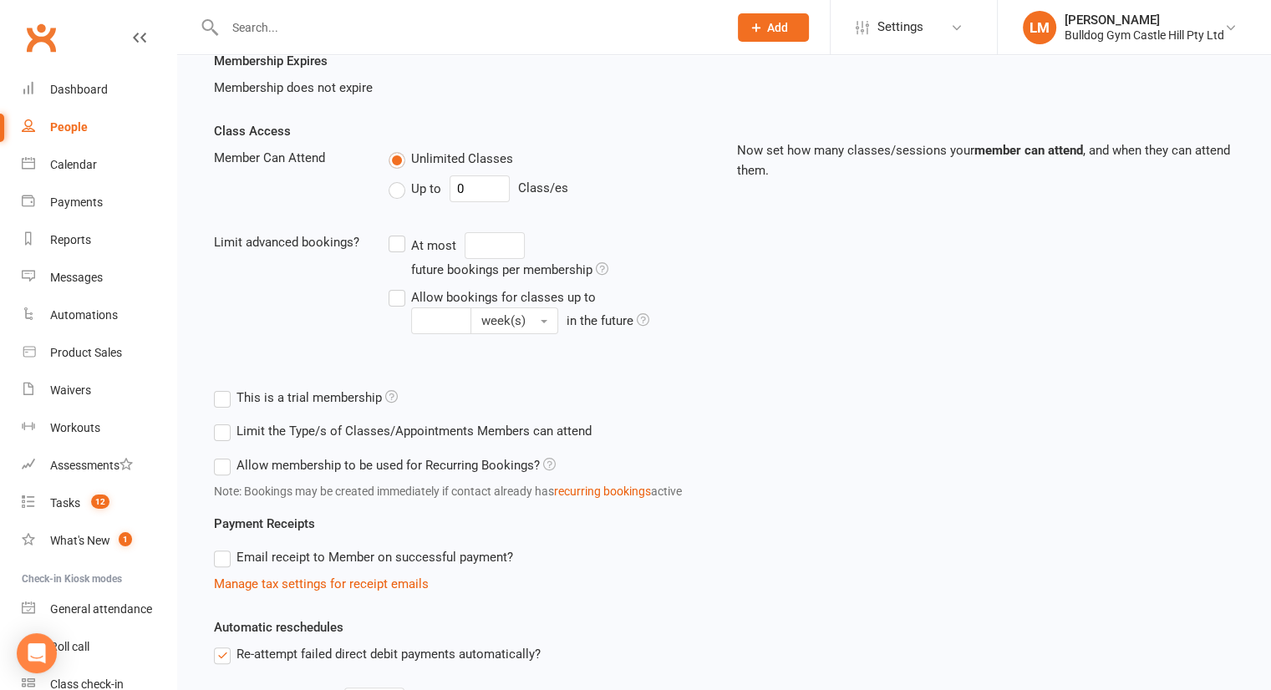
click at [223, 429] on label "Limit the Type/s of Classes/Appointments Members can attend" at bounding box center [403, 431] width 378 height 20
click at [223, 421] on input "Limit the Type/s of Classes/Appointments Members can attend" at bounding box center [219, 421] width 11 height 0
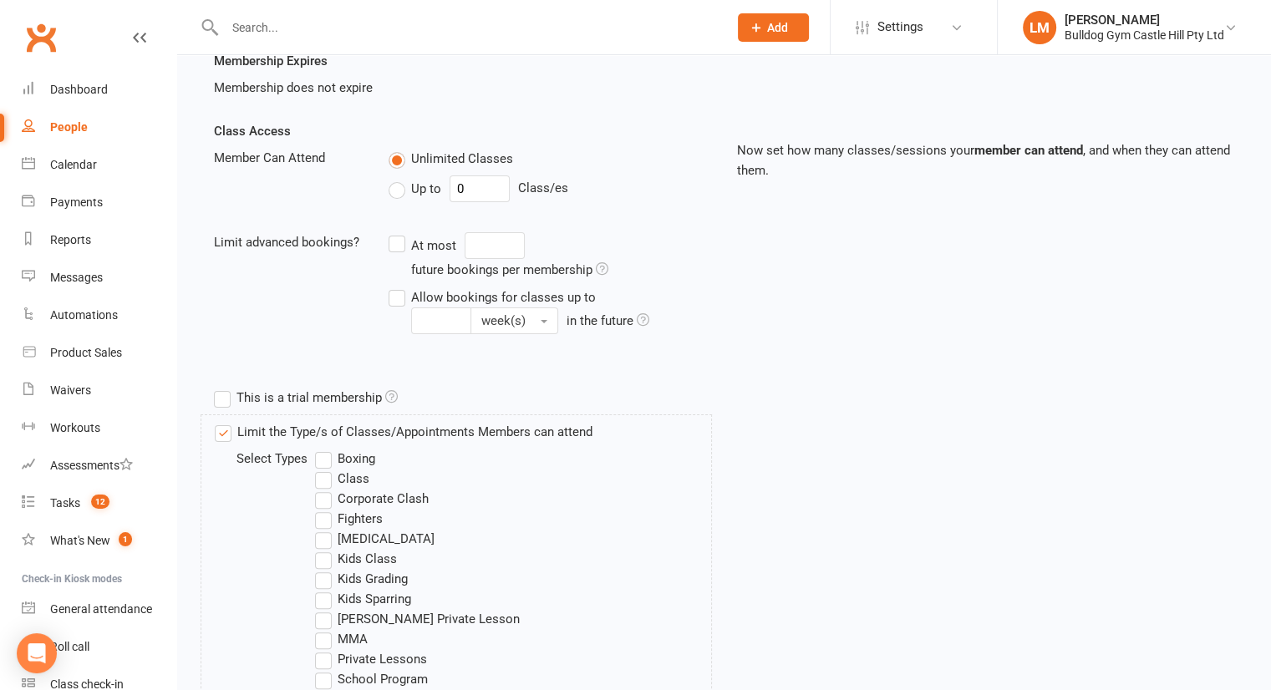
click at [327, 480] on label "Class" at bounding box center [342, 479] width 54 height 20
click at [326, 469] on input "Class" at bounding box center [320, 469] width 11 height 0
click at [328, 455] on label "Boxing" at bounding box center [345, 459] width 60 height 20
click at [326, 449] on input "Boxing" at bounding box center [320, 449] width 11 height 0
click at [325, 515] on label "Fighters" at bounding box center [349, 519] width 68 height 20
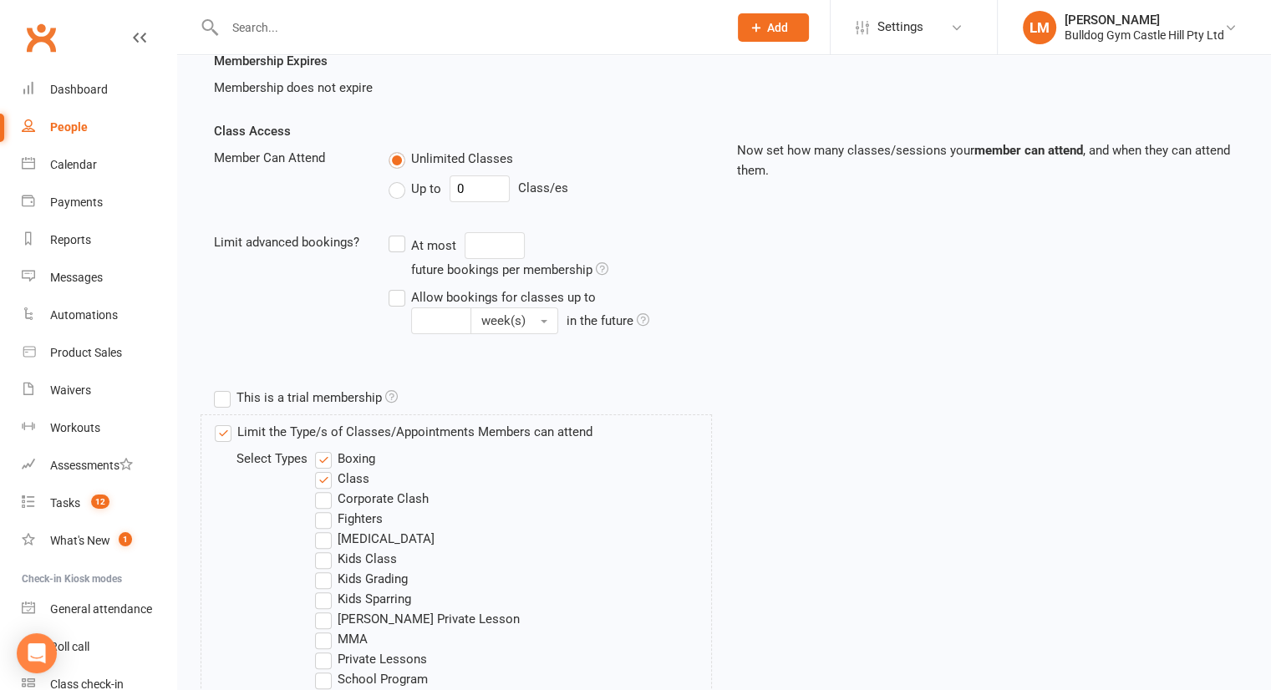
click at [325, 509] on input "Fighters" at bounding box center [320, 509] width 11 height 0
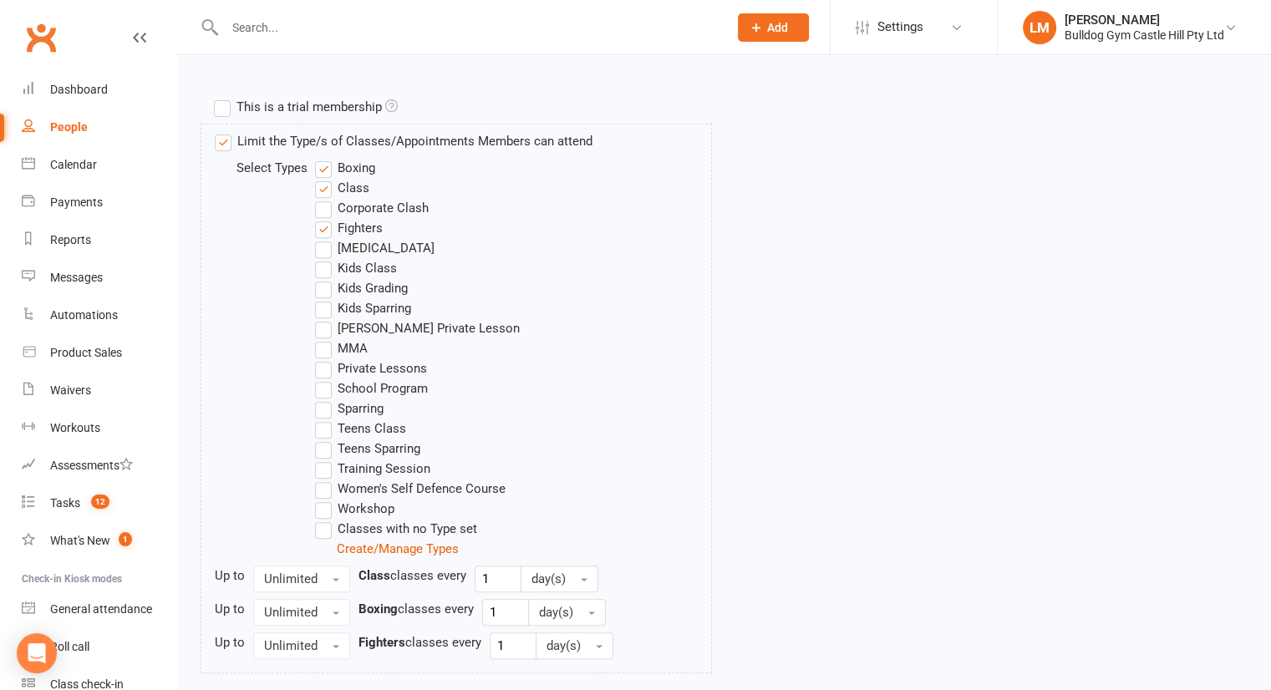
scroll to position [615, 0]
click at [328, 463] on label "Training Session" at bounding box center [372, 465] width 115 height 20
click at [326, 455] on input "Training Session" at bounding box center [320, 455] width 11 height 0
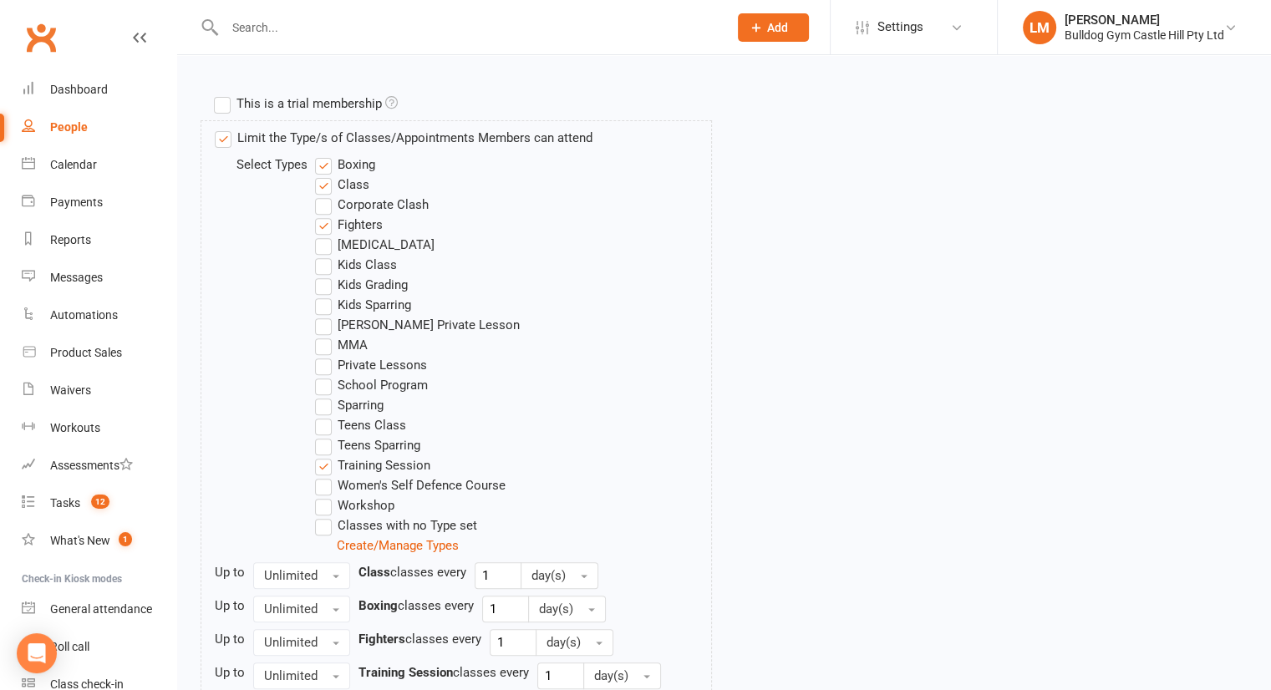
click at [325, 349] on label "MMA" at bounding box center [341, 345] width 53 height 20
click at [325, 335] on input "MMA" at bounding box center [320, 335] width 11 height 0
click at [326, 402] on label "Sparring" at bounding box center [349, 405] width 69 height 20
click at [326, 395] on input "Sparring" at bounding box center [320, 395] width 11 height 0
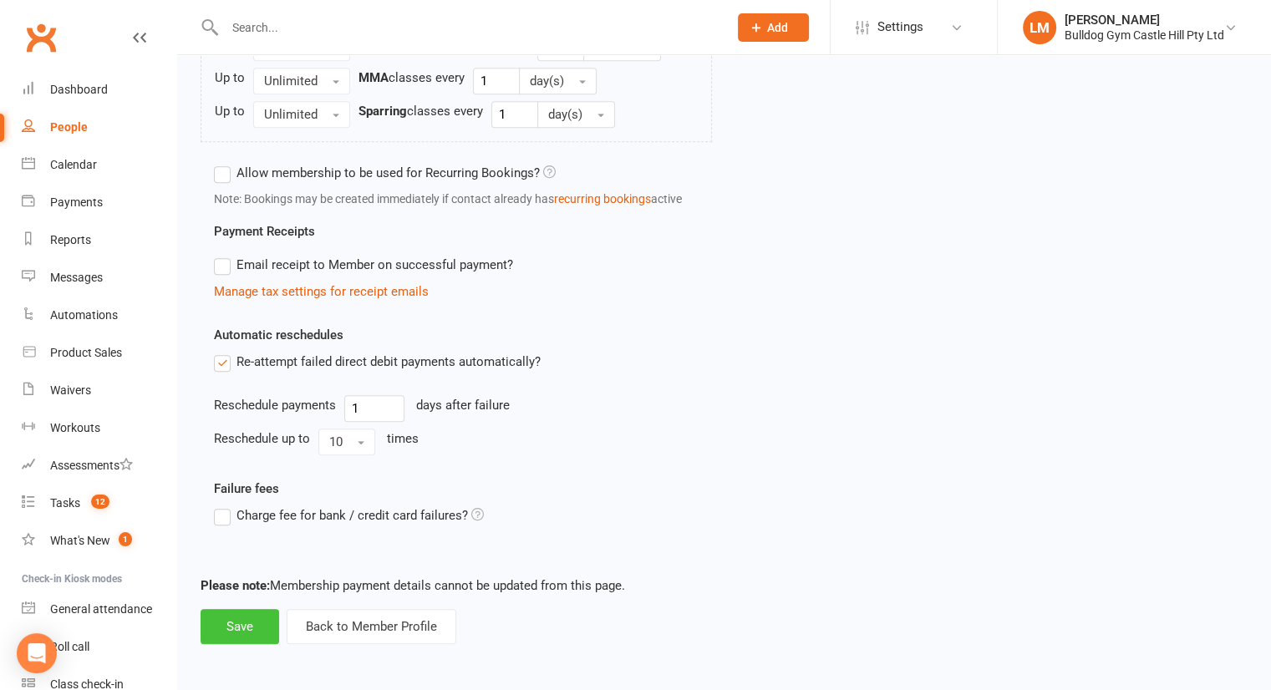
click at [234, 628] on button "Save" at bounding box center [240, 626] width 79 height 35
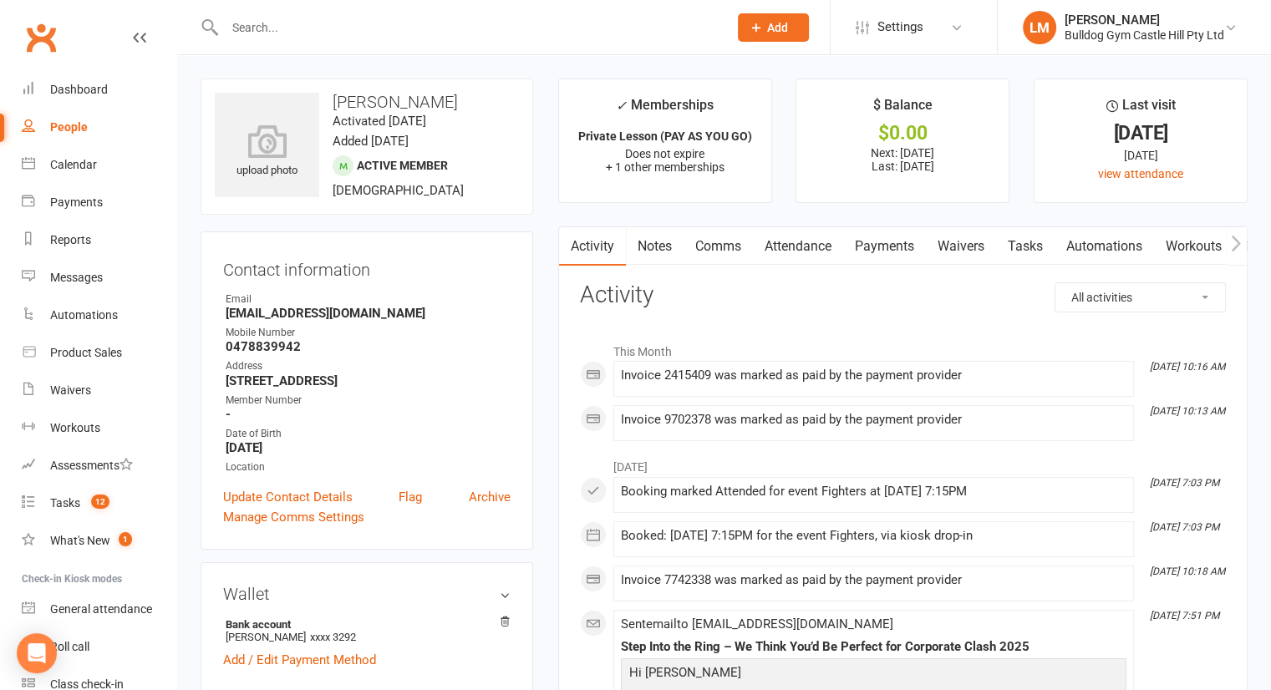
click at [319, 18] on input "text" at bounding box center [468, 27] width 496 height 23
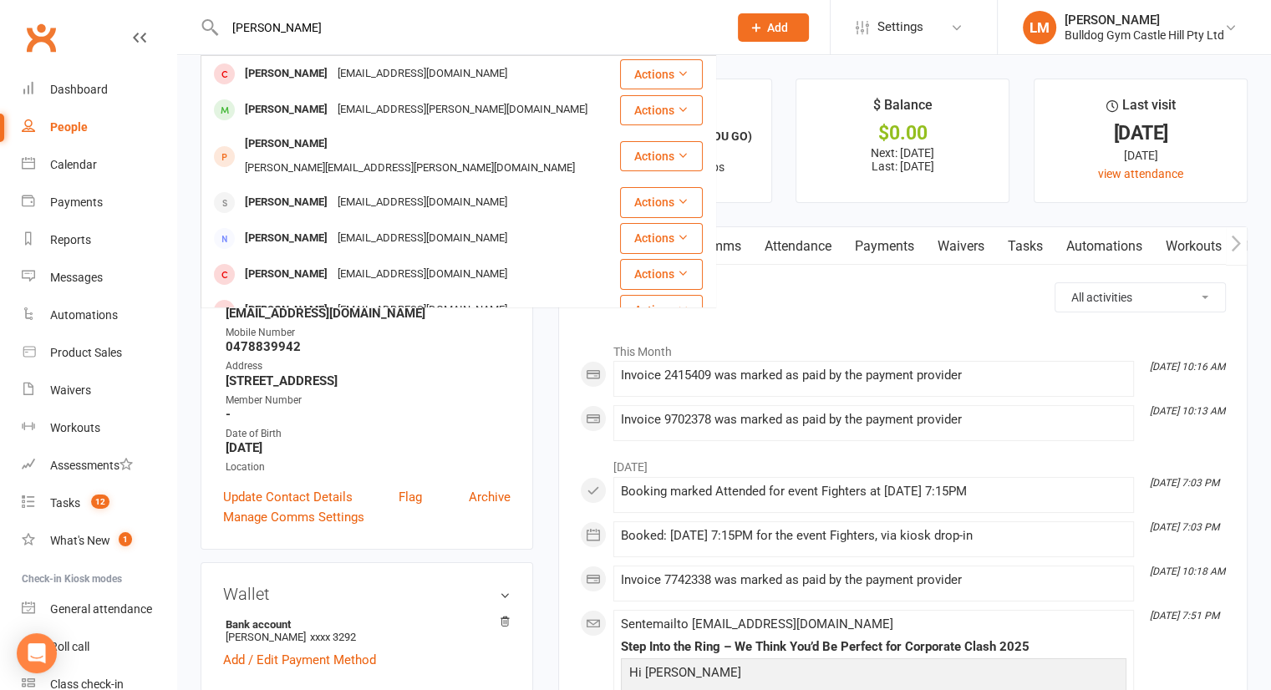
type input "[PERSON_NAME]"
click at [333, 190] on div "[EMAIL_ADDRESS][DOMAIN_NAME]" at bounding box center [423, 202] width 180 height 24
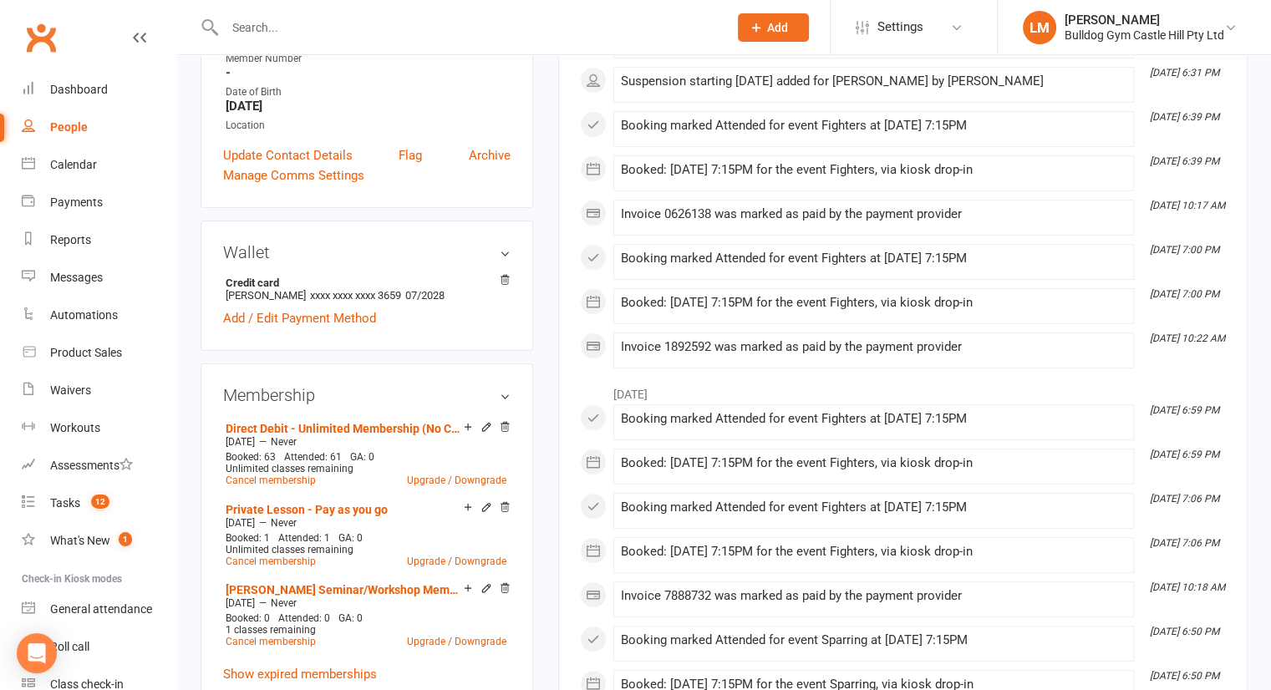
scroll to position [350, 0]
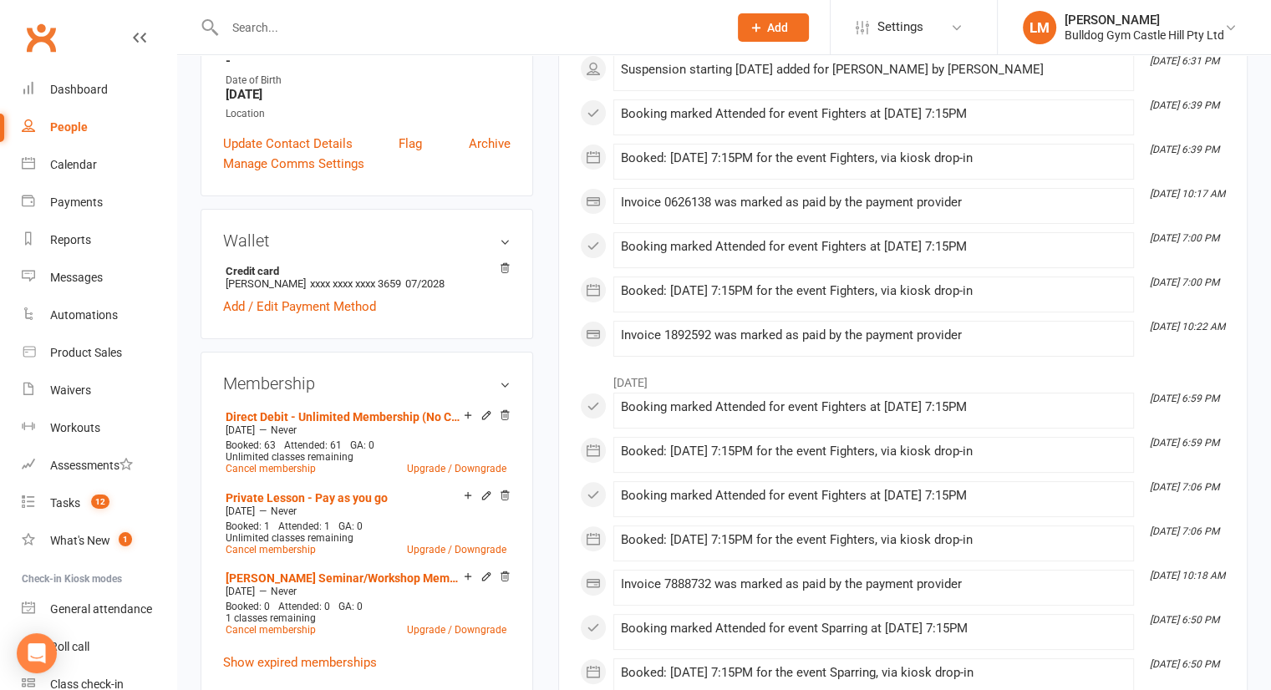
click at [486, 421] on icon at bounding box center [486, 415] width 12 height 12
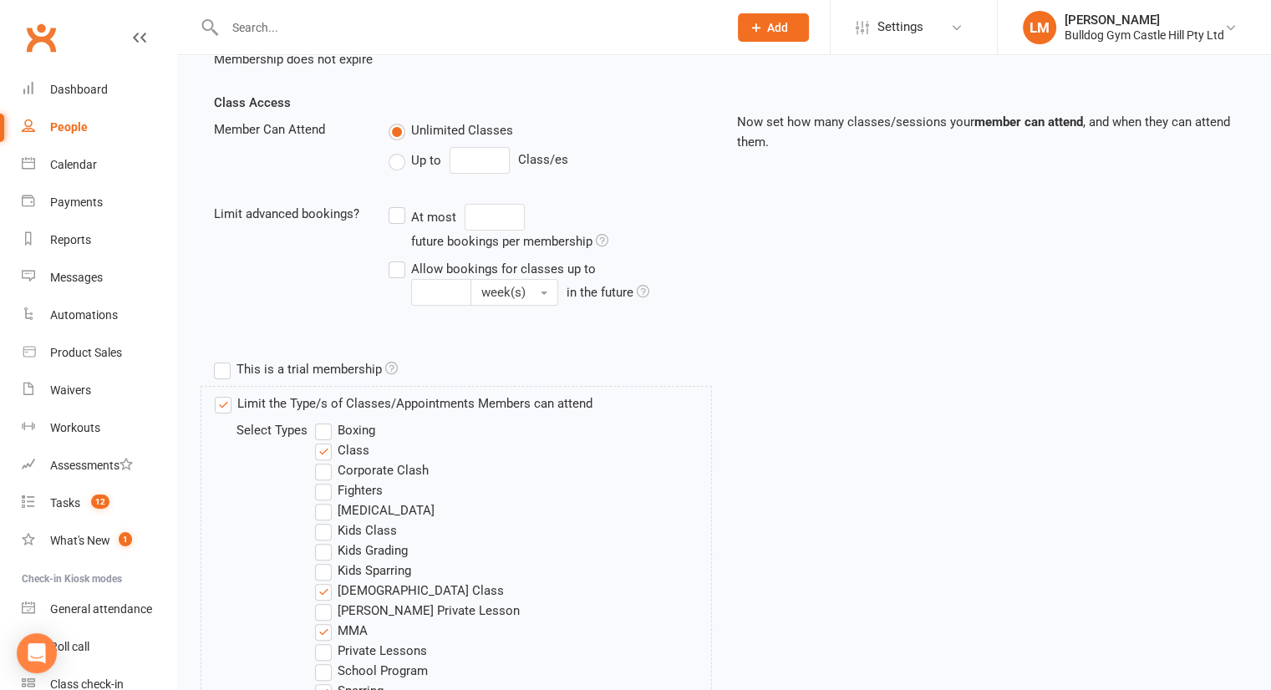
scroll to position [350, 0]
click at [330, 492] on label "Fighters" at bounding box center [349, 490] width 68 height 20
click at [326, 480] on input "Fighters" at bounding box center [320, 480] width 11 height 0
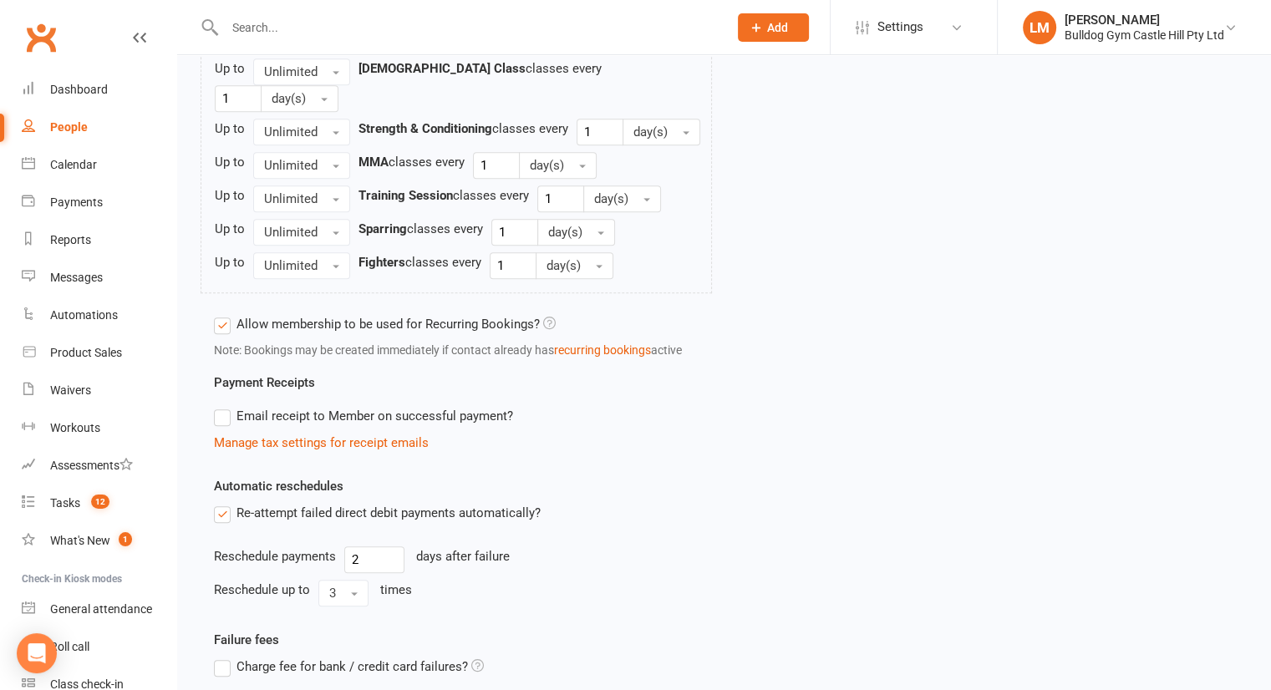
scroll to position [1317, 0]
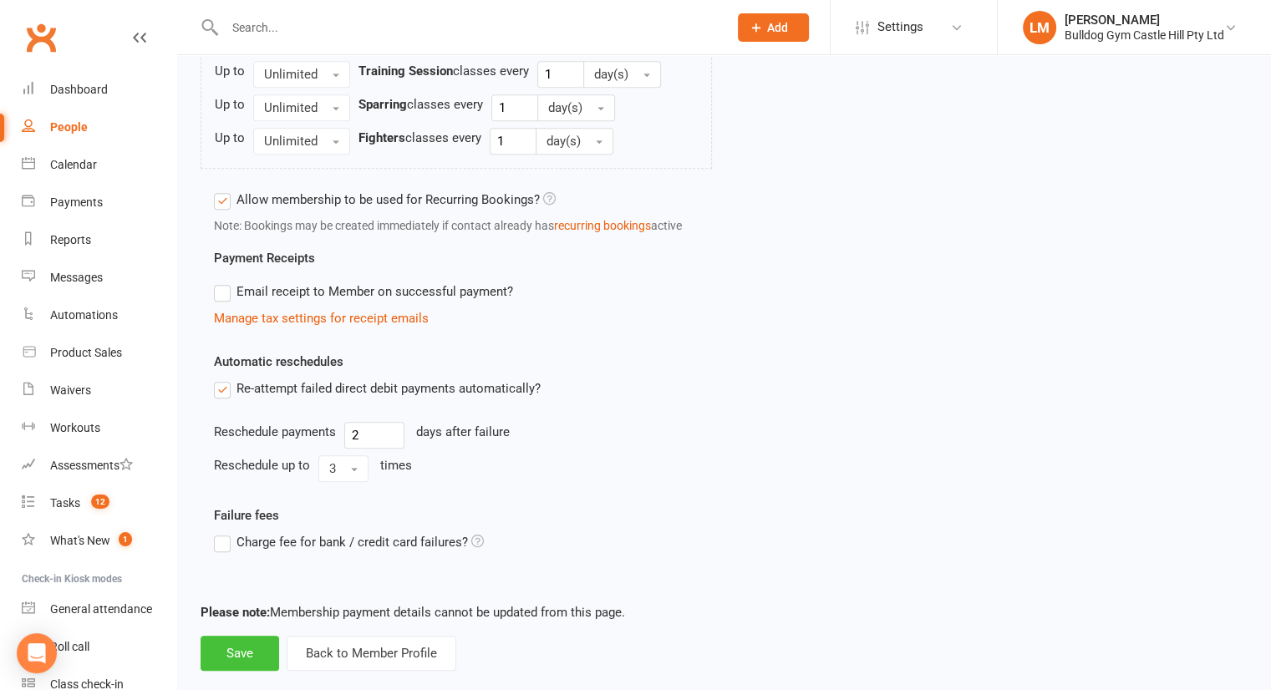
click at [227, 636] on button "Save" at bounding box center [240, 653] width 79 height 35
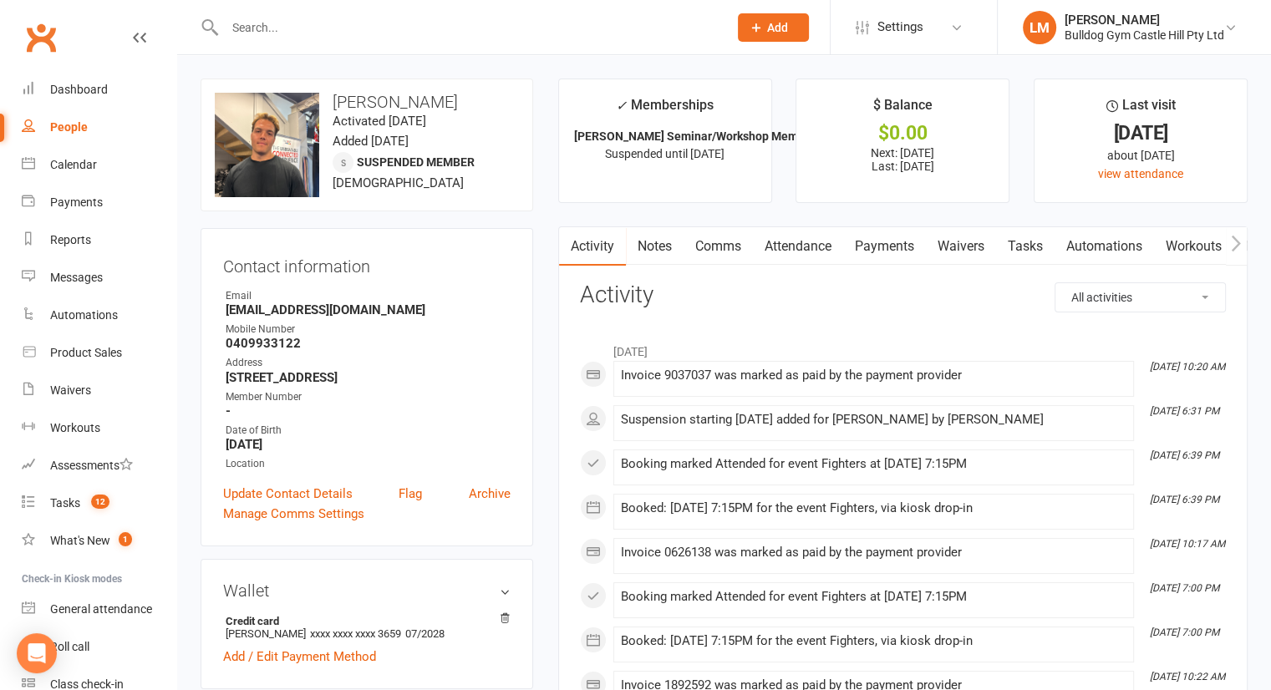
click at [254, 23] on input "text" at bounding box center [468, 27] width 496 height 23
type input "p"
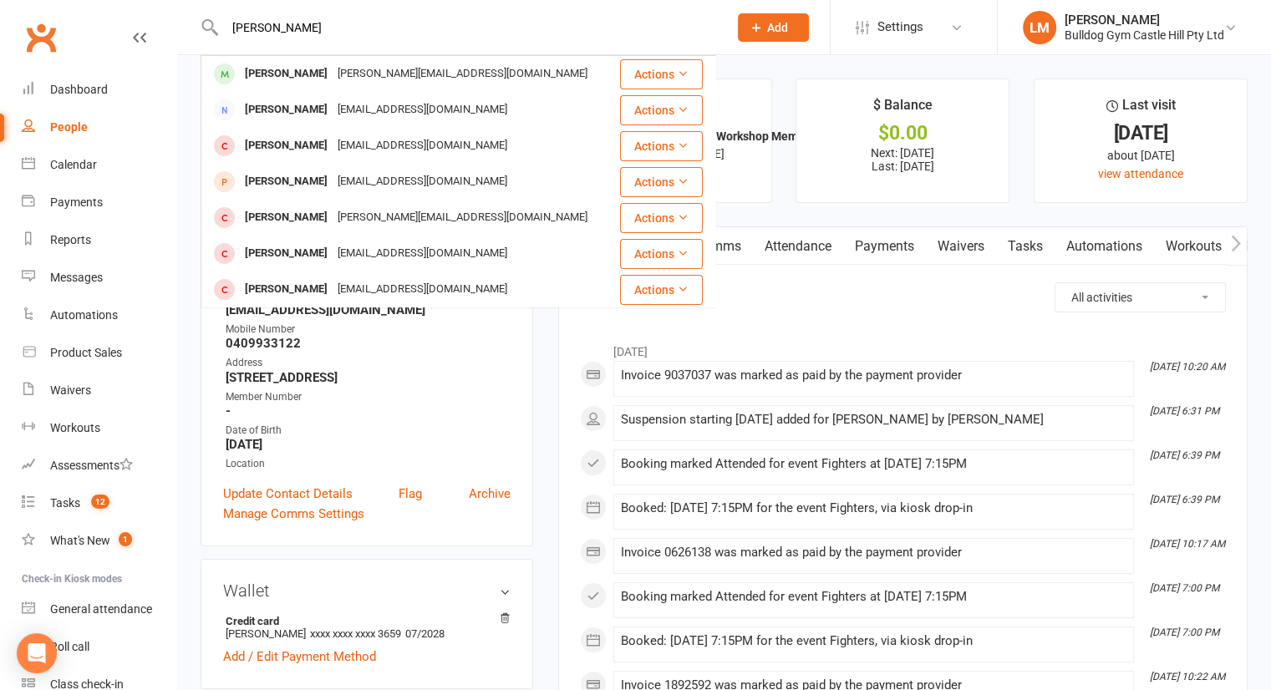
type input "[PERSON_NAME]"
click at [304, 71] on div "[PERSON_NAME]" at bounding box center [286, 74] width 93 height 24
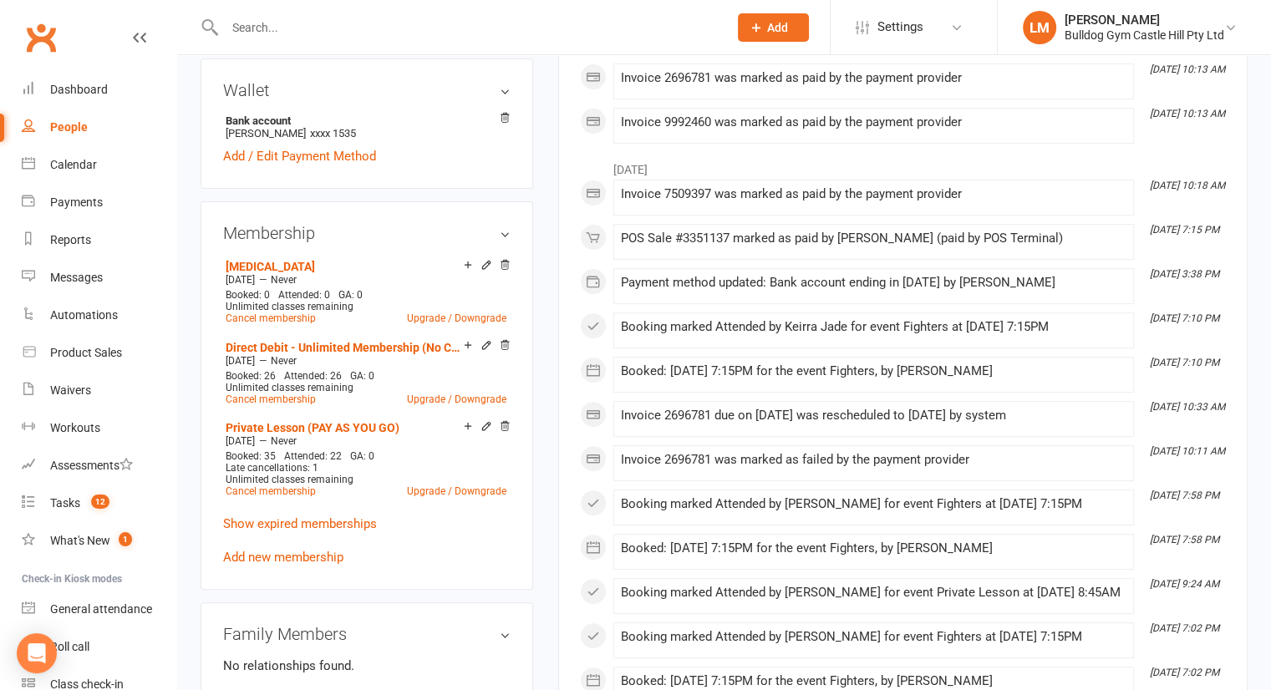
scroll to position [503, 0]
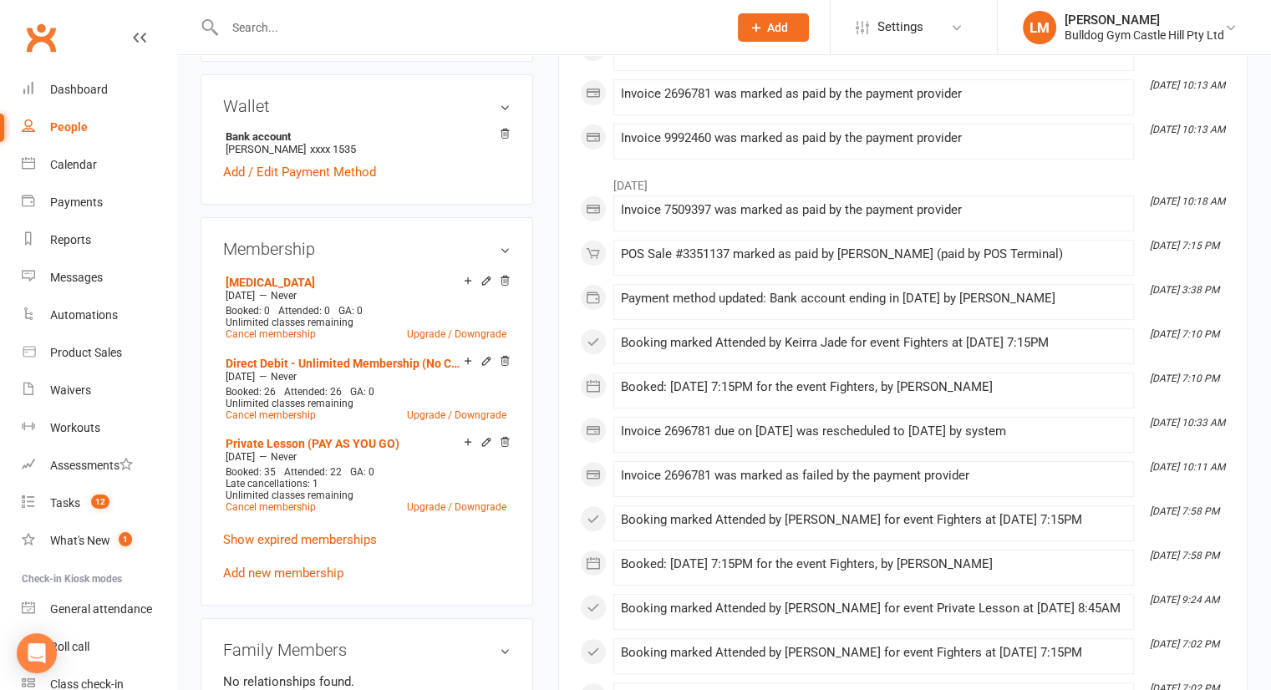
click at [483, 358] on icon at bounding box center [486, 362] width 8 height 8
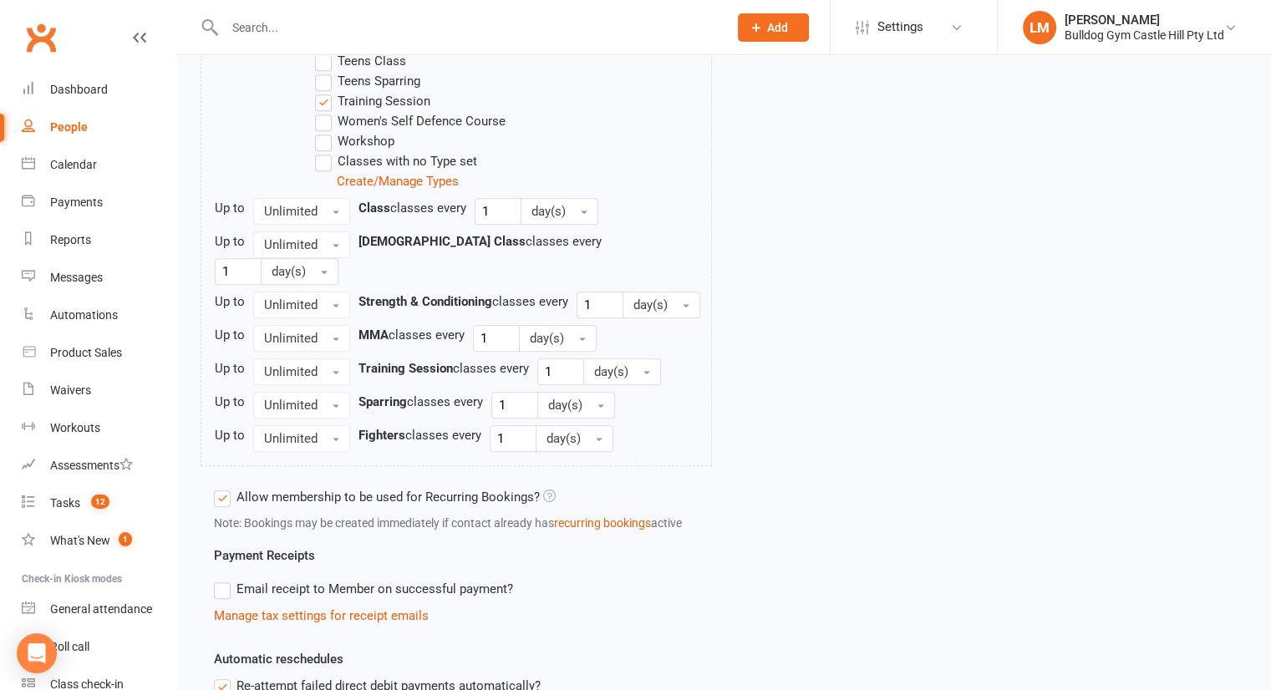
scroll to position [942, 0]
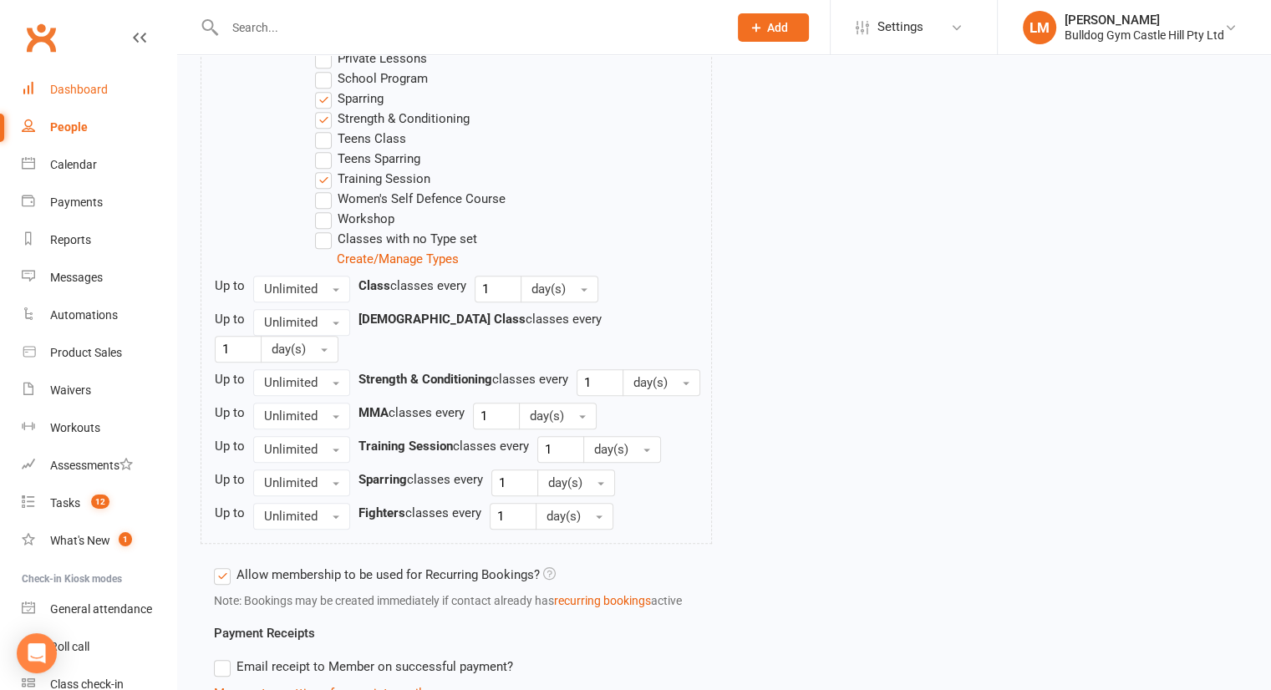
click at [99, 91] on div "Dashboard" at bounding box center [79, 89] width 58 height 13
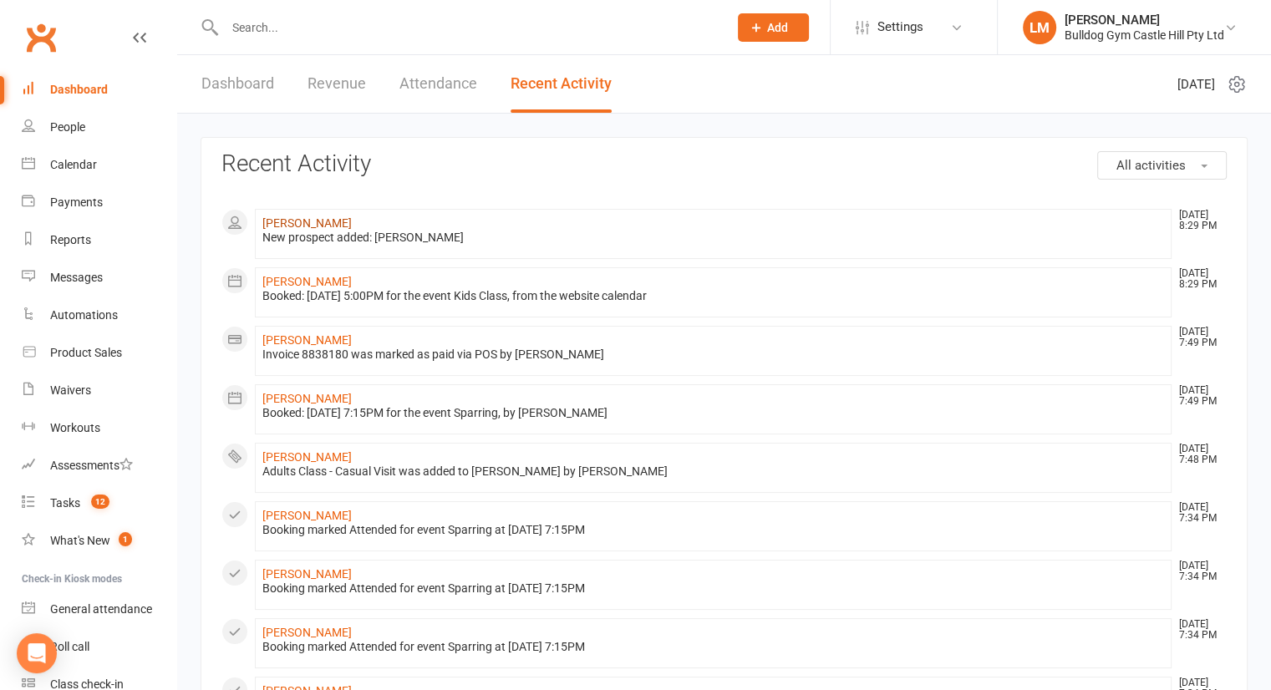
click at [295, 218] on link "[PERSON_NAME]" at bounding box center [306, 222] width 89 height 13
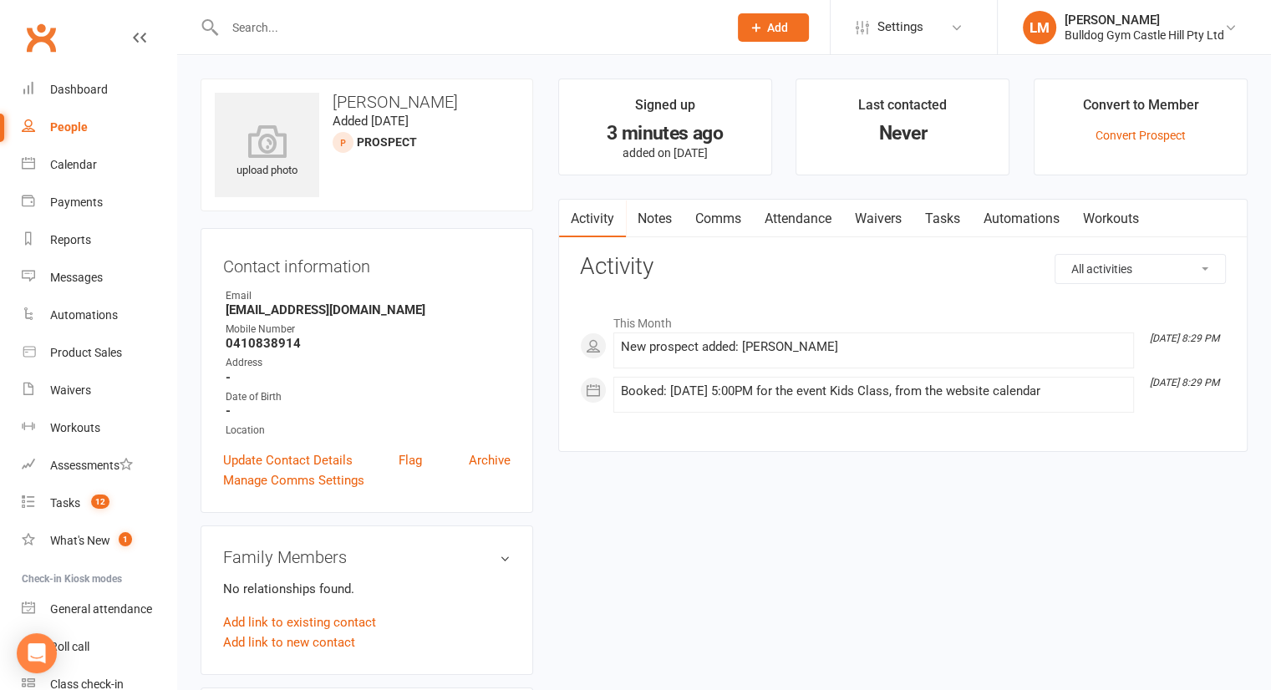
click at [708, 214] on link "Comms" at bounding box center [717, 219] width 69 height 38
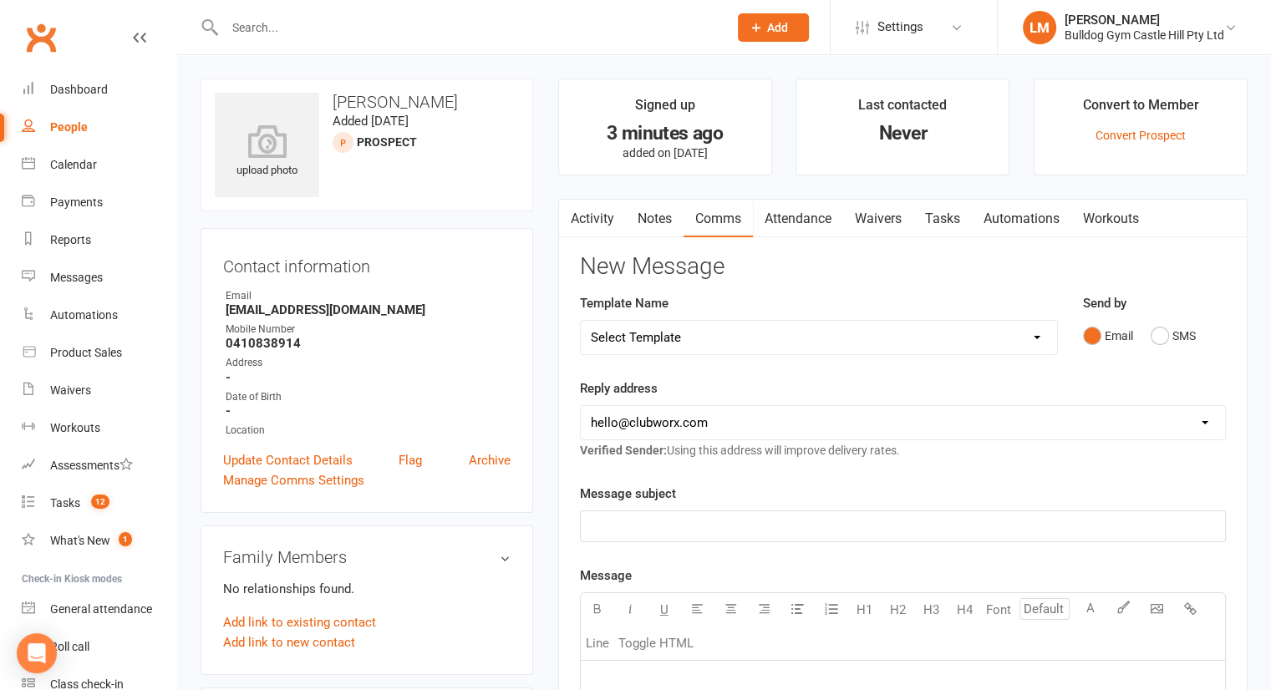
click at [983, 340] on select "Select Template [Email] 6 week challenge [Push Notification] 6 Week Challenge […" at bounding box center [819, 337] width 476 height 33
select select "65"
click at [581, 321] on select "Select Template [Email] 6 week challenge [Push Notification] 6 Week Challenge […" at bounding box center [819, 337] width 476 height 33
click at [642, 425] on select "[EMAIL_ADDRESS][DOMAIN_NAME] [EMAIL_ADDRESS][DOMAIN_NAME] [EMAIL_ADDRESS][DOMAI…" at bounding box center [903, 422] width 644 height 33
select select "1"
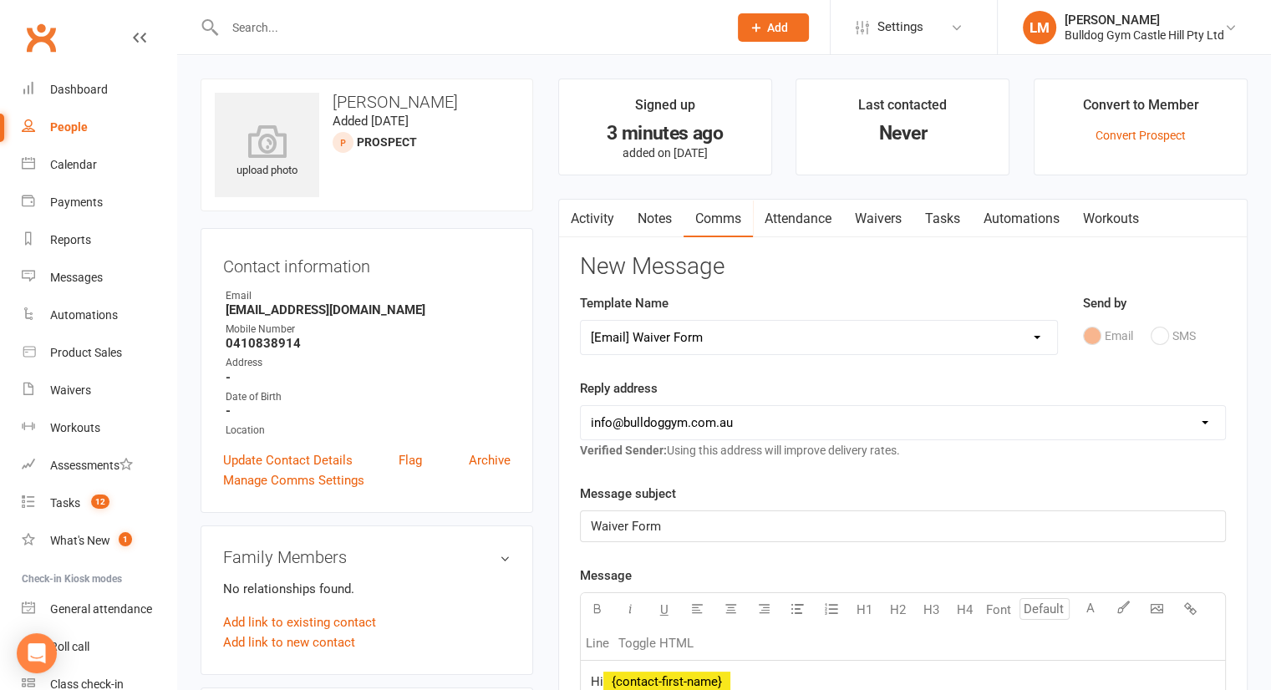
click at [581, 406] on select "[EMAIL_ADDRESS][DOMAIN_NAME] [EMAIL_ADDRESS][DOMAIN_NAME] [EMAIL_ADDRESS][DOMAI…" at bounding box center [903, 422] width 644 height 33
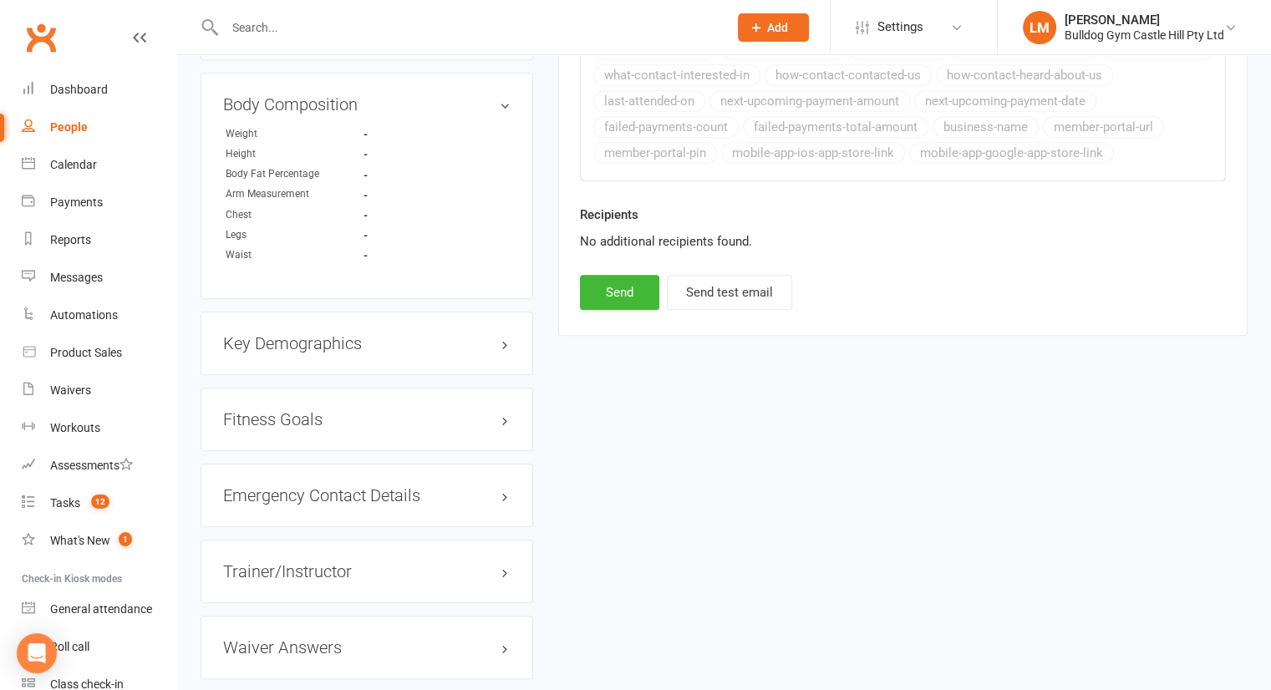
scroll to position [1018, 0]
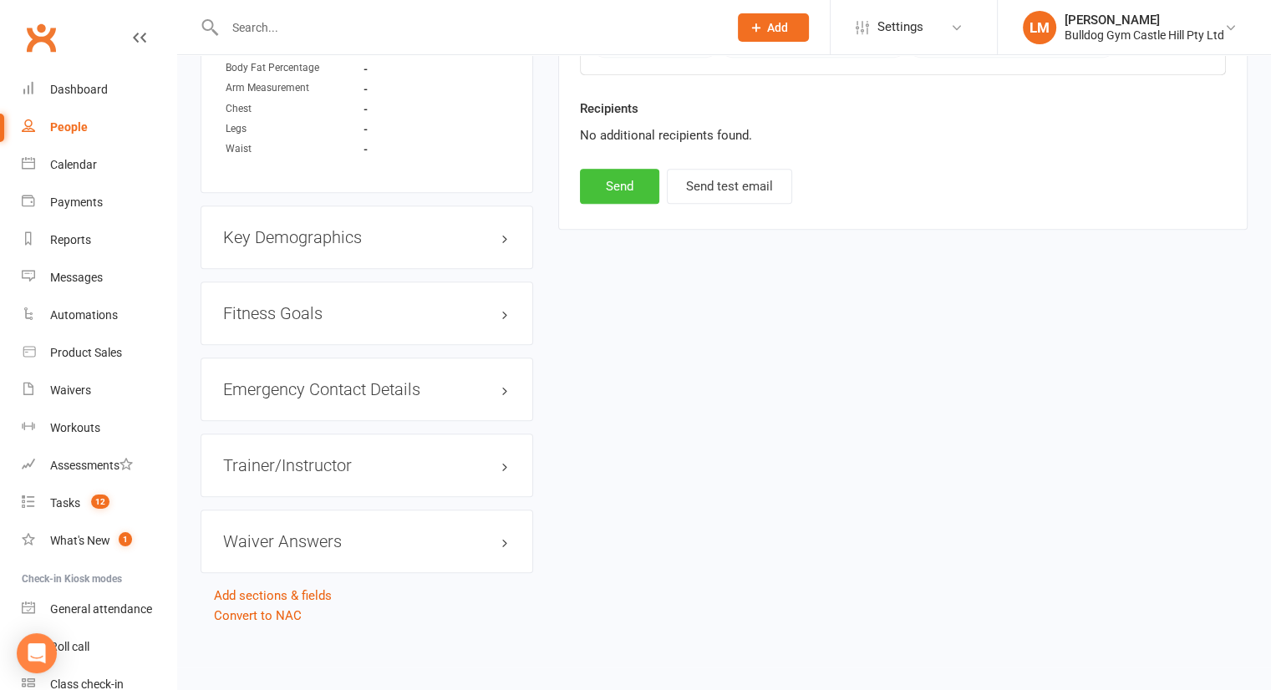
click at [625, 185] on button "Send" at bounding box center [619, 186] width 79 height 35
select select
select select "0"
click at [63, 159] on div "Calendar" at bounding box center [73, 164] width 47 height 13
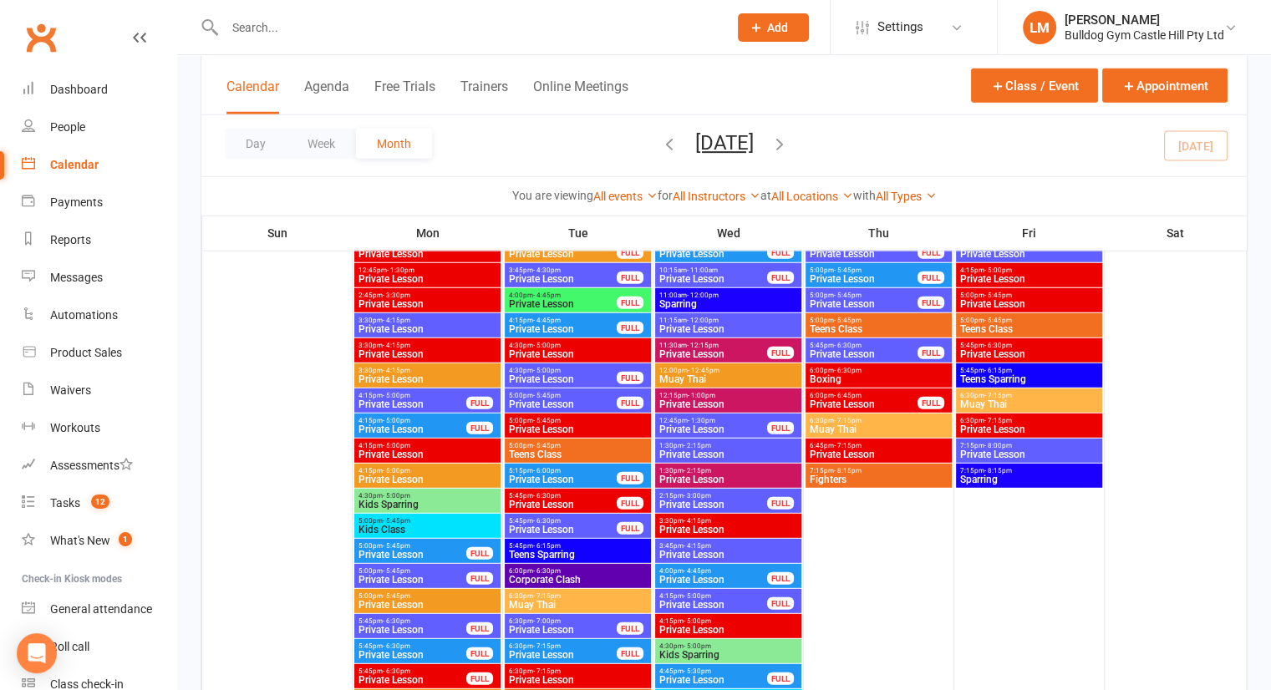
scroll to position [4472, 0]
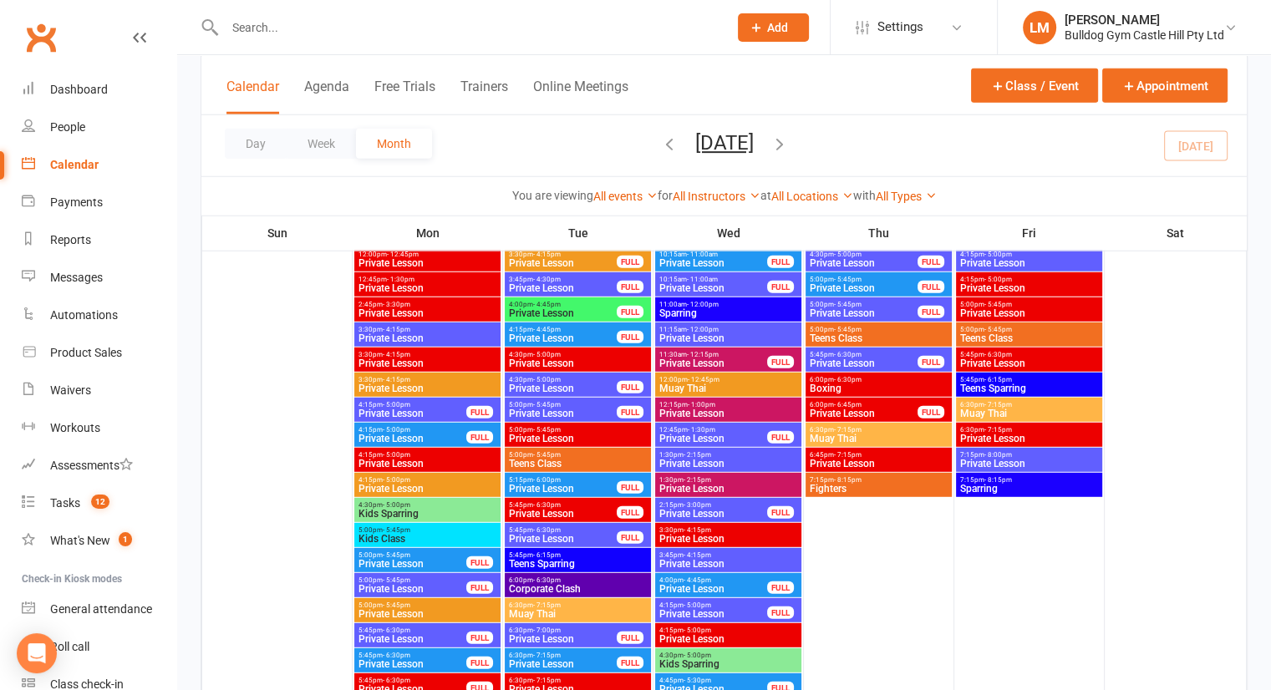
click at [421, 511] on span "Kids Sparring" at bounding box center [428, 514] width 140 height 10
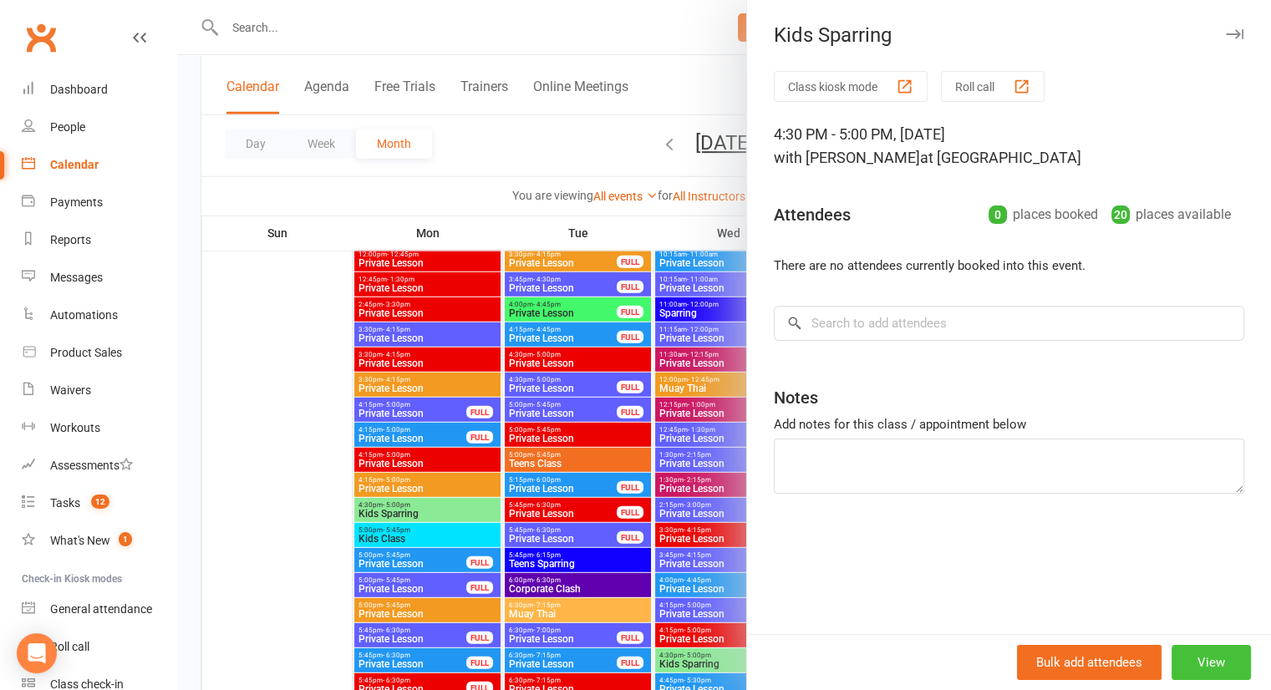
click at [1183, 664] on button "View" at bounding box center [1210, 662] width 79 height 35
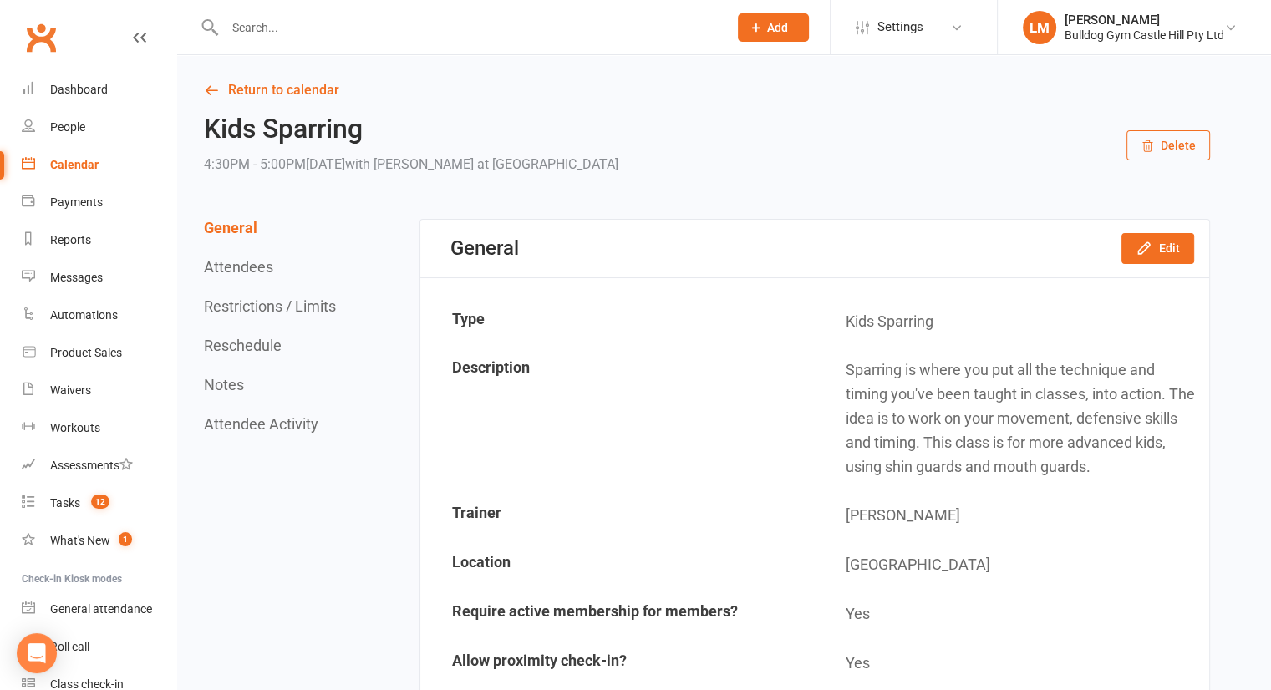
click at [1174, 141] on button "Delete" at bounding box center [1168, 145] width 84 height 30
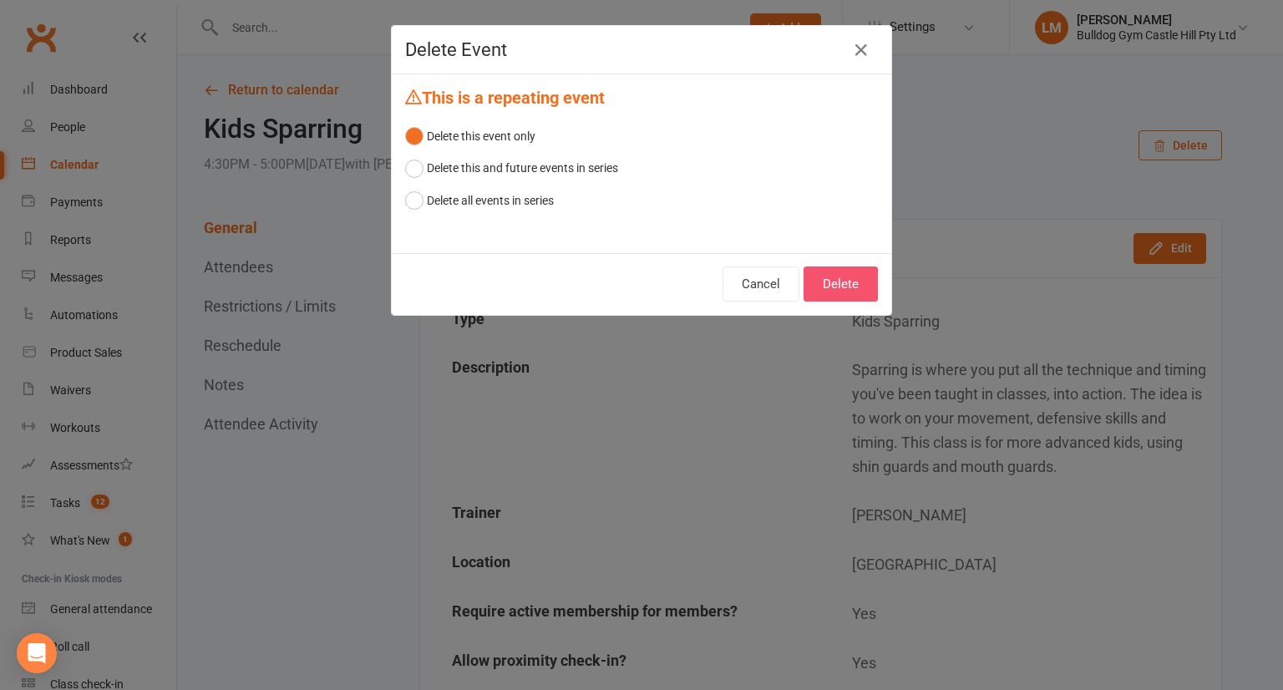
click at [837, 277] on button "Delete" at bounding box center [841, 284] width 74 height 35
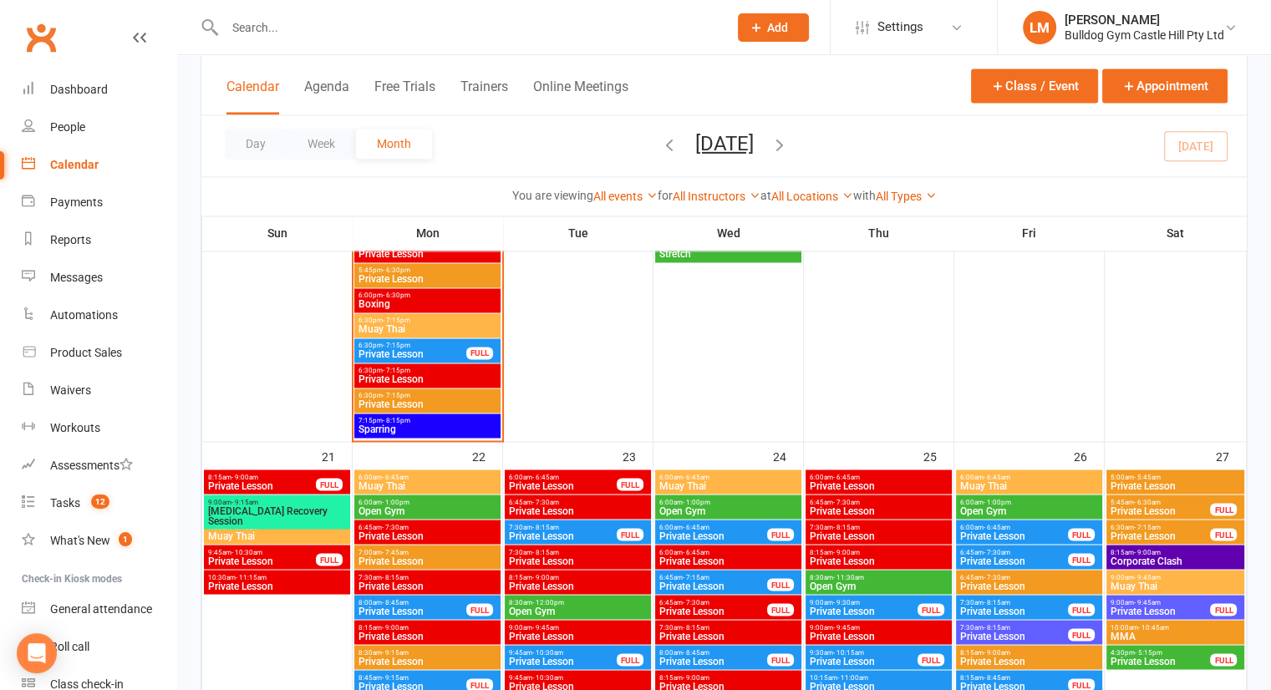
scroll to position [2729, 0]
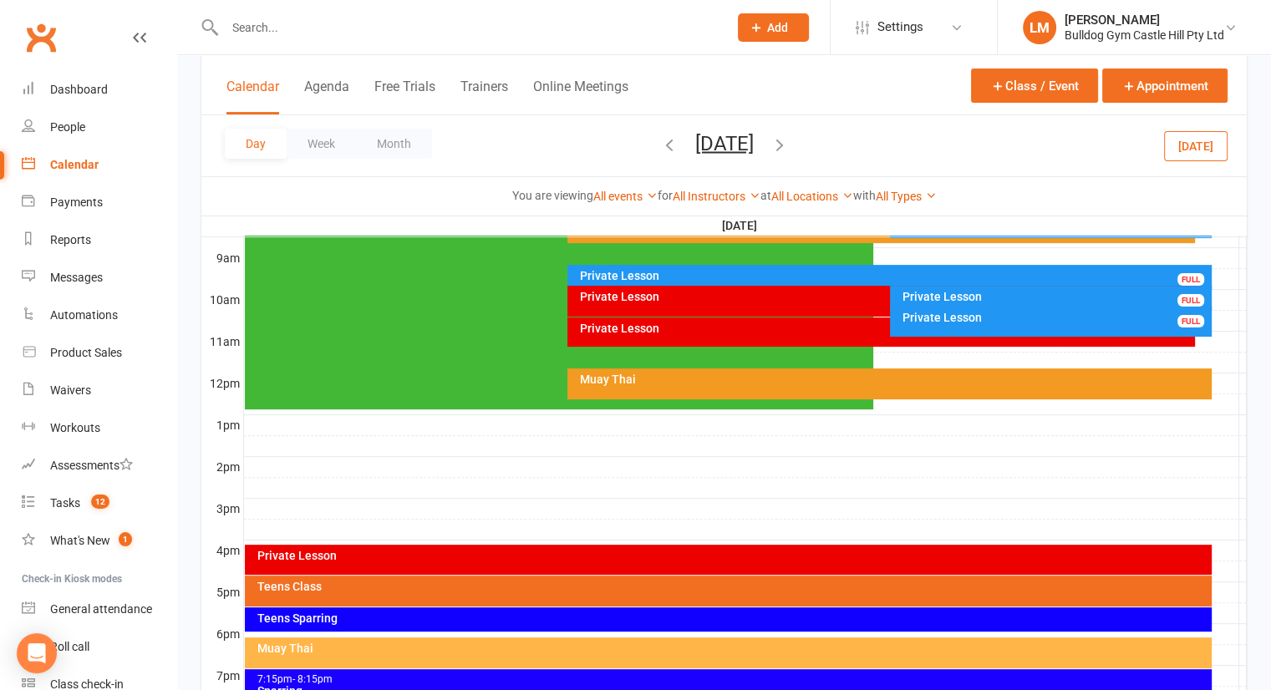
scroll to position [0, 0]
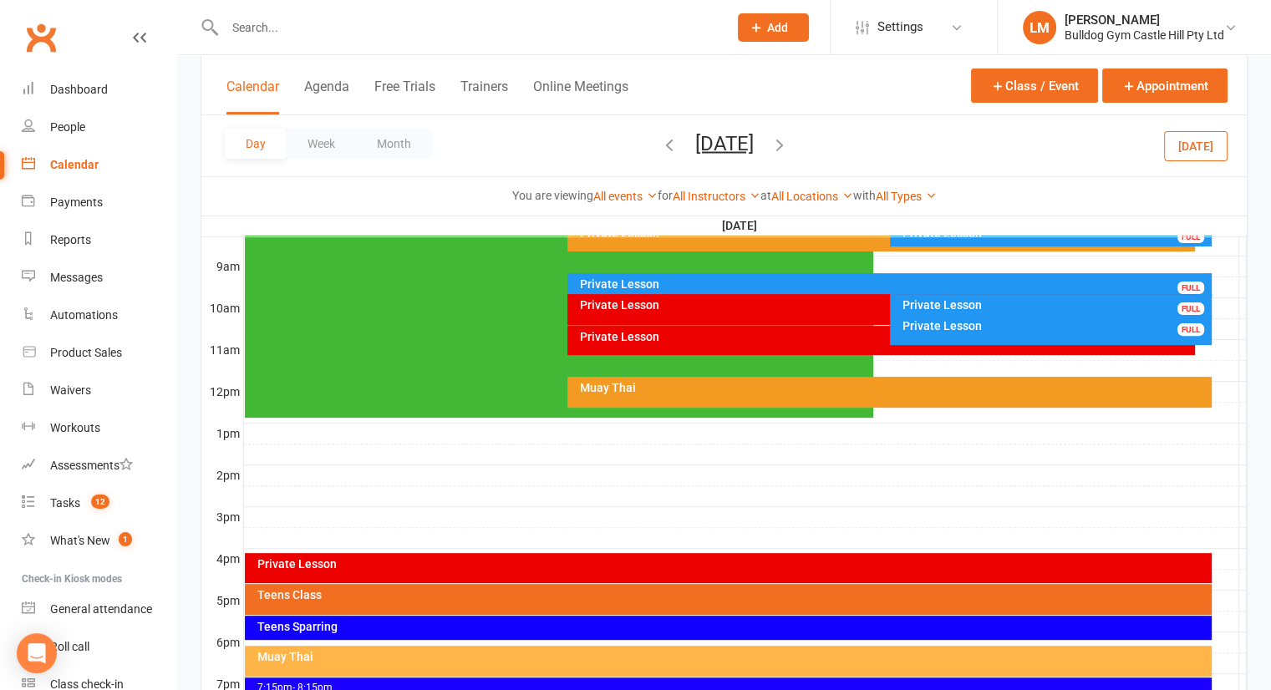
click at [1224, 559] on div at bounding box center [745, 559] width 1003 height 20
click at [1220, 559] on button "Add Event" at bounding box center [1213, 562] width 56 height 20
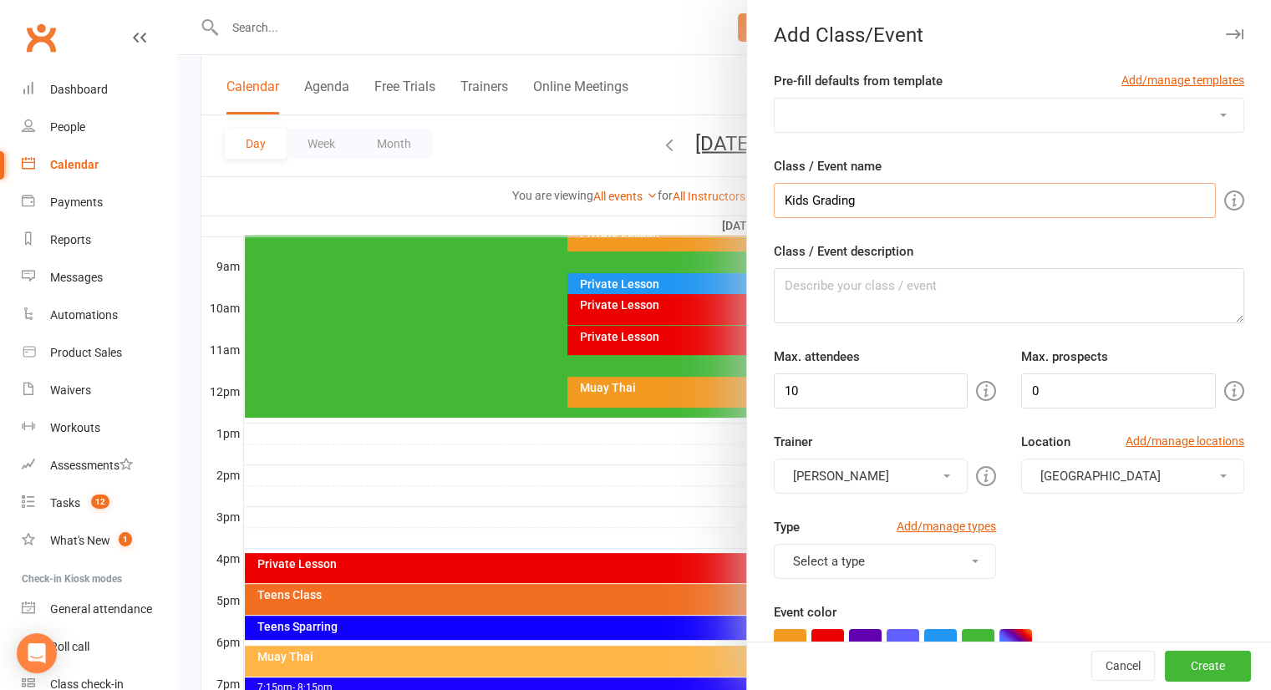
type input "Kids Grading"
type textarea "Invitation only to kids who are ready to grade to the next level."
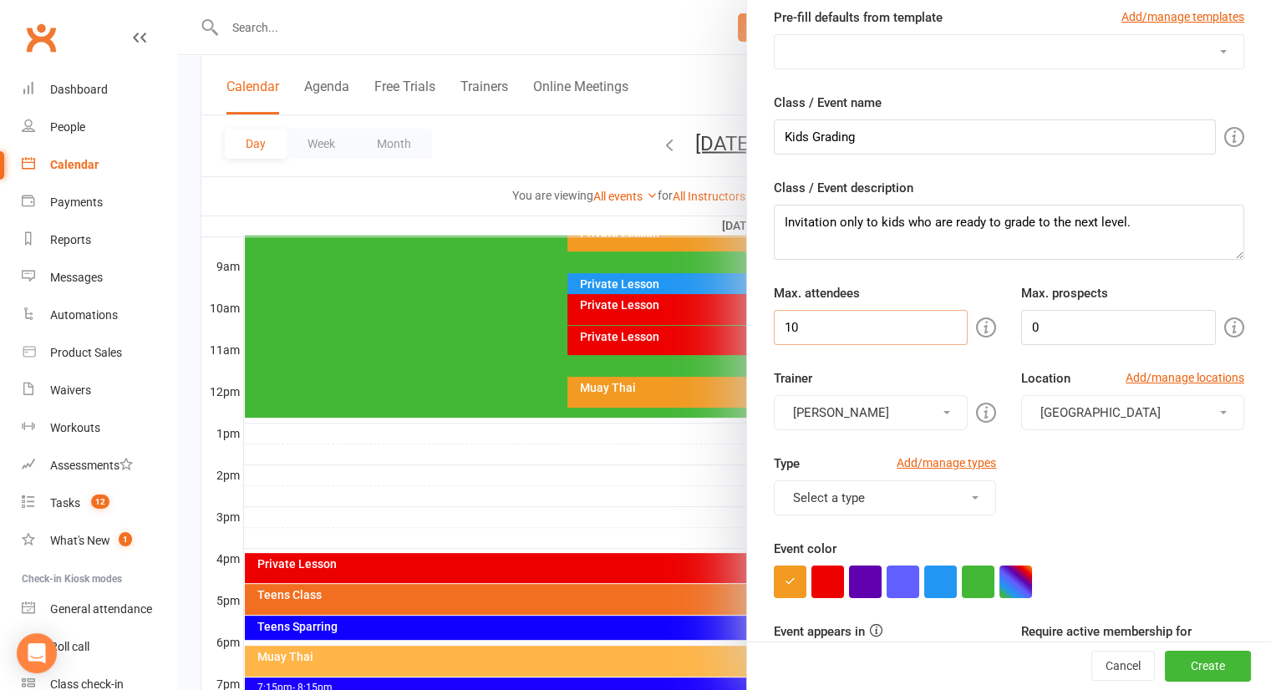
drag, startPoint x: 861, startPoint y: 326, endPoint x: 776, endPoint y: 312, distance: 85.6
click at [776, 312] on input "10" at bounding box center [871, 327] width 195 height 35
type input "16"
click at [839, 420] on button "[PERSON_NAME]" at bounding box center [871, 412] width 195 height 35
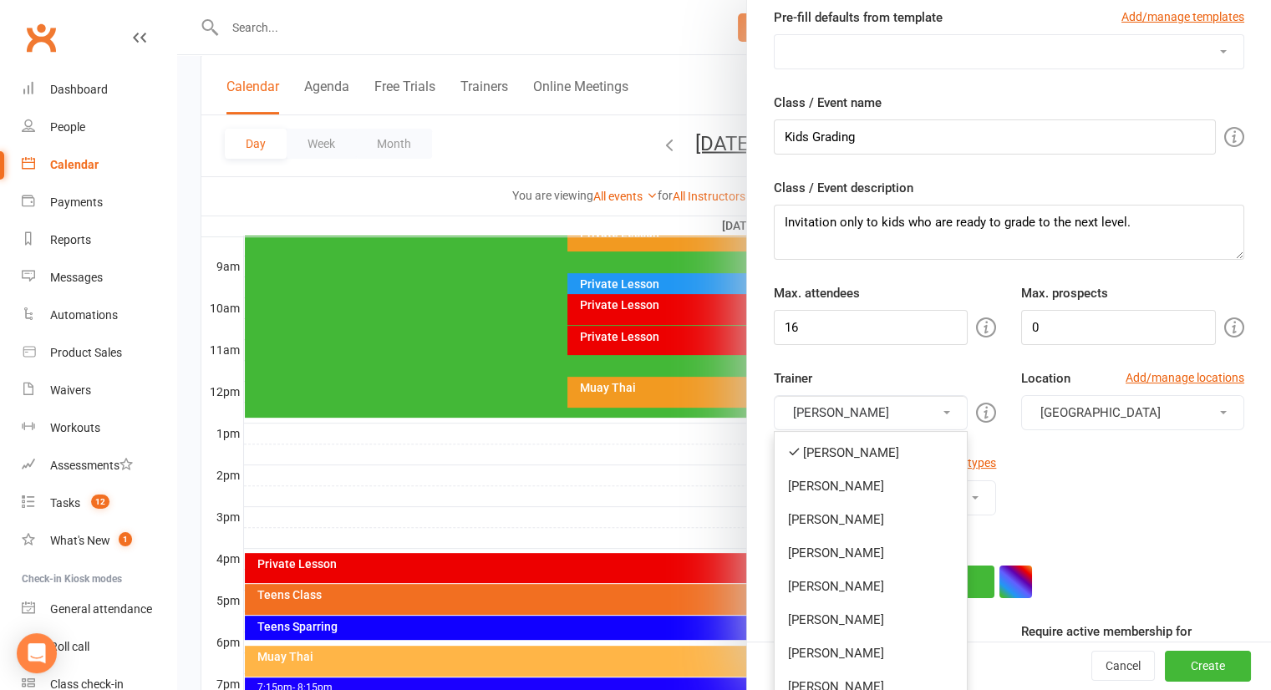
click at [829, 455] on link "[PERSON_NAME]" at bounding box center [871, 452] width 193 height 33
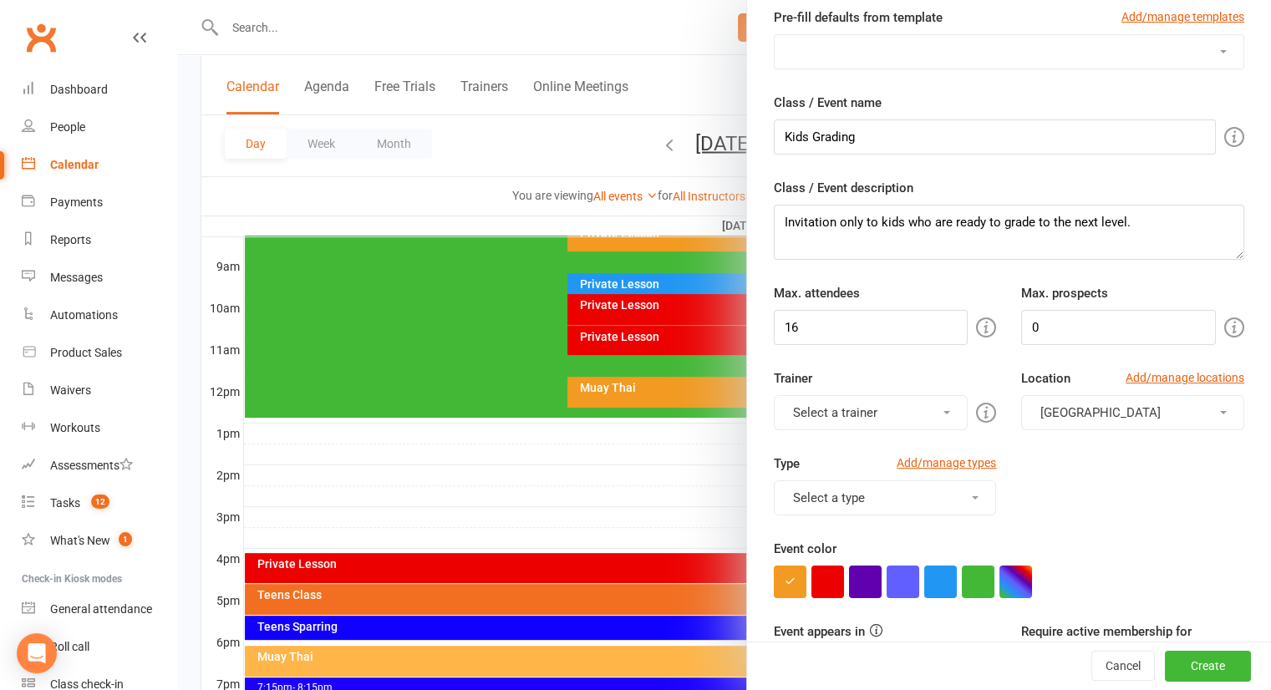
click at [858, 419] on button "Select a trainer" at bounding box center [871, 412] width 195 height 35
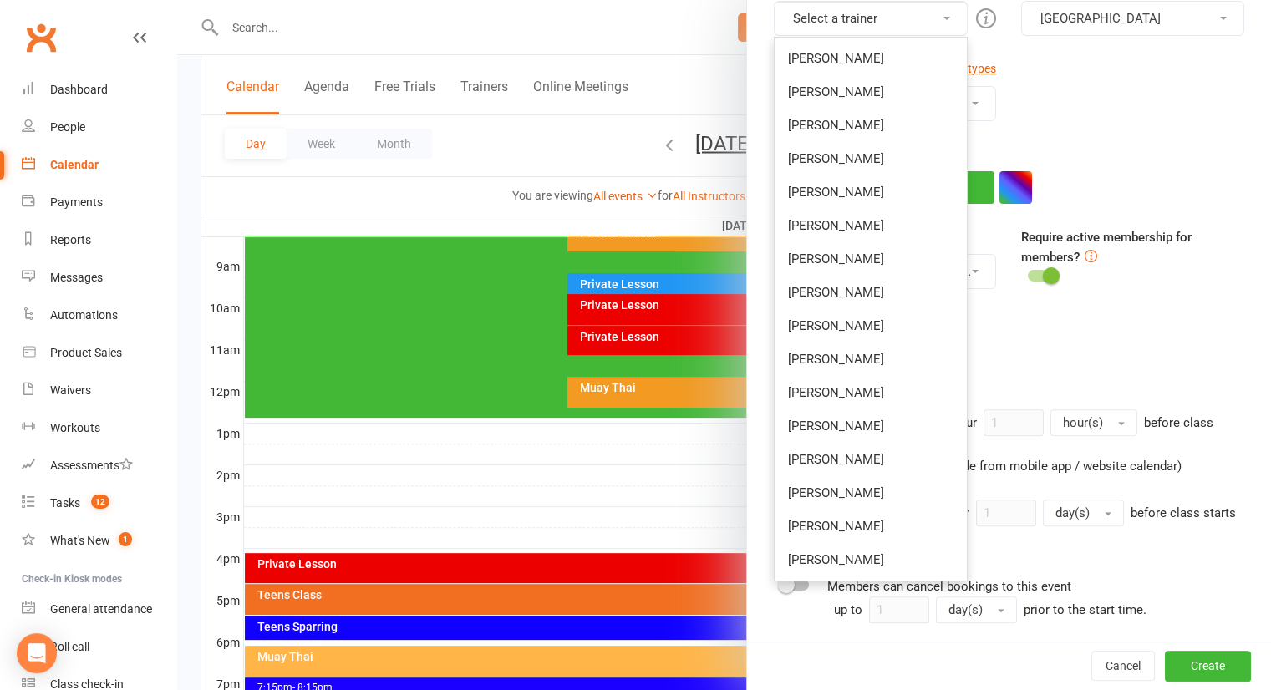
scroll to position [479, 0]
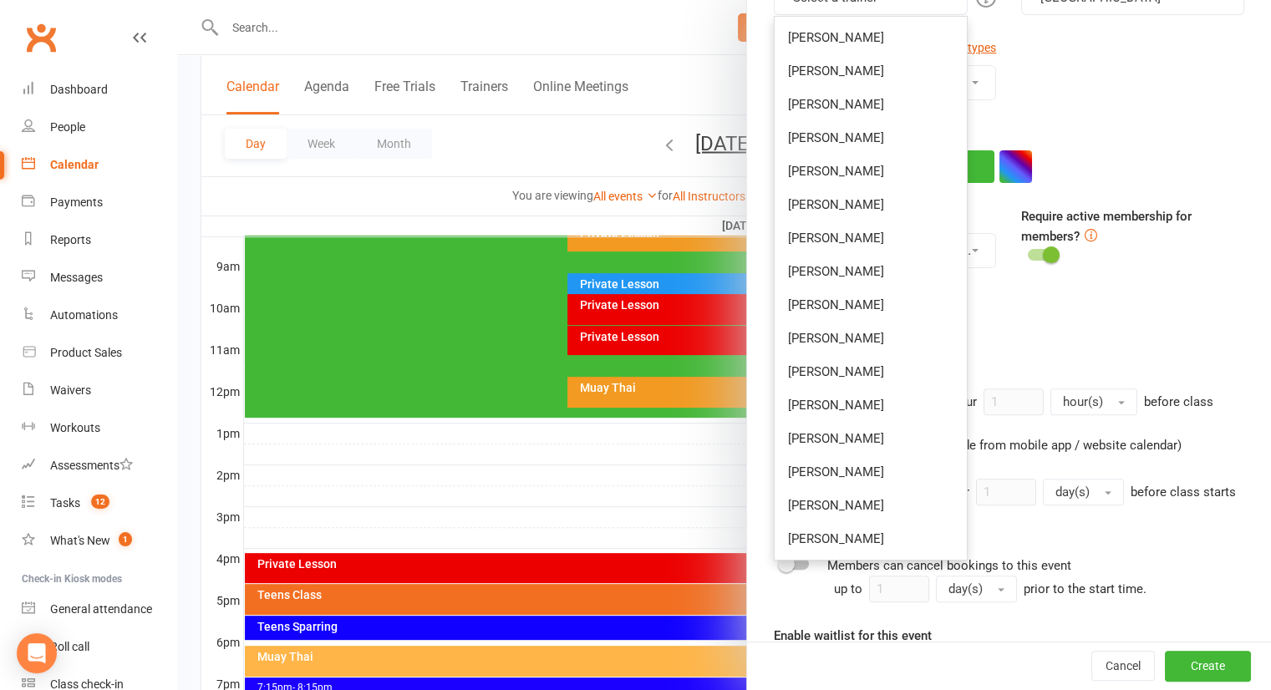
click at [815, 368] on link "[PERSON_NAME]" at bounding box center [871, 371] width 193 height 33
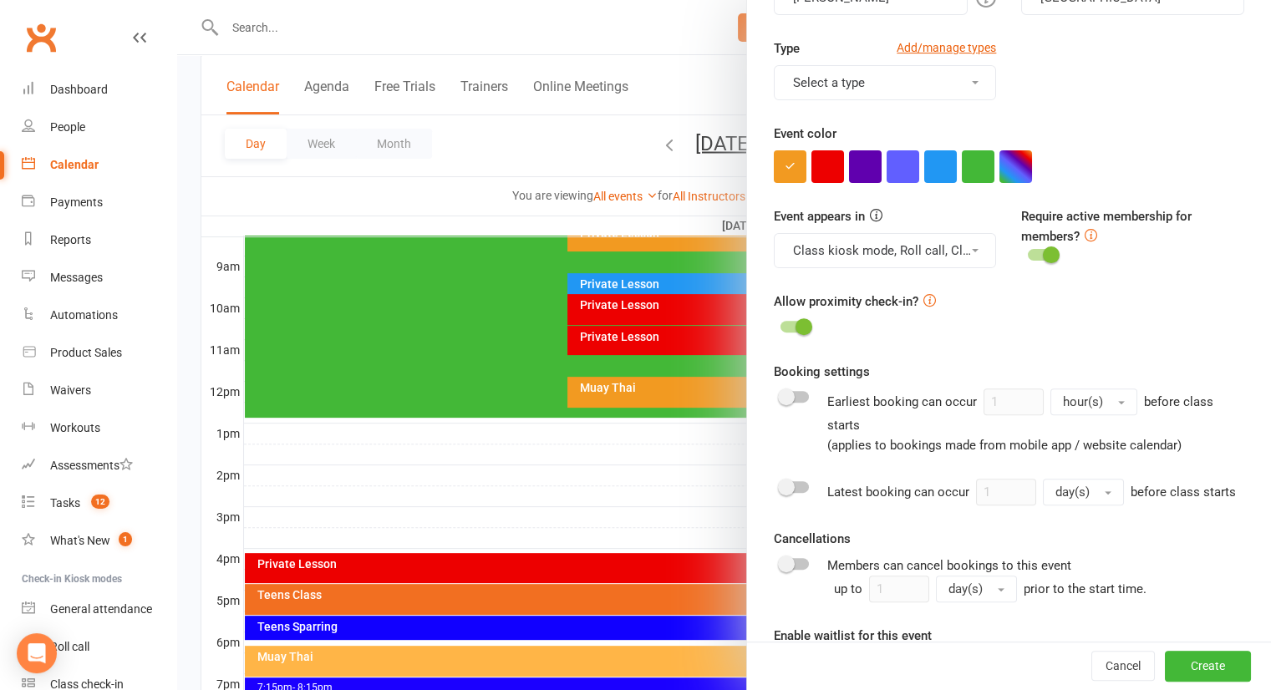
click at [930, 78] on button "Select a type" at bounding box center [885, 82] width 223 height 35
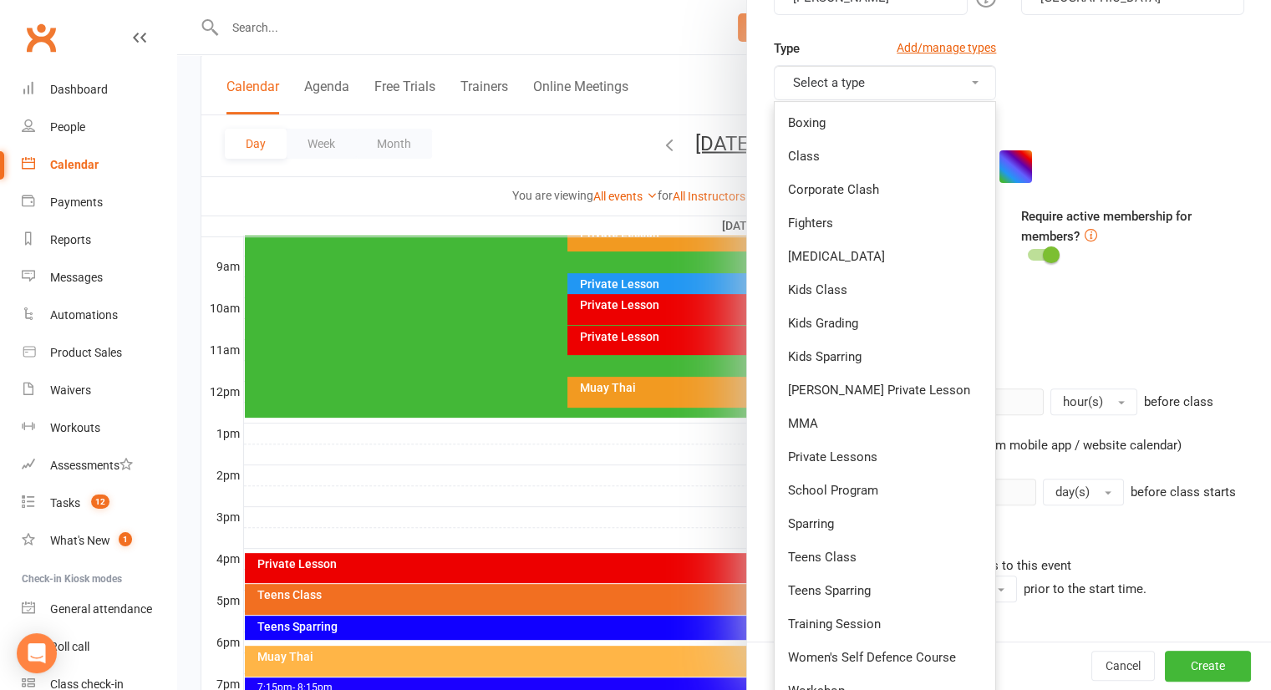
click at [817, 312] on link "Kids Grading" at bounding box center [885, 323] width 221 height 33
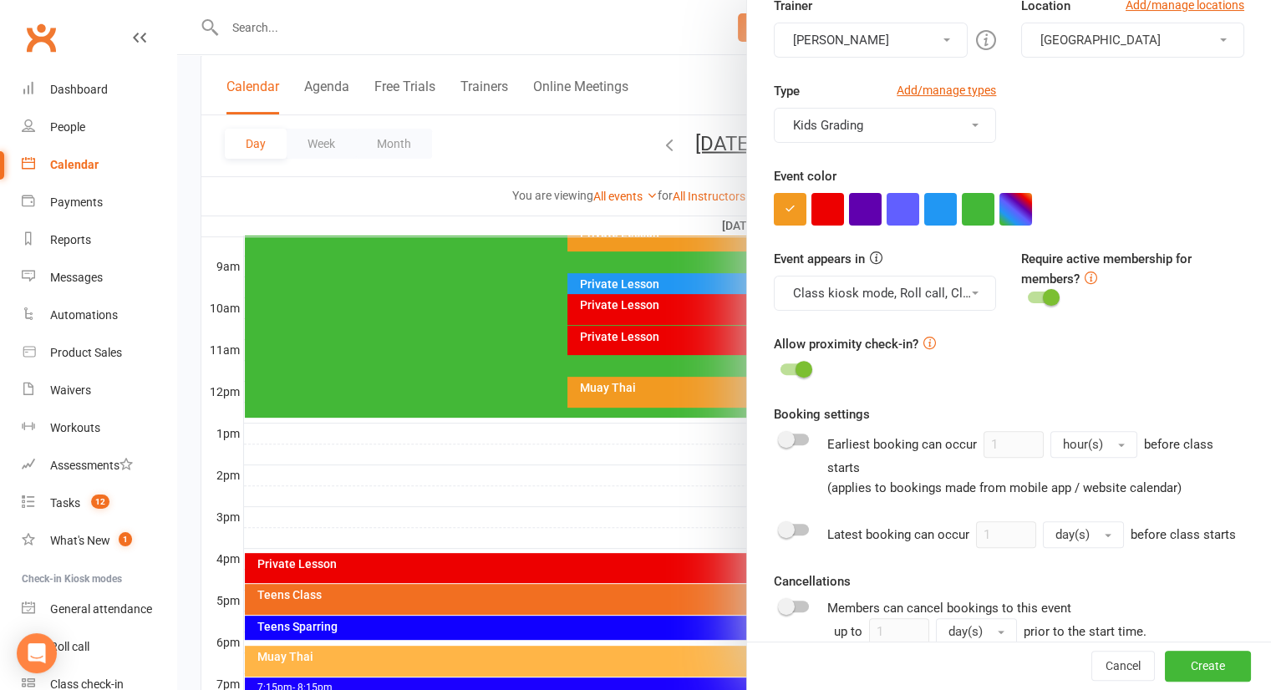
scroll to position [445, 0]
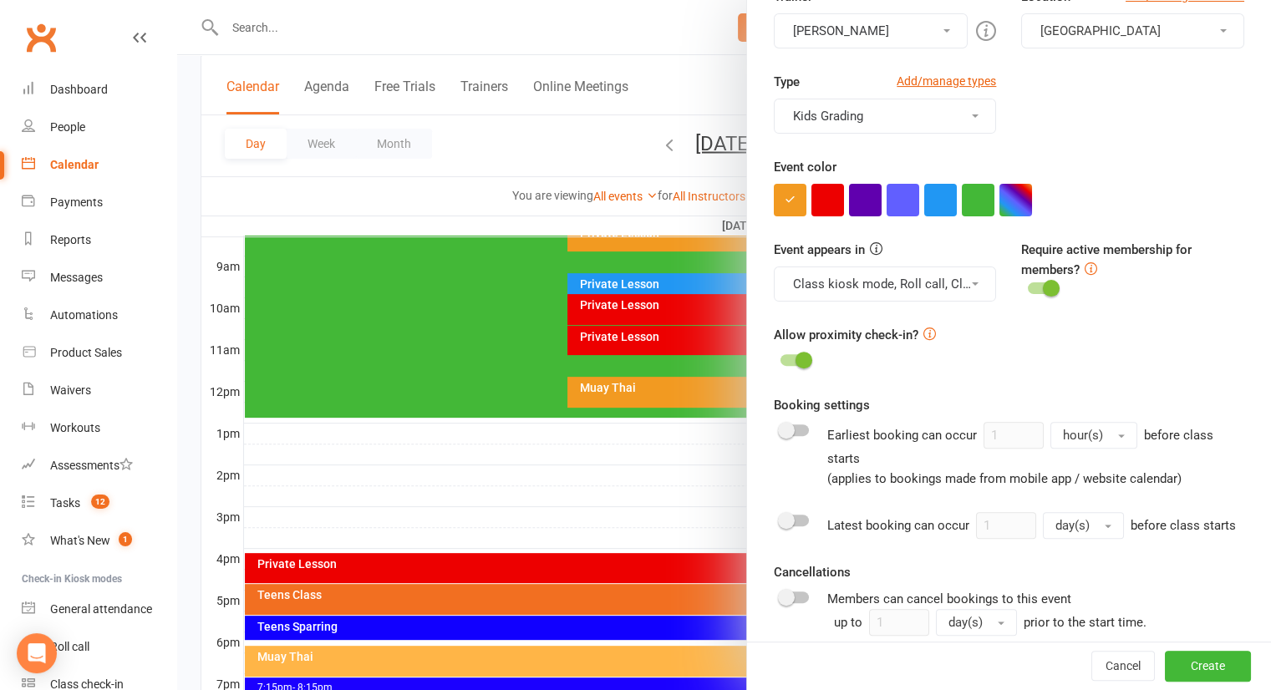
click at [977, 192] on button "button" at bounding box center [978, 200] width 33 height 33
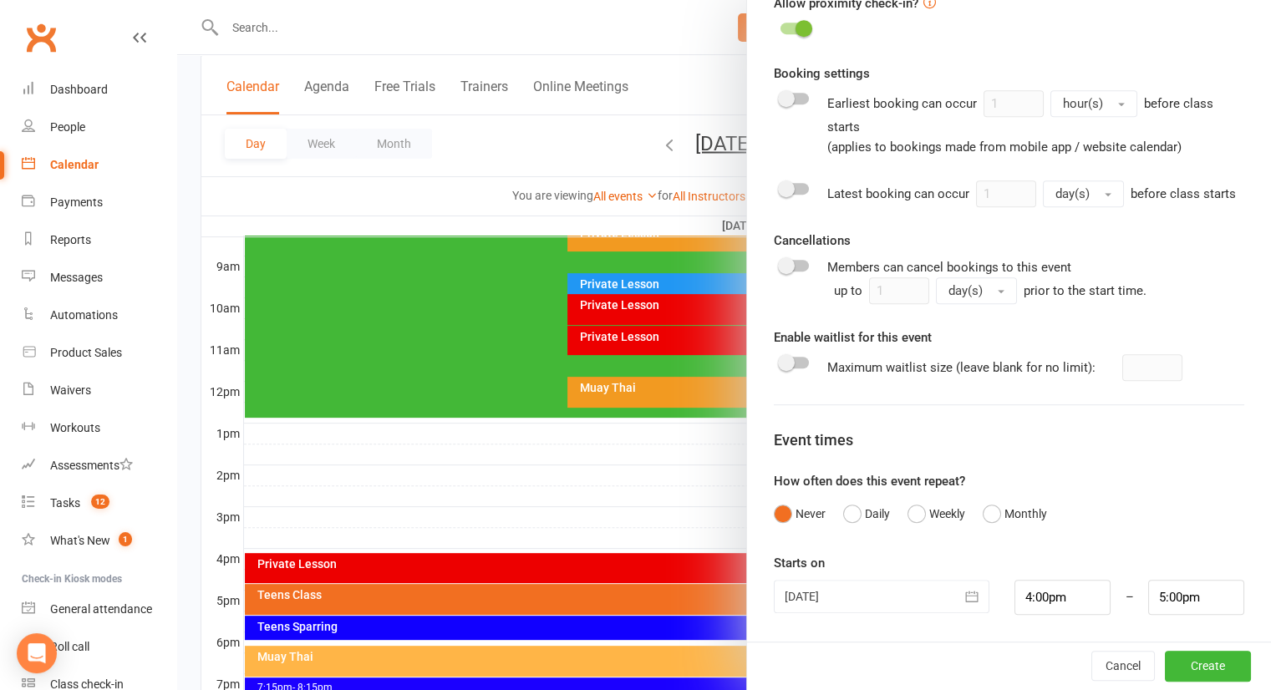
scroll to position [794, 0]
click at [1039, 596] on input "4:00pm" at bounding box center [1062, 597] width 96 height 35
type input "4:15pm"
click at [1026, 512] on li "4:15pm" at bounding box center [1055, 517] width 80 height 25
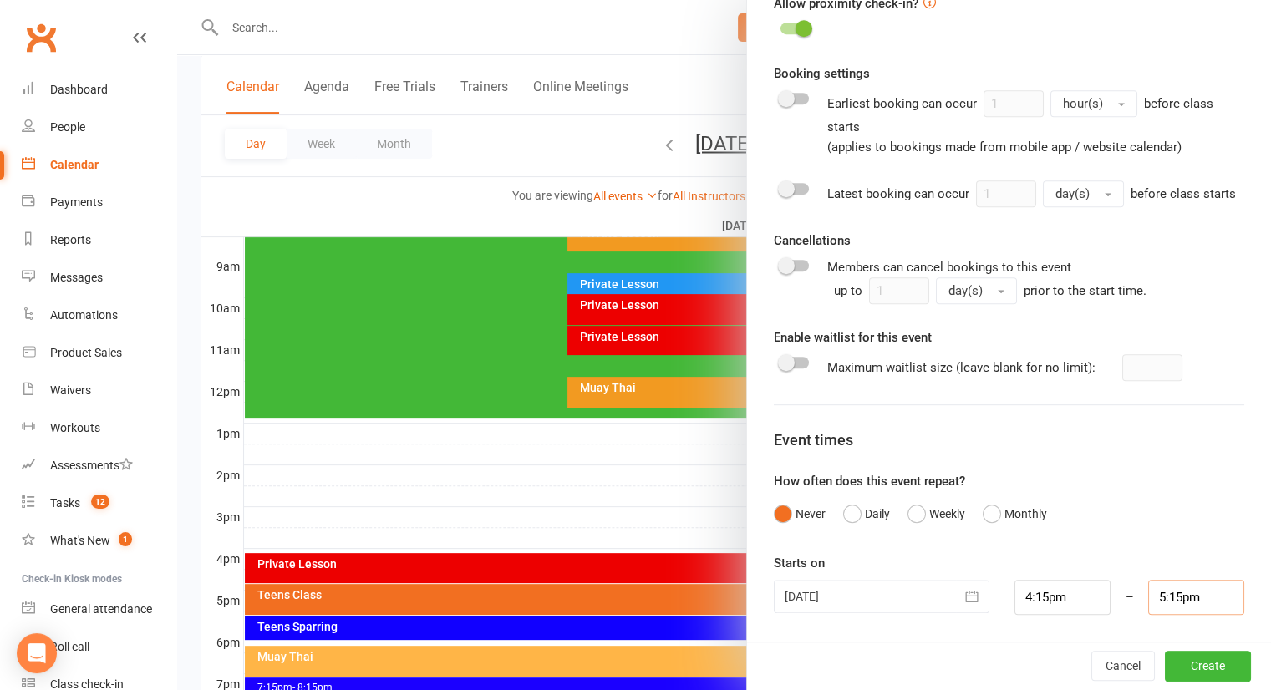
click at [1161, 592] on input "5:15pm" at bounding box center [1196, 597] width 96 height 35
type input "5:00pm"
click at [1171, 462] on li "5:00pm" at bounding box center [1189, 467] width 80 height 25
click at [1173, 658] on button "Create" at bounding box center [1208, 666] width 86 height 30
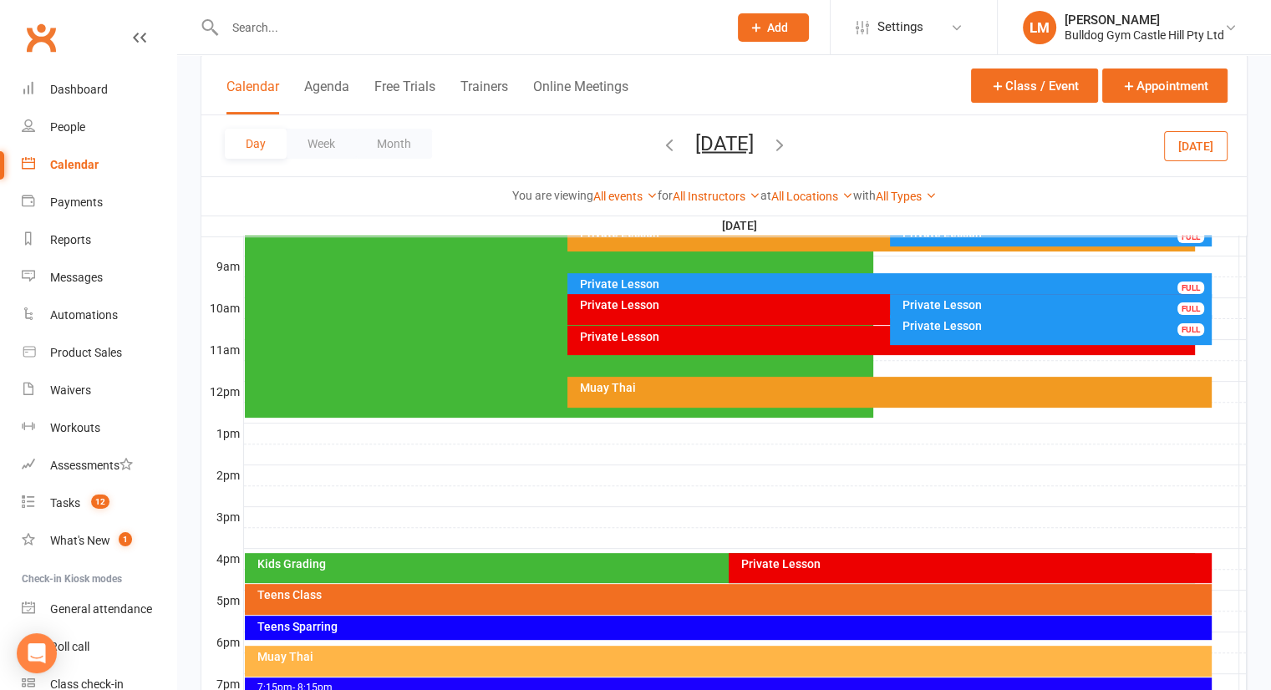
click at [384, 140] on button "Month" at bounding box center [394, 144] width 76 height 30
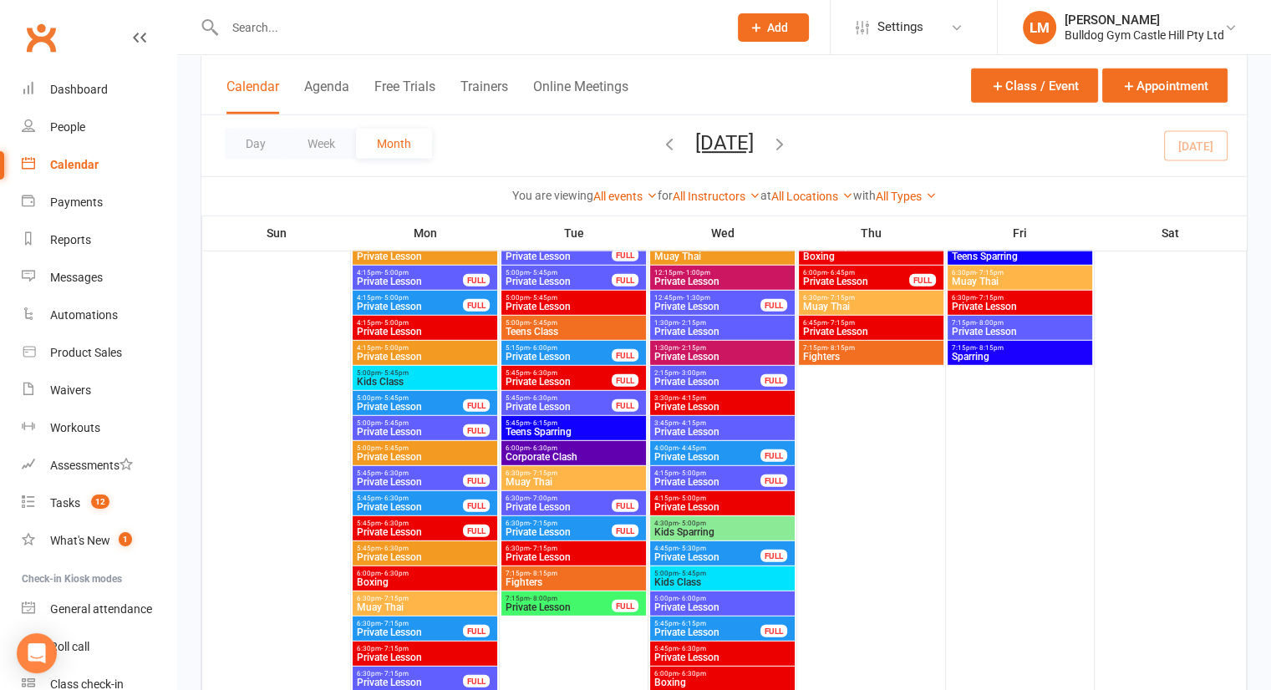
scroll to position [4659, 0]
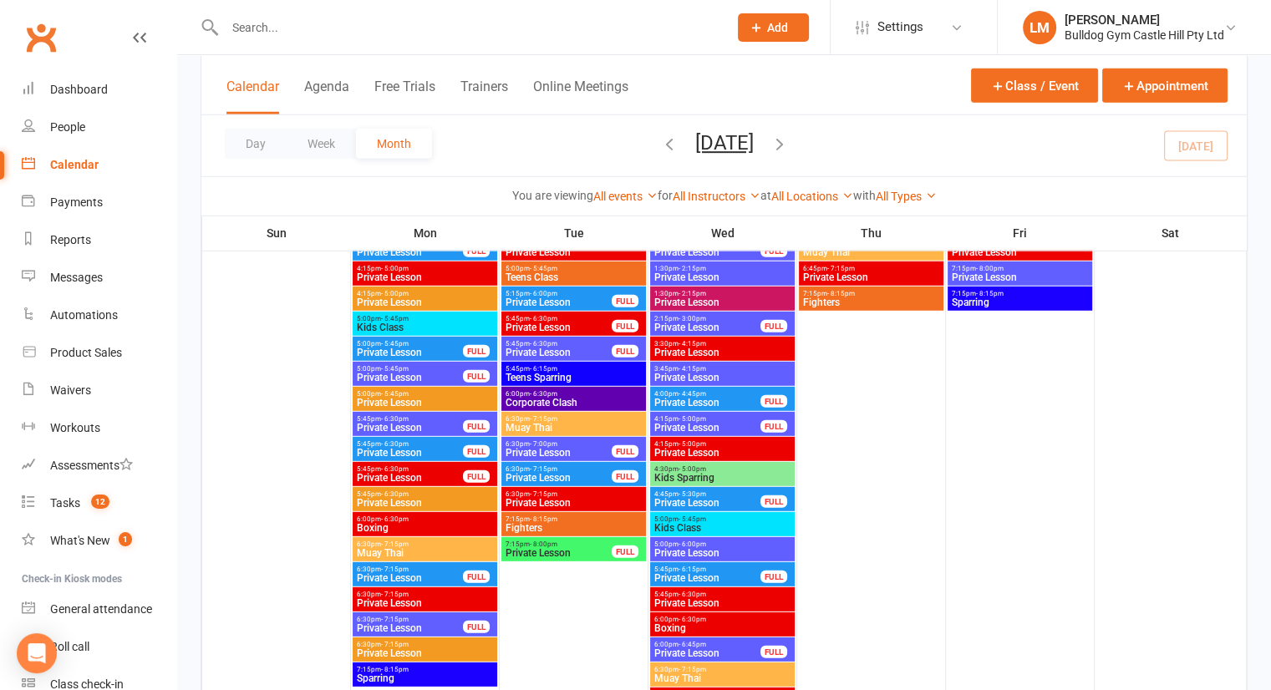
click at [436, 326] on span "Kids Class" at bounding box center [425, 328] width 138 height 10
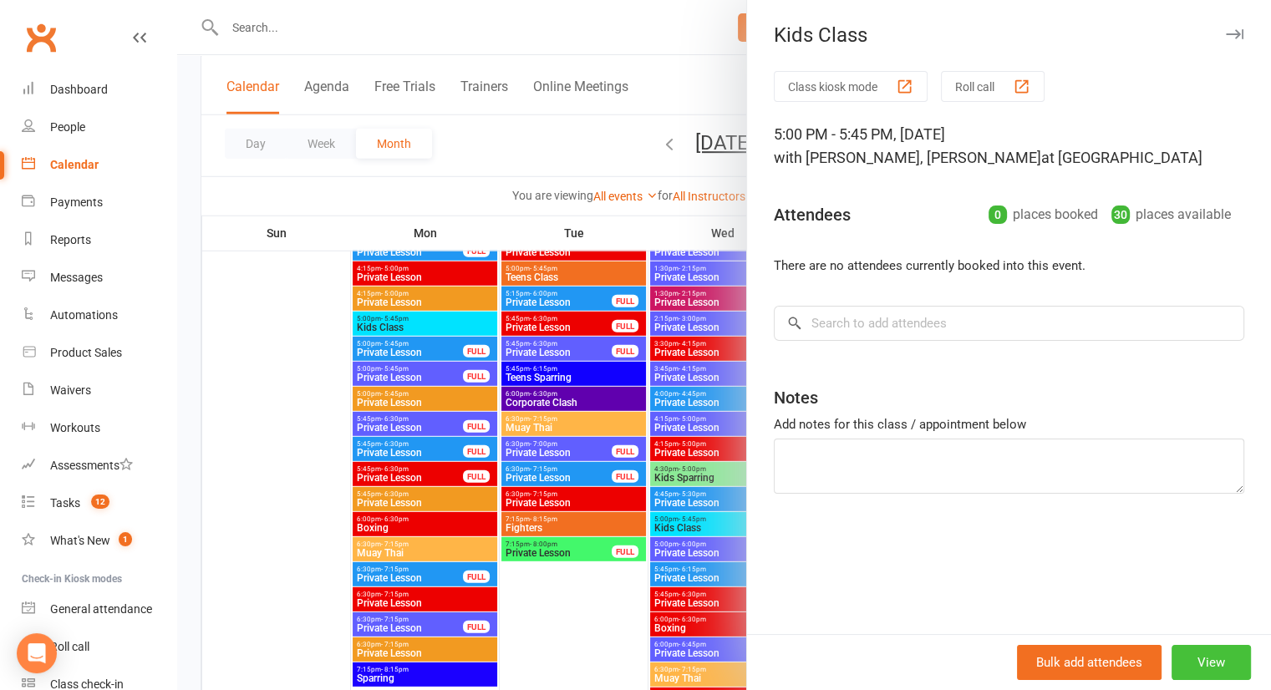
click at [1189, 660] on button "View" at bounding box center [1210, 662] width 79 height 35
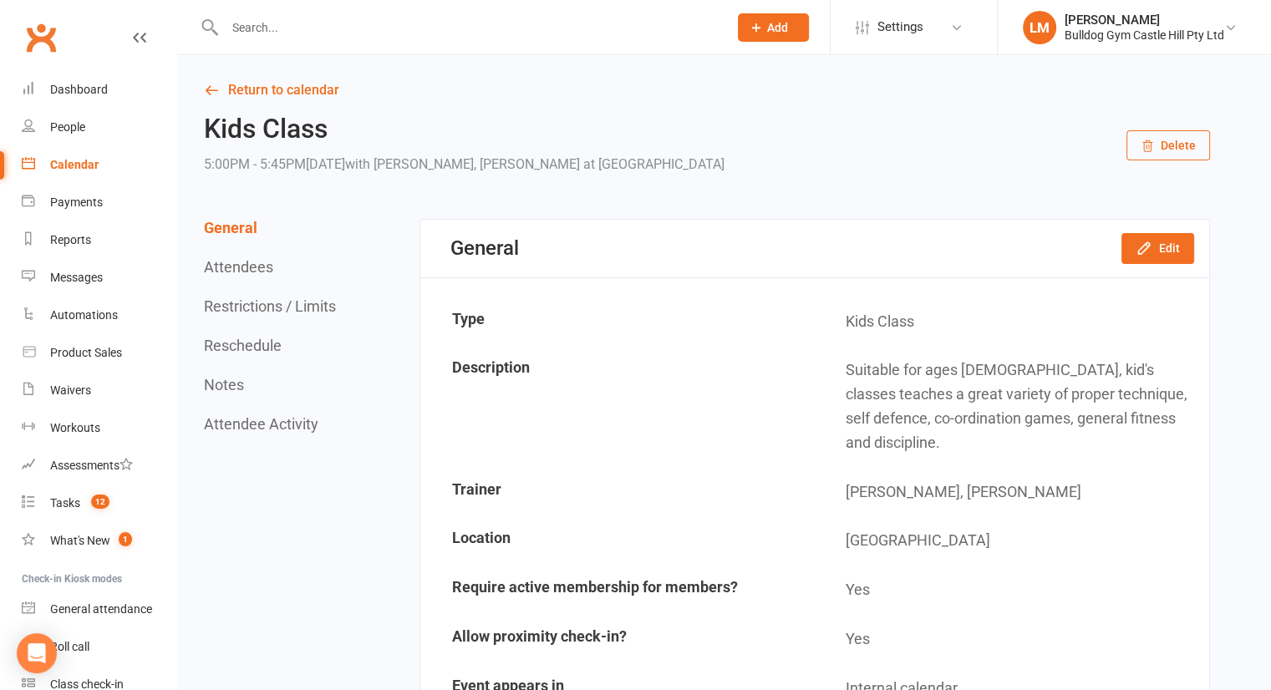
click at [1165, 138] on button "Delete" at bounding box center [1168, 145] width 84 height 30
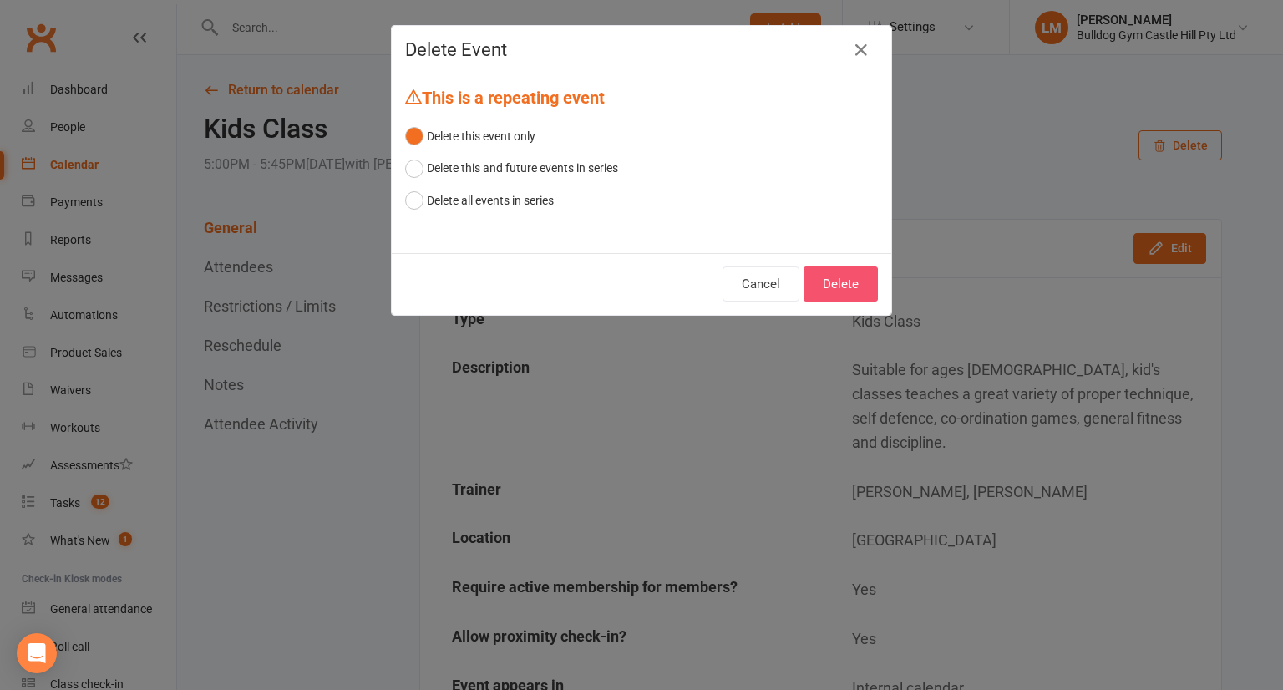
click at [835, 274] on button "Delete" at bounding box center [841, 284] width 74 height 35
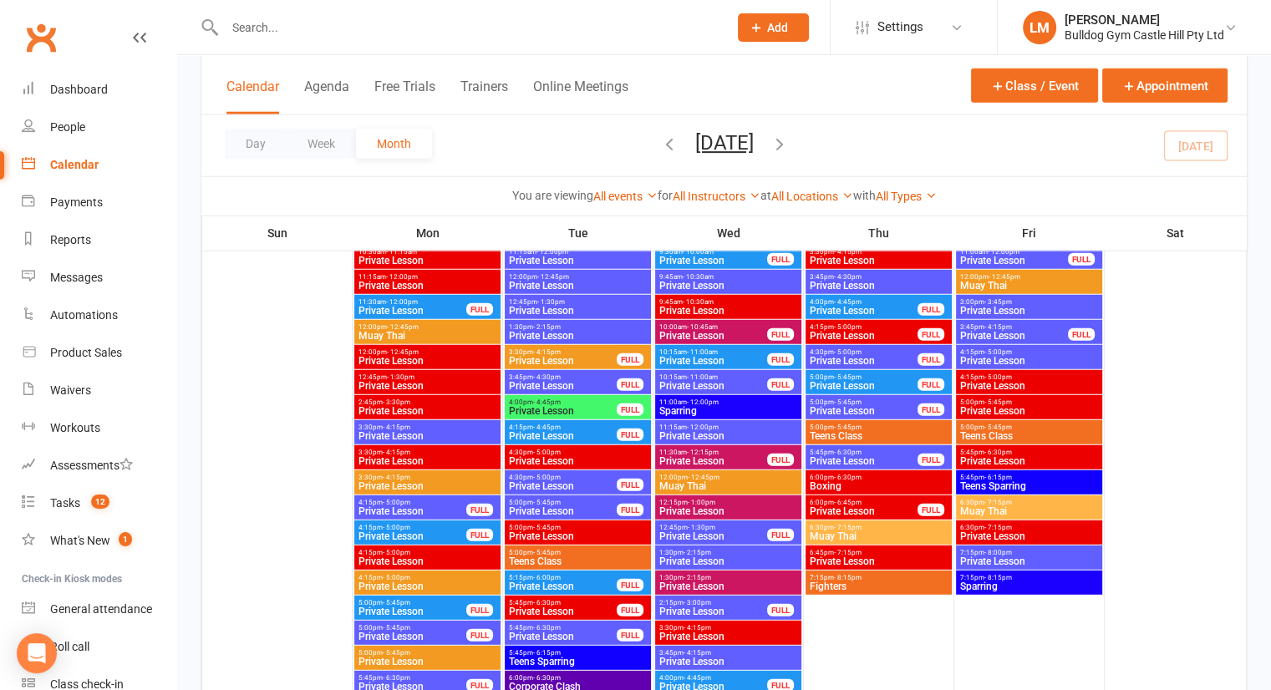
scroll to position [4457, 0]
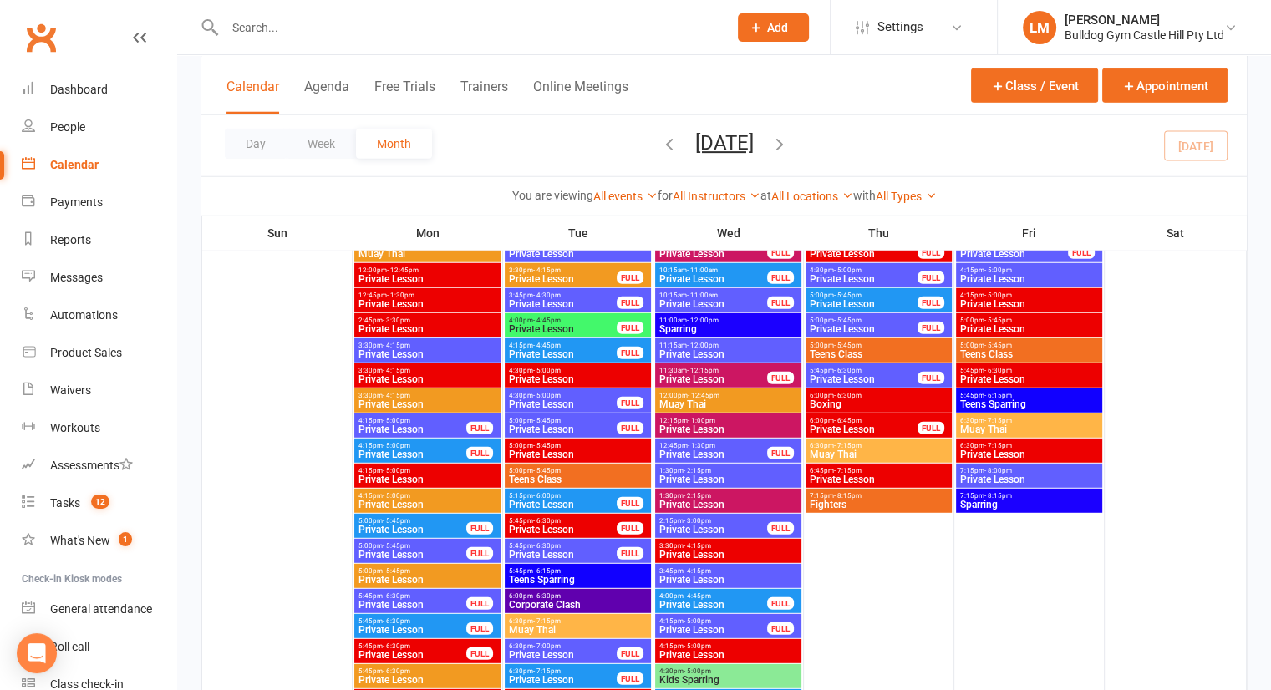
click at [378, 553] on span "Private Lesson" at bounding box center [412, 555] width 109 height 10
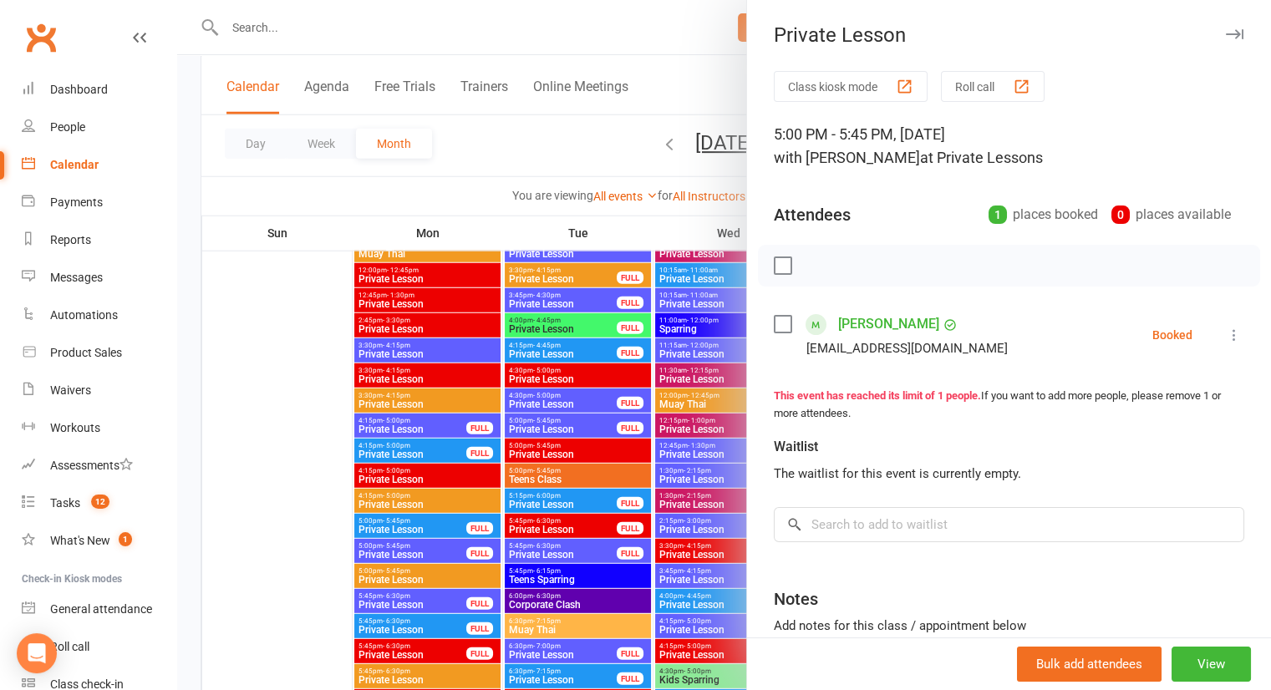
click at [1226, 31] on icon "button" at bounding box center [1235, 34] width 18 height 10
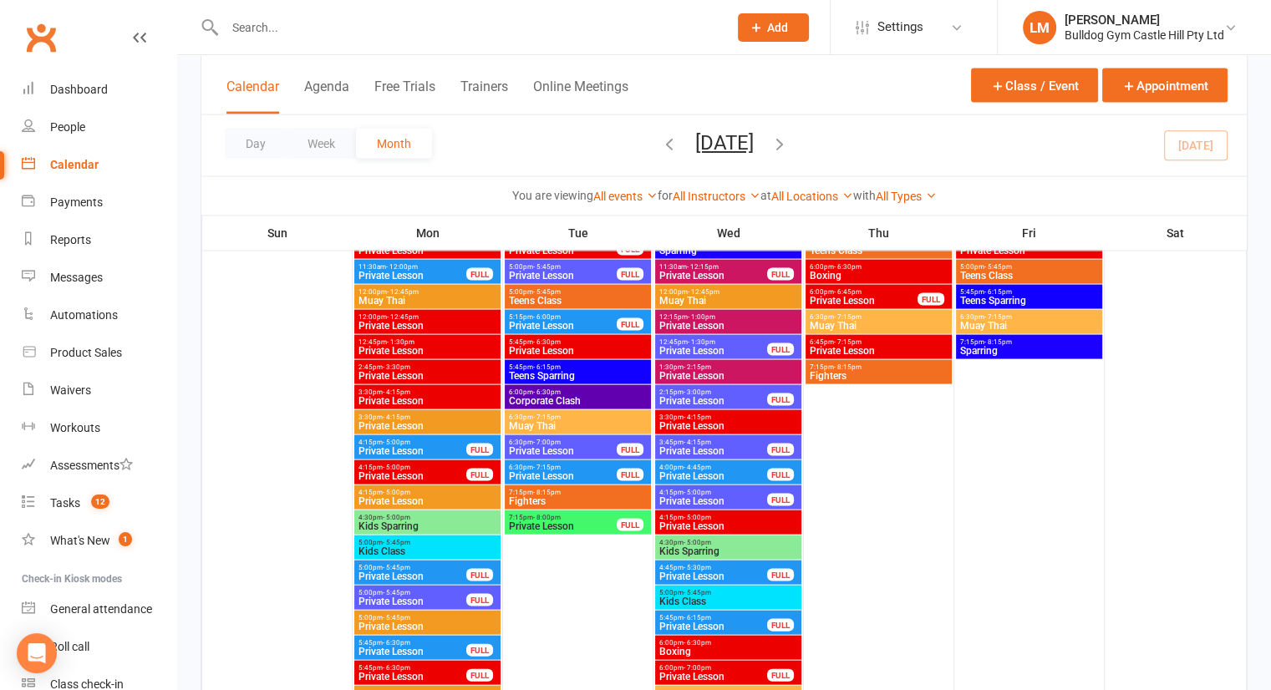
scroll to position [3384, 0]
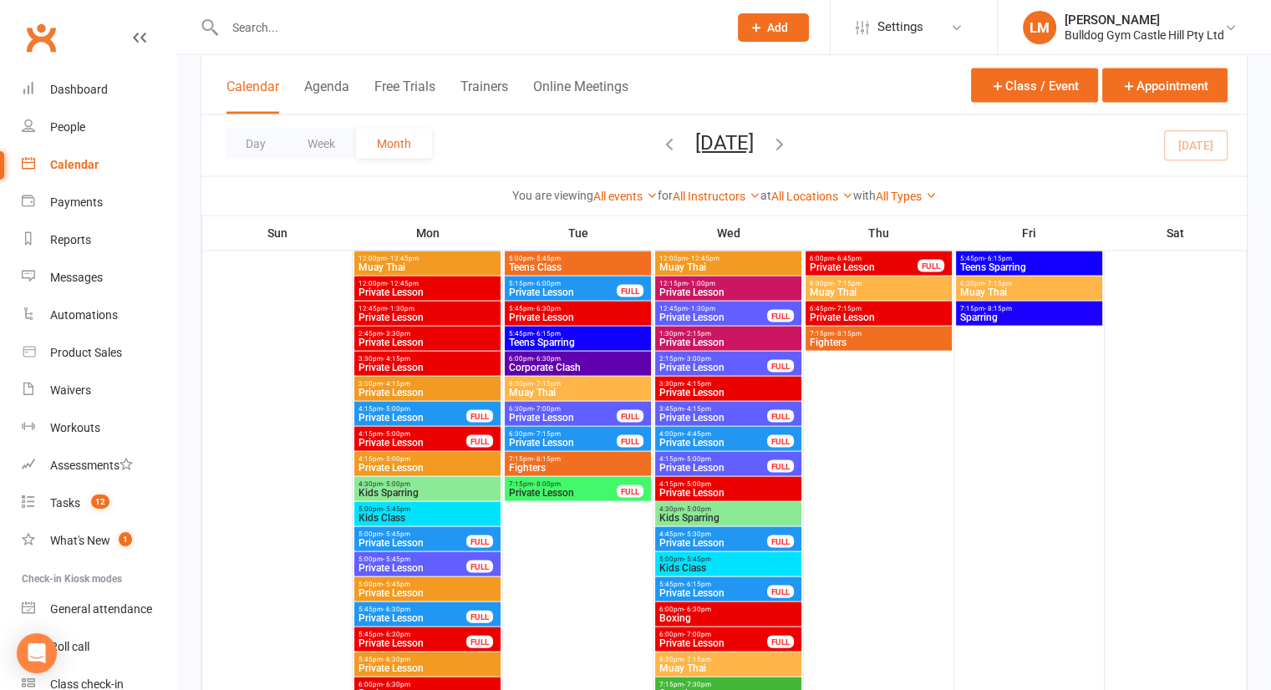
click at [408, 556] on span "5:00pm - 5:45pm" at bounding box center [412, 560] width 109 height 8
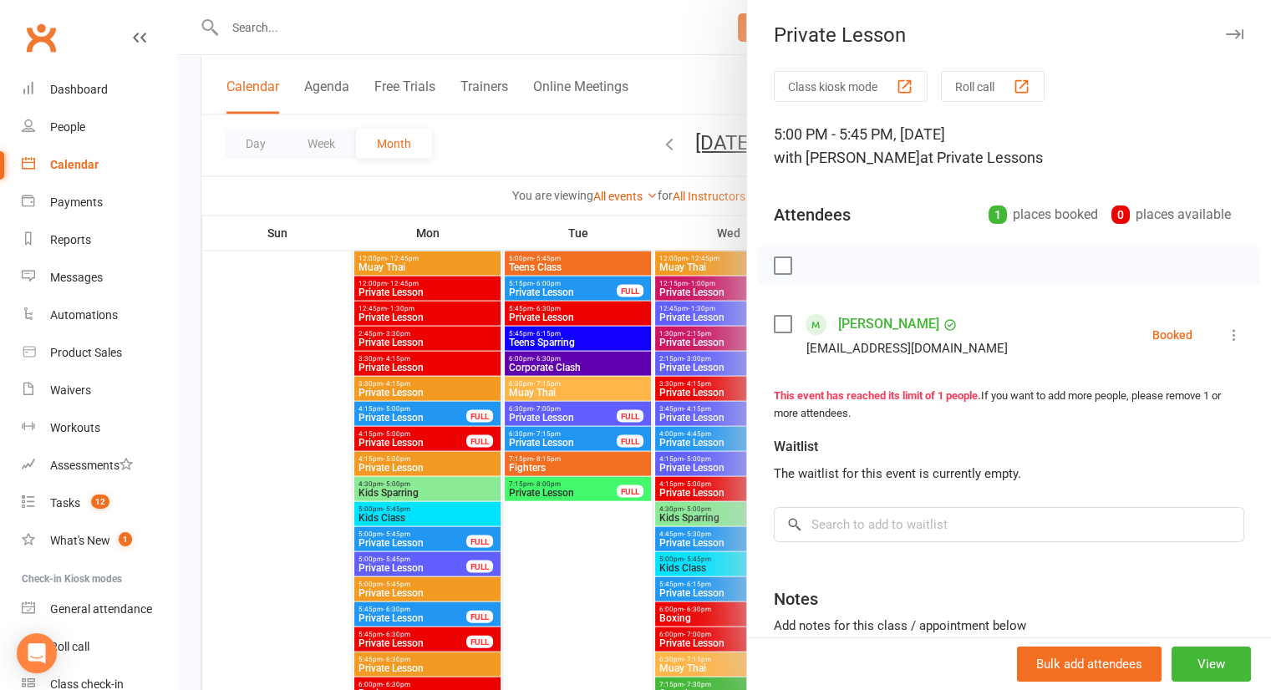
click at [1226, 38] on icon "button" at bounding box center [1235, 34] width 18 height 10
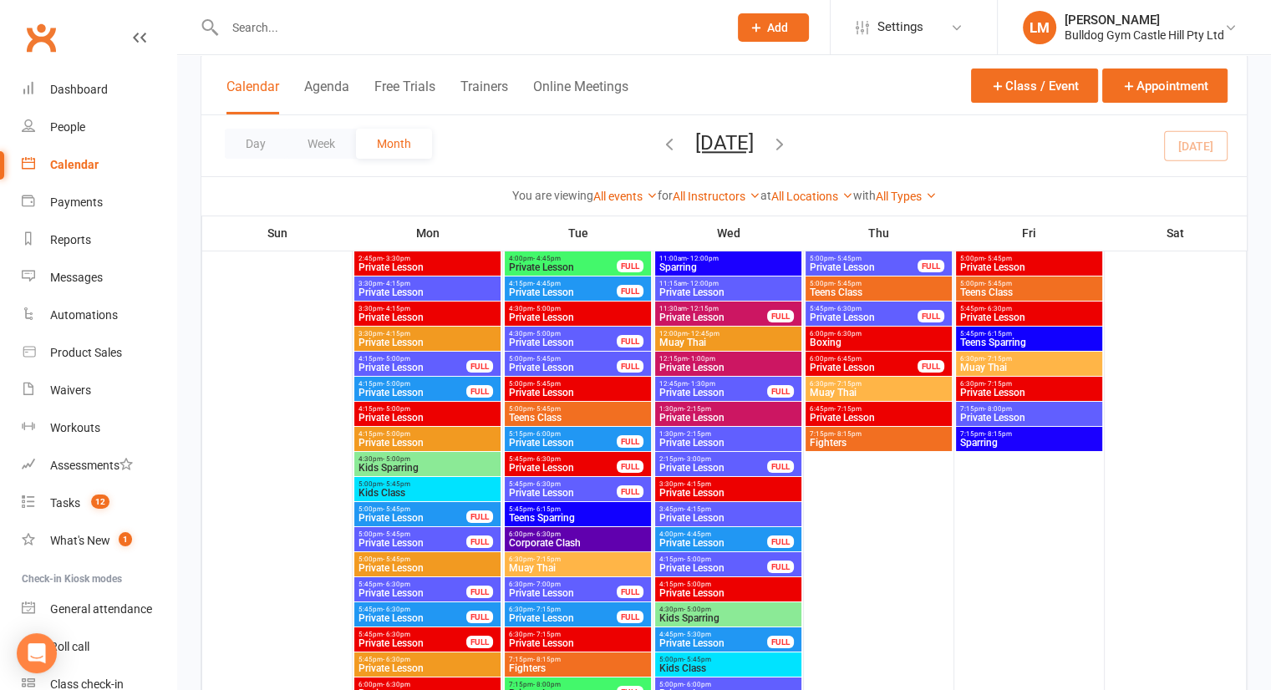
scroll to position [5733, 0]
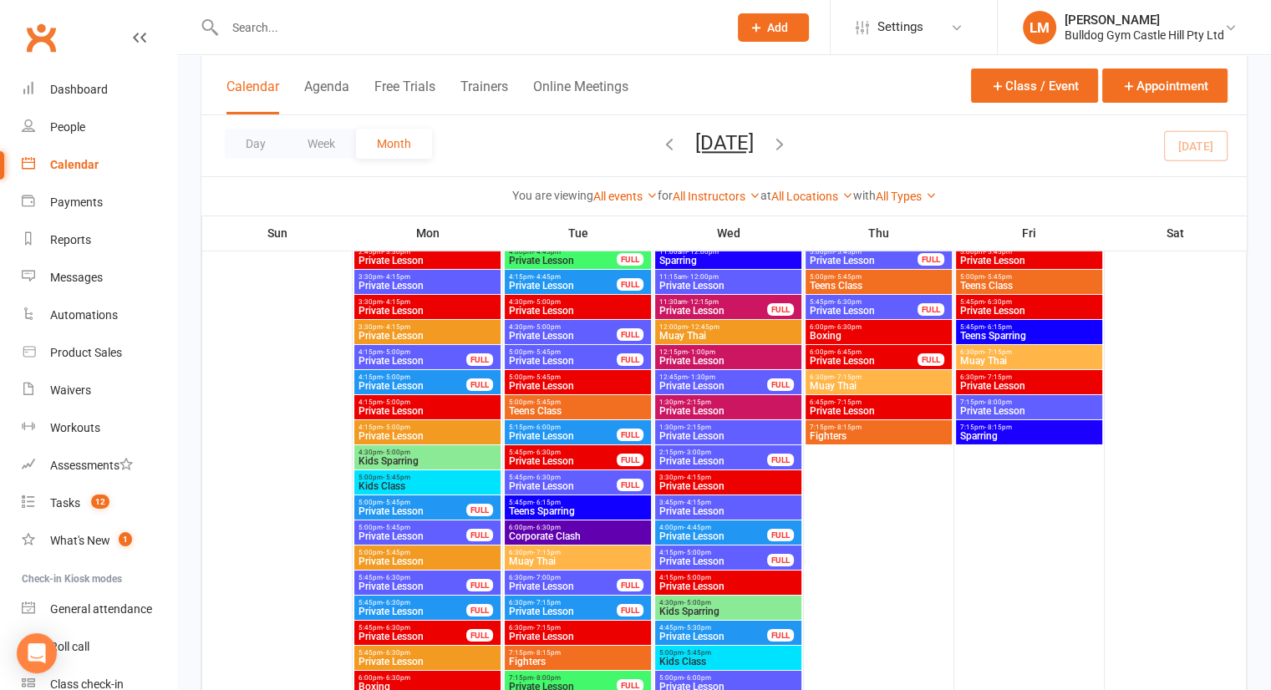
click at [384, 457] on span "Kids Sparring" at bounding box center [428, 461] width 140 height 10
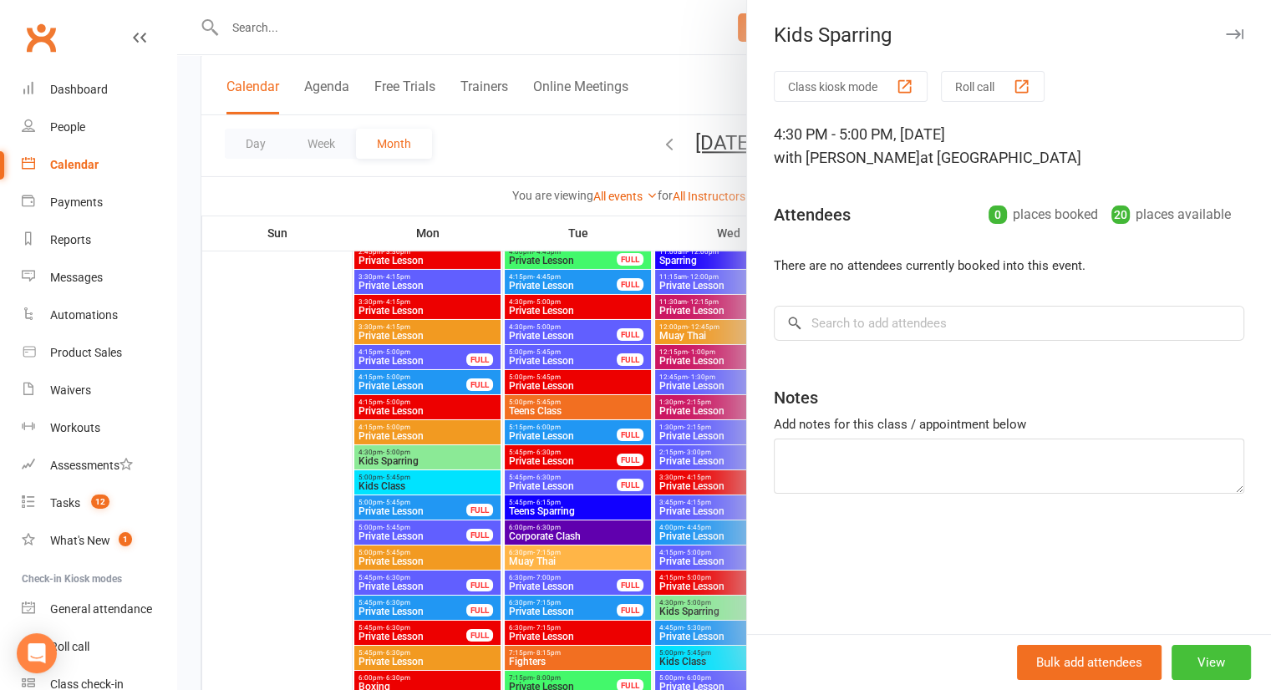
click at [1210, 659] on button "View" at bounding box center [1210, 662] width 79 height 35
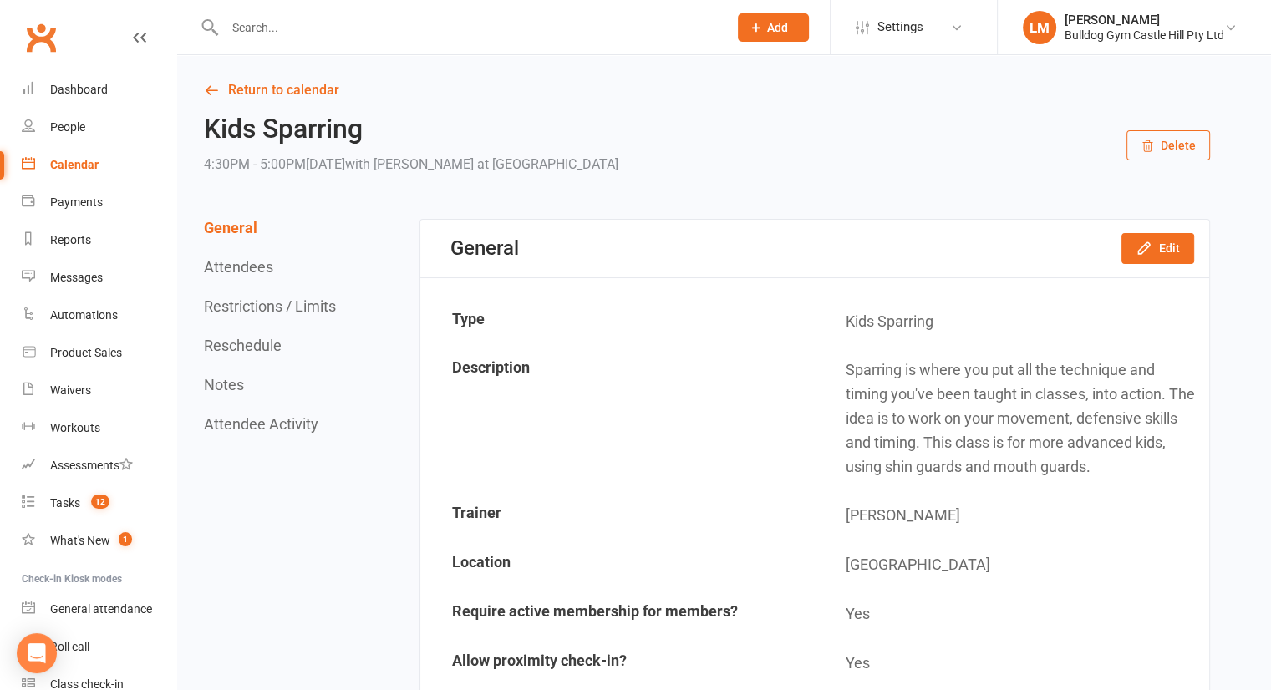
click at [1183, 155] on button "Delete" at bounding box center [1168, 145] width 84 height 30
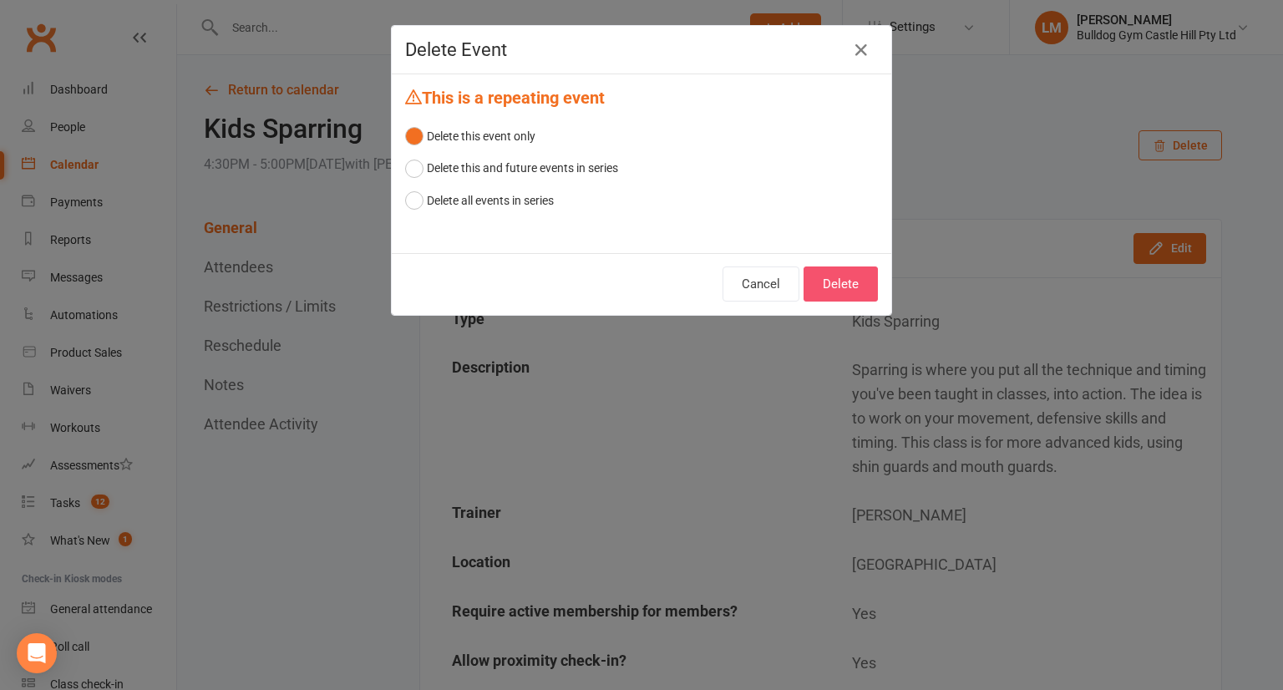
click at [834, 282] on button "Delete" at bounding box center [841, 284] width 74 height 35
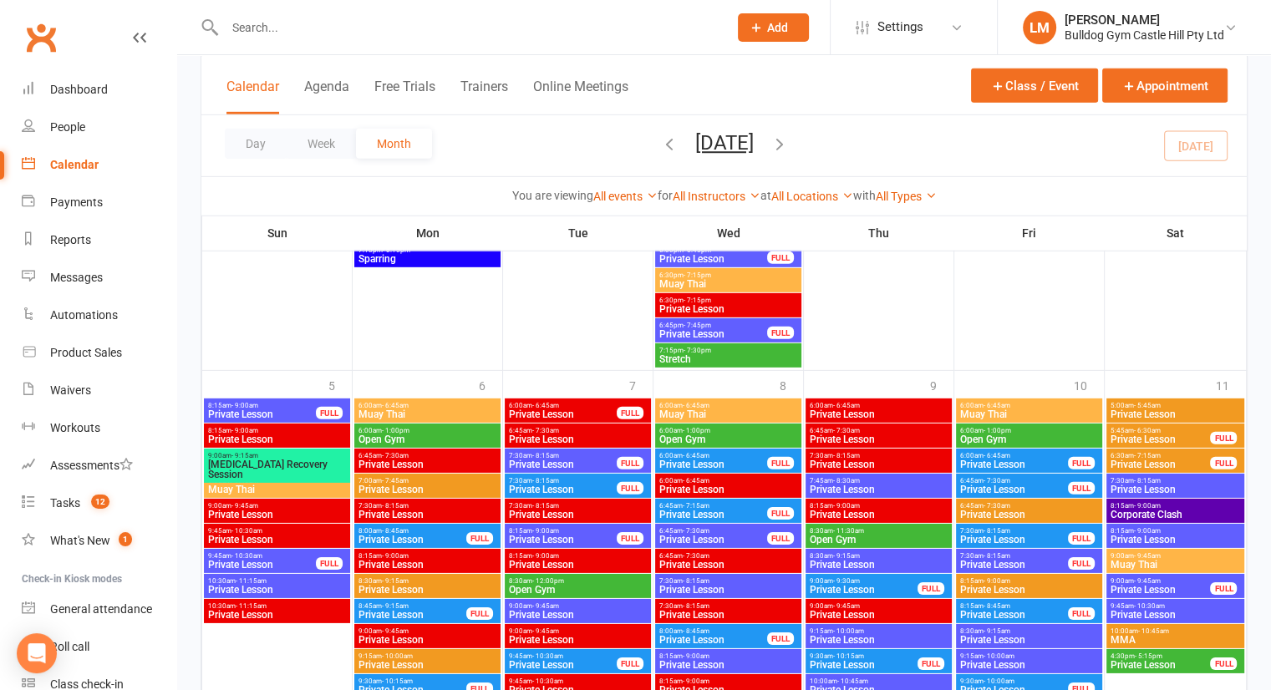
scroll to position [5060, 0]
